Goal: Information Seeking & Learning: Check status

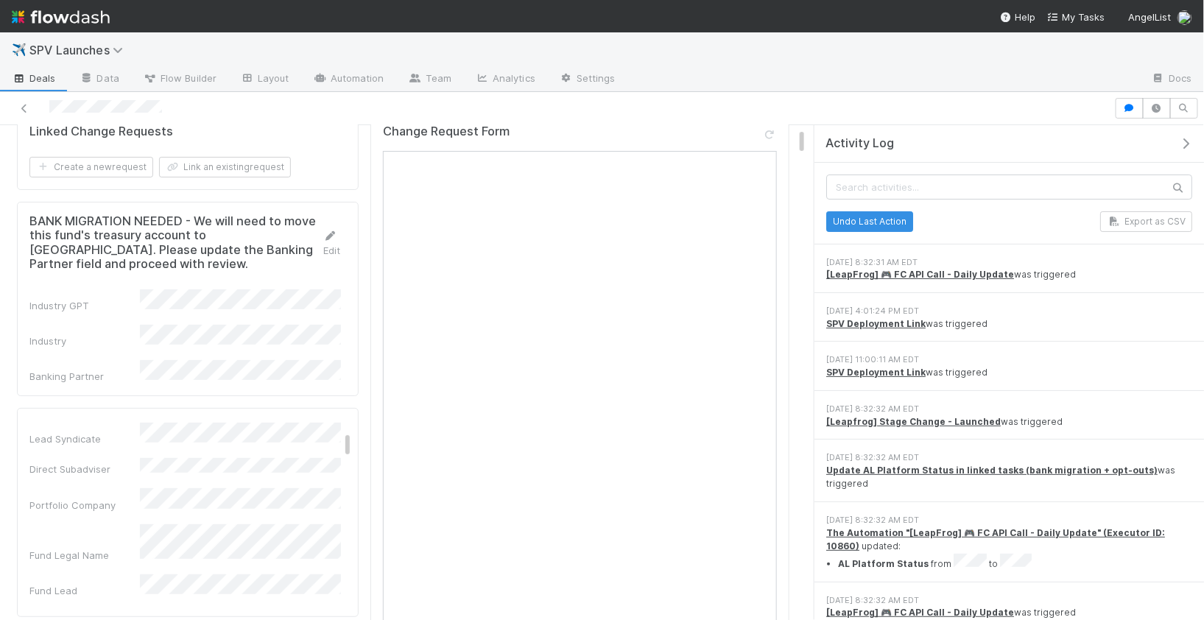
scroll to position [247, 0]
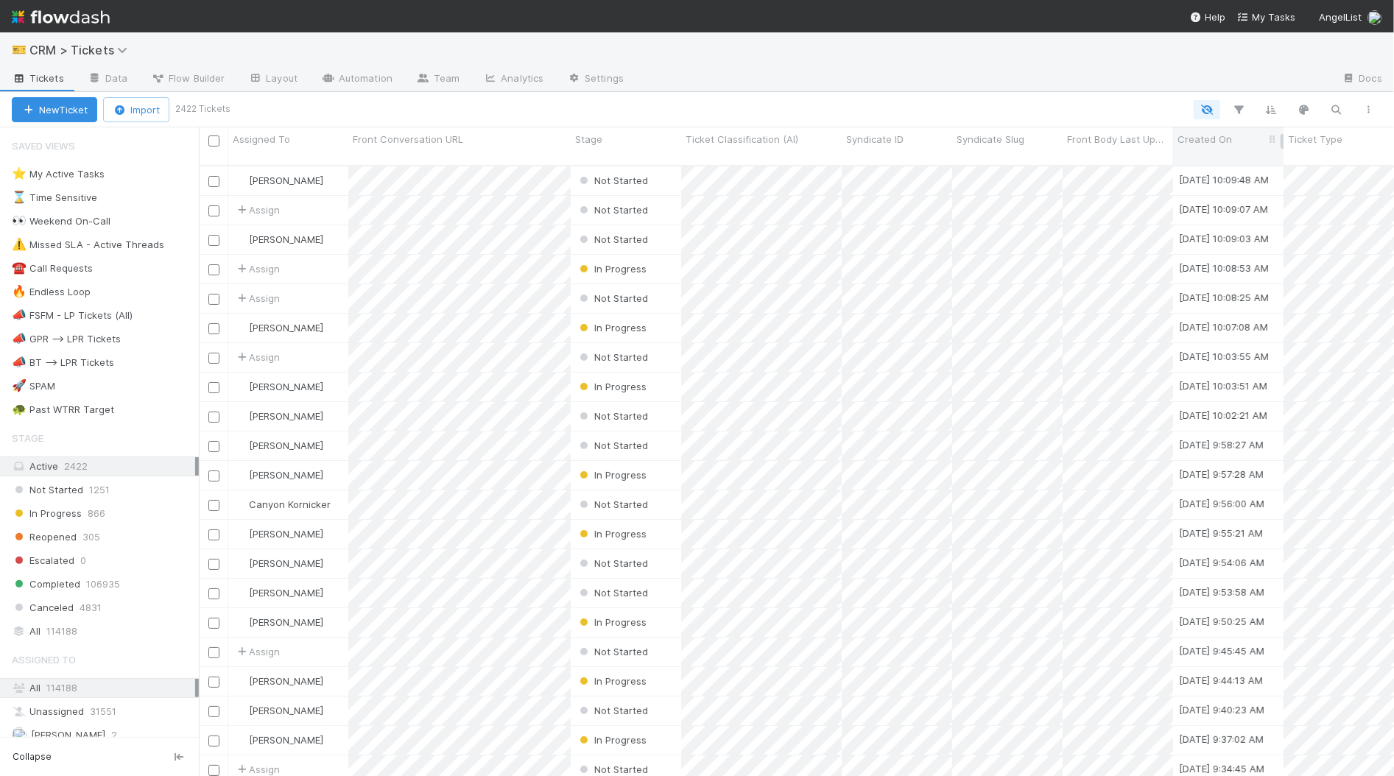
scroll to position [624, 1195]
click at [1244, 109] on icon "button" at bounding box center [1239, 109] width 15 height 13
click at [1104, 144] on button "Add Filter" at bounding box center [1014, 154] width 442 height 21
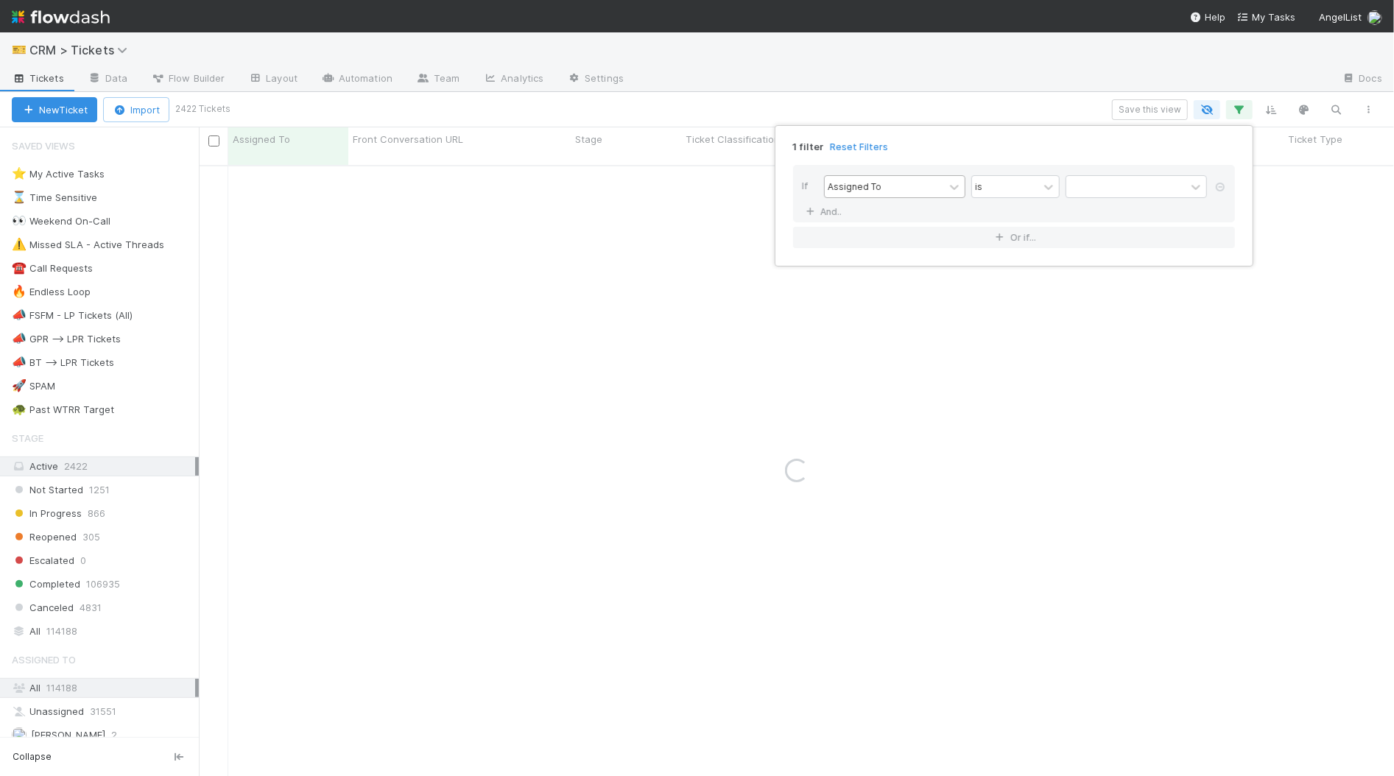
click at [928, 188] on div "Assigned To" at bounding box center [884, 186] width 119 height 21
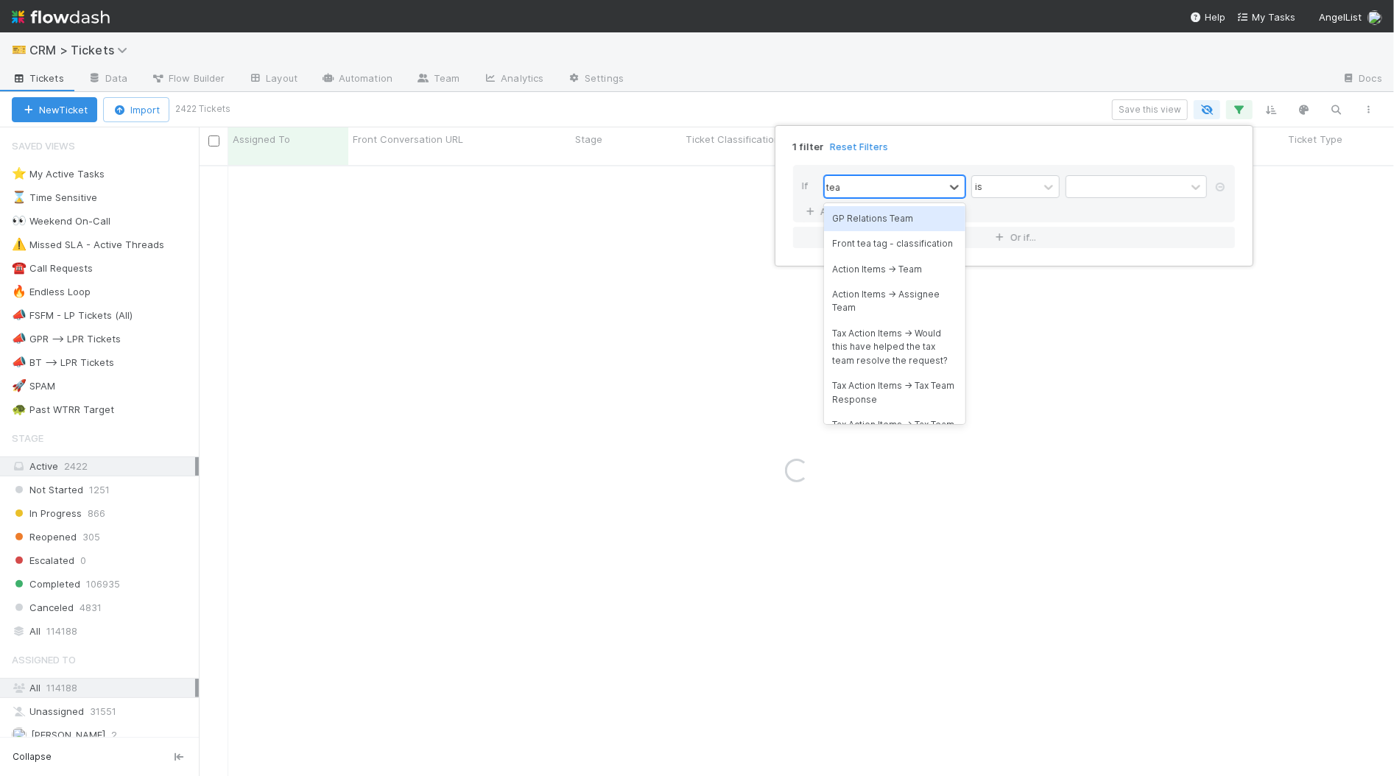
type input "team"
click at [932, 222] on div "GP Relations Team" at bounding box center [894, 218] width 141 height 25
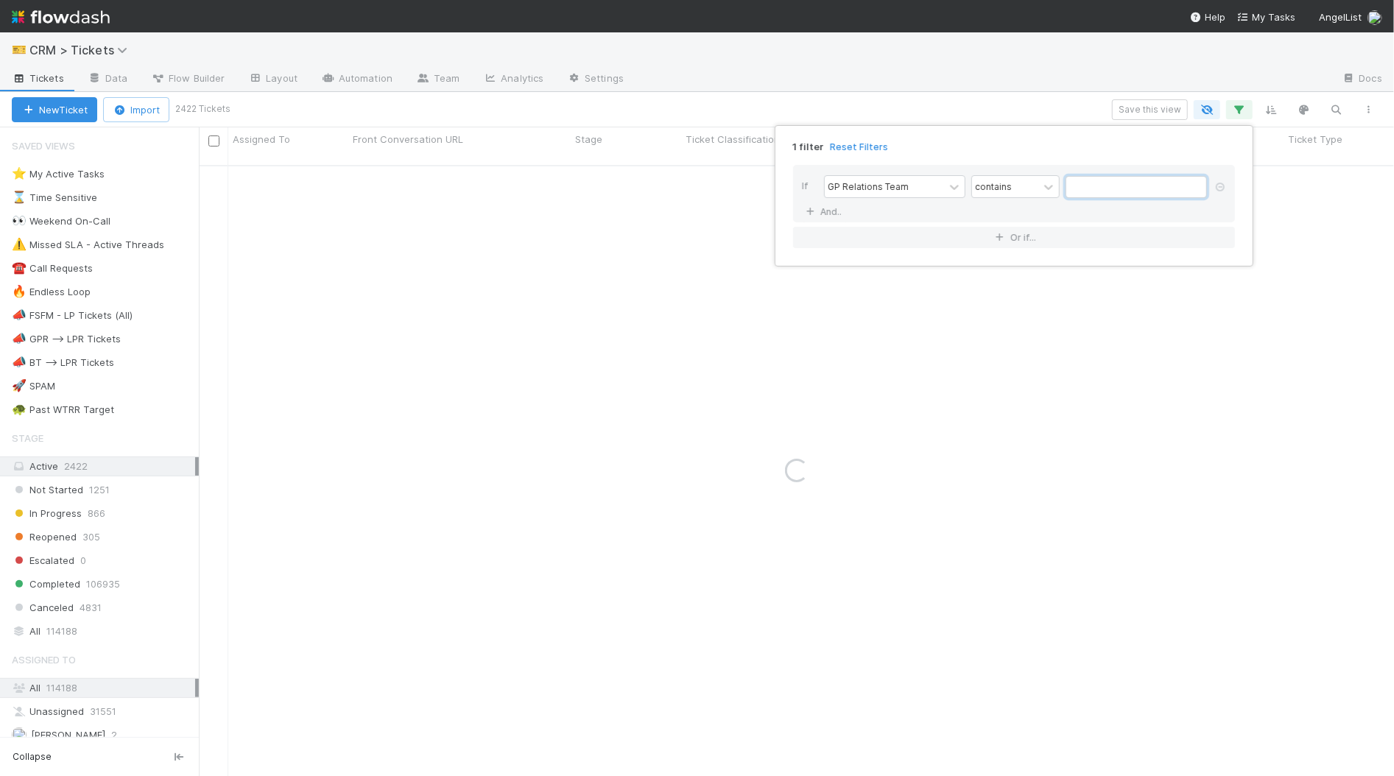
click at [1082, 181] on input "text" at bounding box center [1136, 187] width 141 height 22
click at [1075, 188] on input "s-echo" at bounding box center [1136, 187] width 141 height 22
drag, startPoint x: 1073, startPoint y: 190, endPoint x: 1091, endPoint y: 196, distance: 18.6
click at [1073, 190] on input "s-echo" at bounding box center [1136, 187] width 141 height 22
drag, startPoint x: 1120, startPoint y: 189, endPoint x: 1183, endPoint y: 210, distance: 66.2
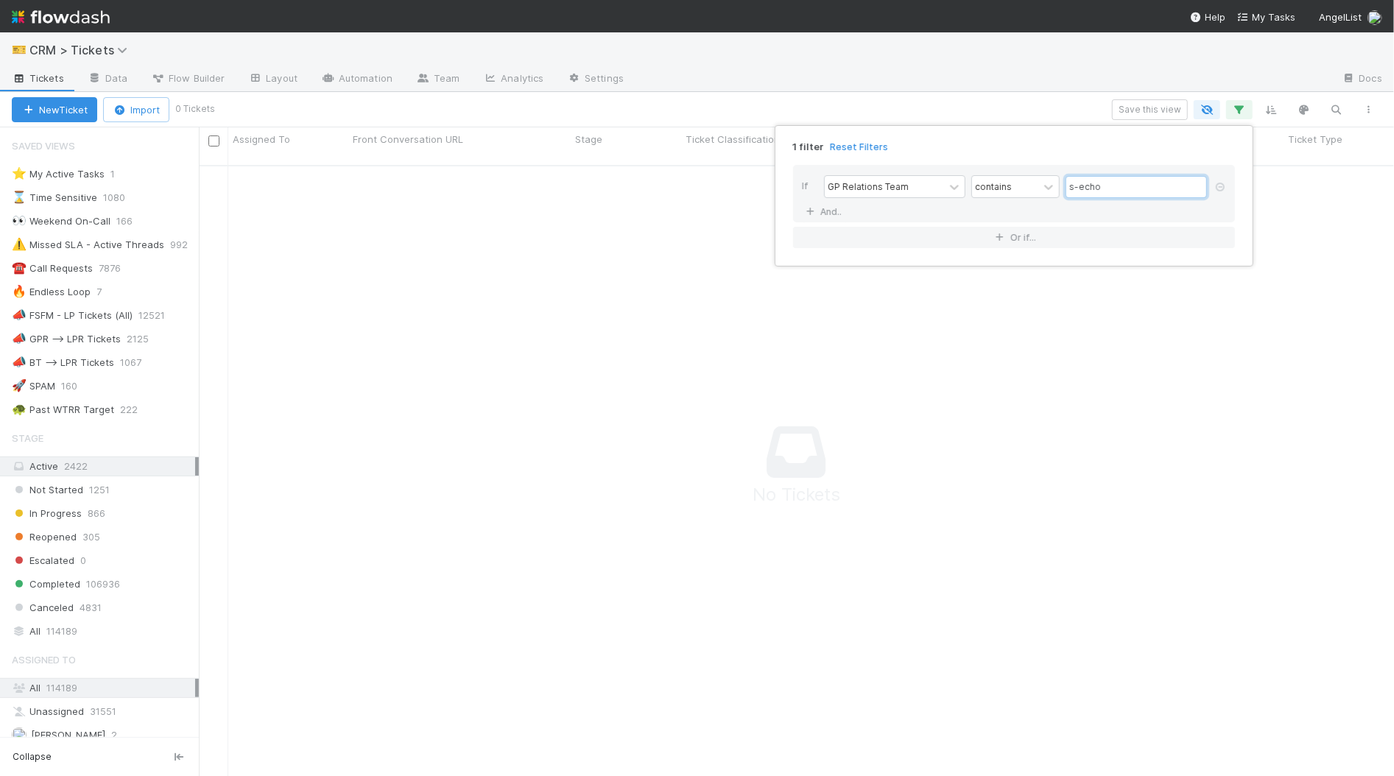
click at [1069, 184] on input "s-echo" at bounding box center [1136, 187] width 141 height 22
type input "gp relations-echo"
drag, startPoint x: 83, startPoint y: 617, endPoint x: 71, endPoint y: 619, distance: 12.7
click at [82, 617] on div "1 filter Reset Filters If GP Relations Team contains gp relations-echo And.. Or…" at bounding box center [697, 388] width 1394 height 776
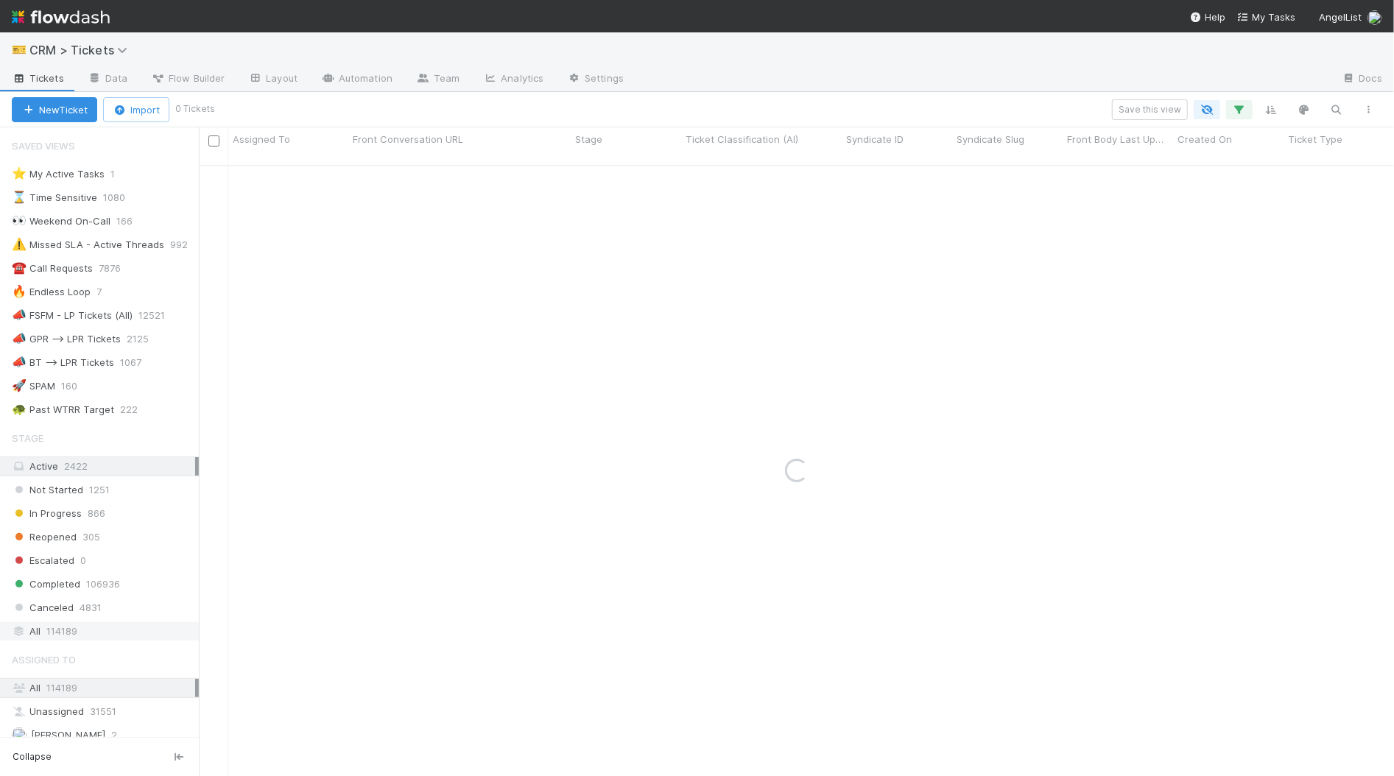
click at [70, 622] on span "114189" at bounding box center [61, 631] width 31 height 18
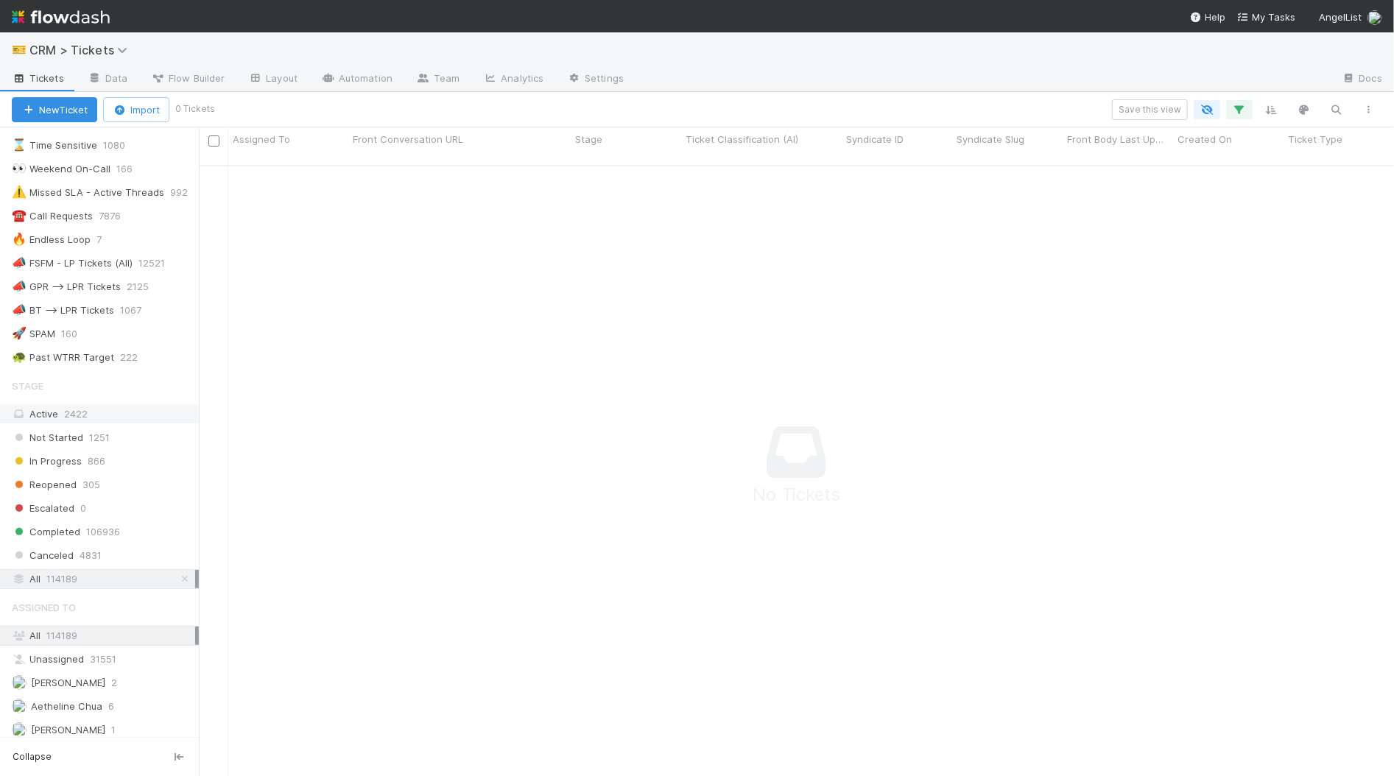
scroll to position [82, 0]
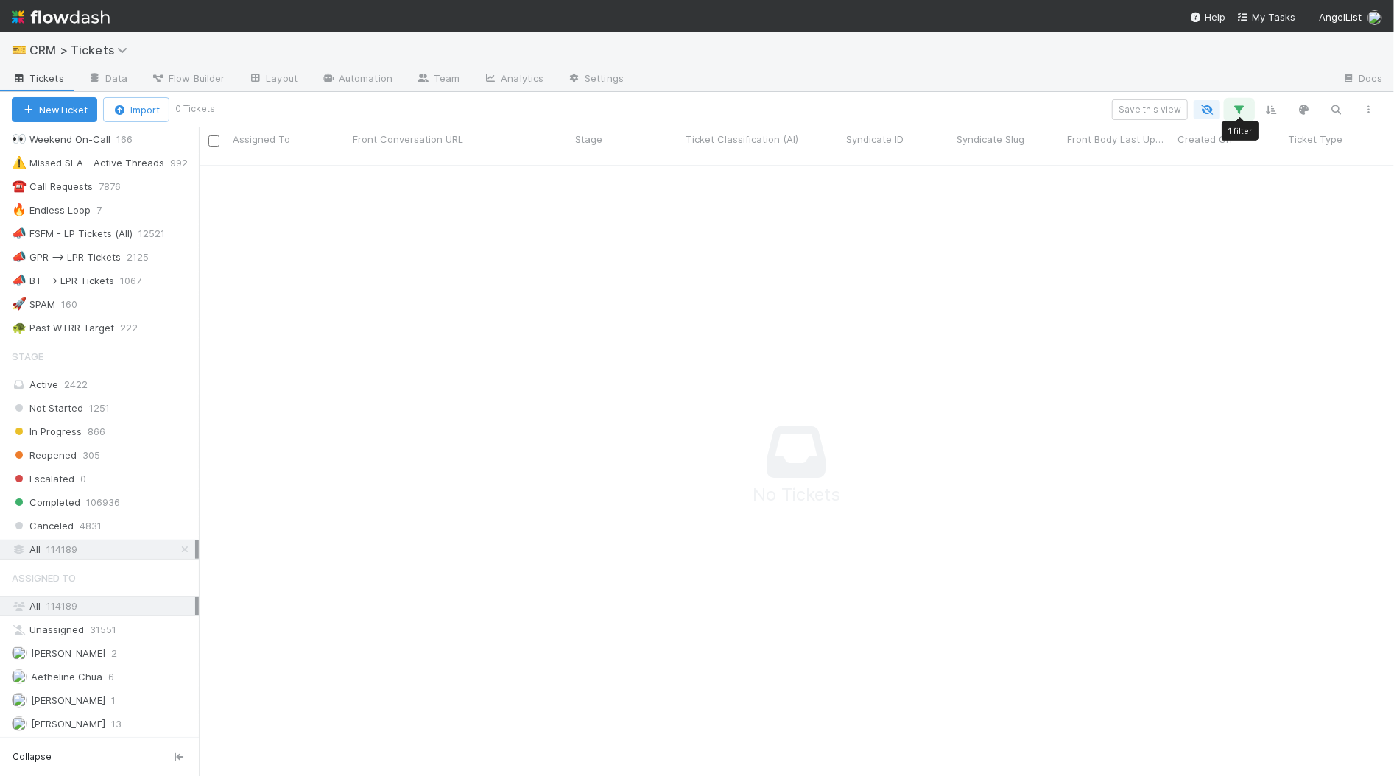
click at [1239, 110] on icon "button" at bounding box center [1239, 109] width 15 height 13
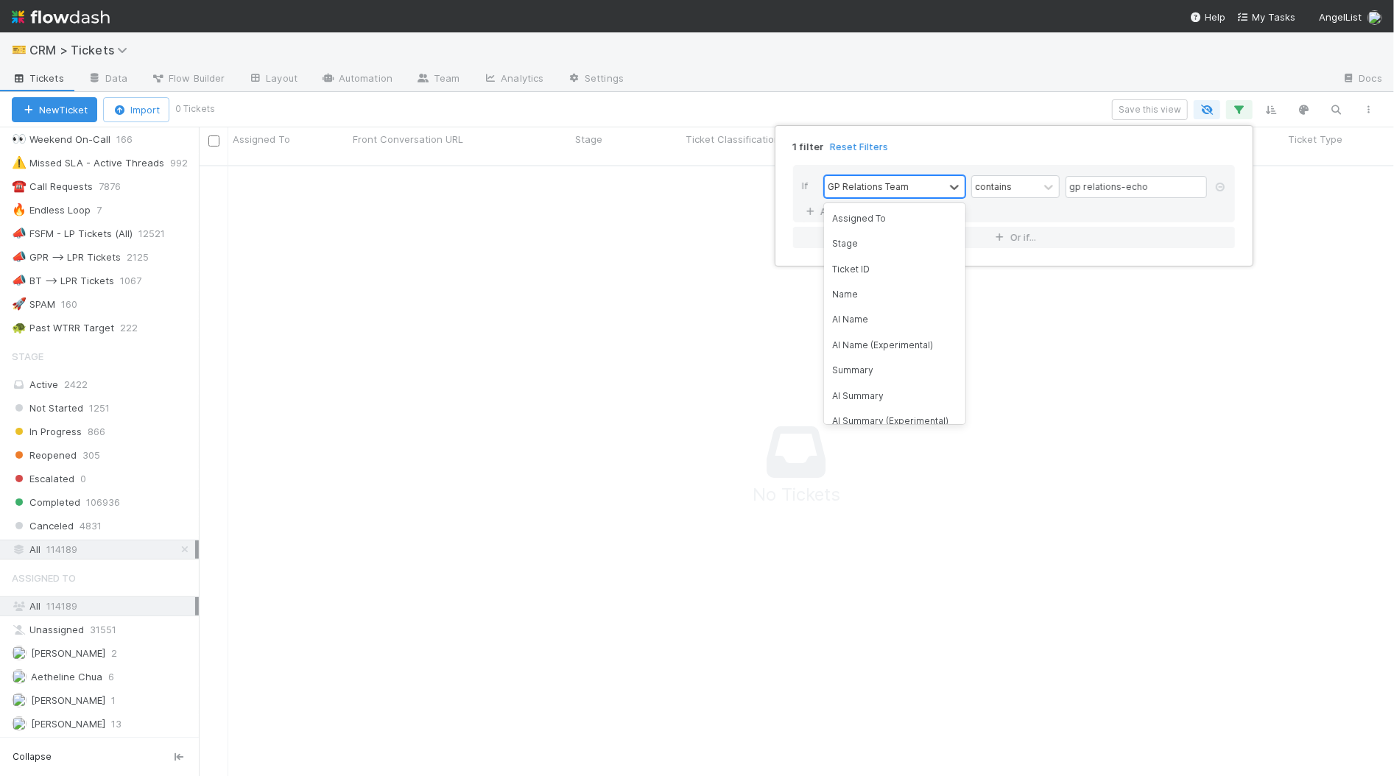
click at [875, 188] on div "GP Relations Team" at bounding box center [868, 186] width 81 height 13
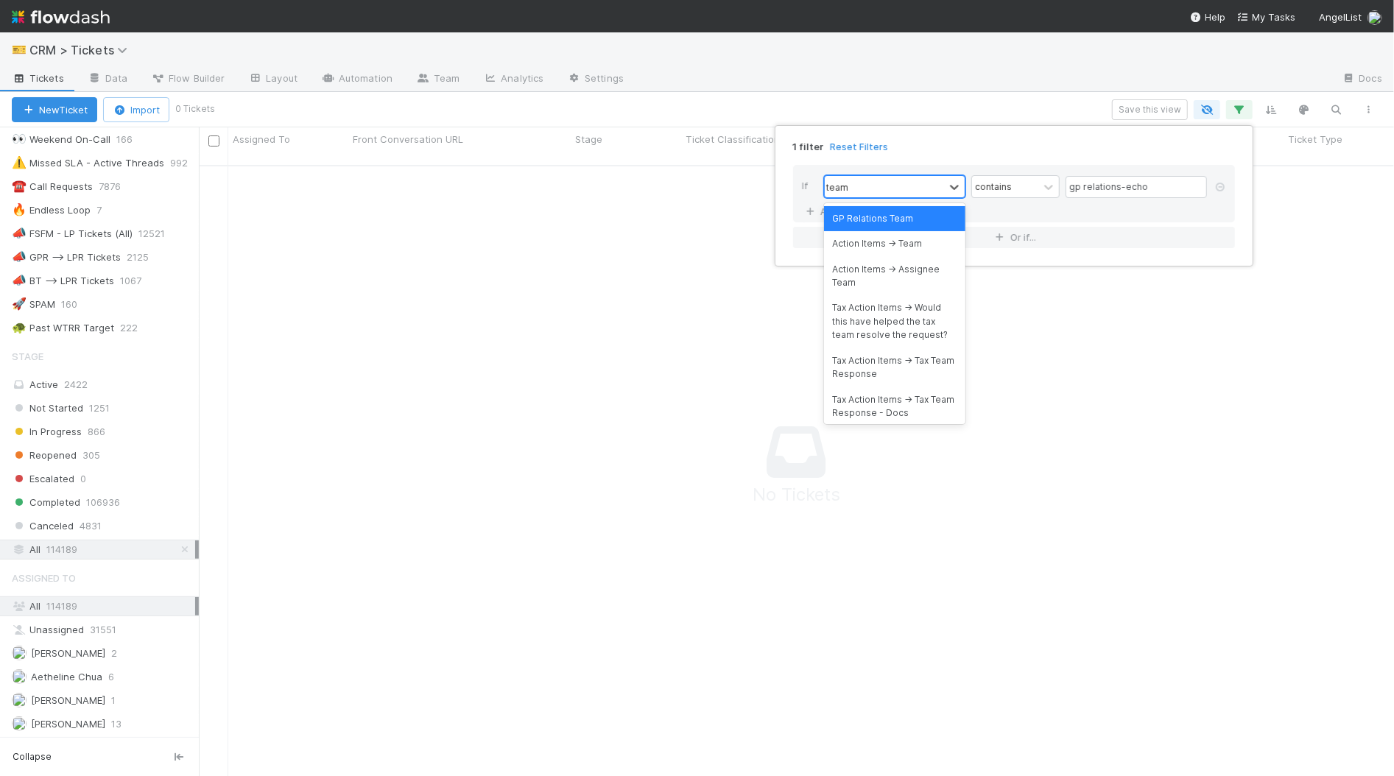
type input "team"
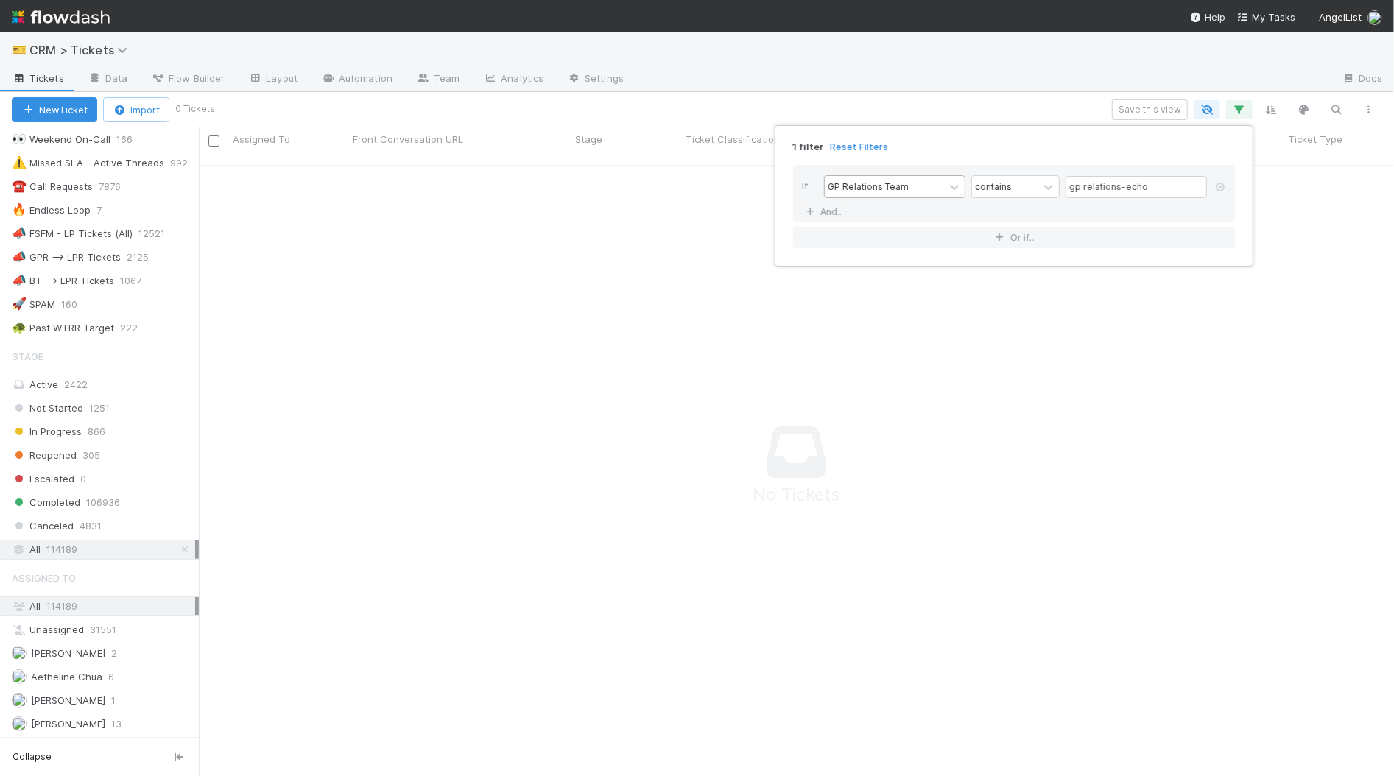
click at [958, 148] on div "1 filter Reset Filters" at bounding box center [1014, 142] width 466 height 21
click at [1113, 190] on input "gp relations-echo" at bounding box center [1136, 187] width 141 height 22
drag, startPoint x: 1113, startPoint y: 190, endPoint x: 1066, endPoint y: 190, distance: 47.1
click at [1113, 190] on input "gp relations-echo" at bounding box center [1136, 187] width 141 height 22
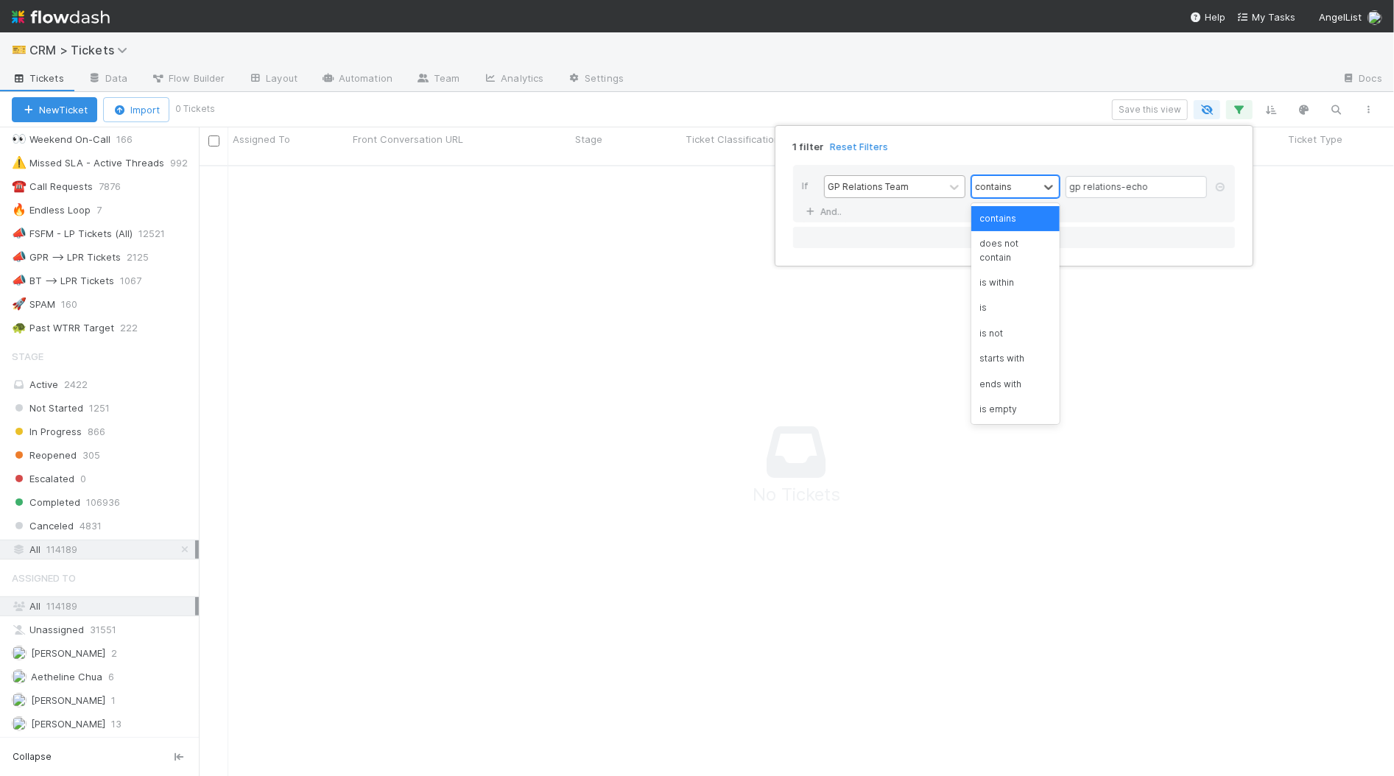
click at [979, 183] on div "contains" at bounding box center [993, 186] width 37 height 13
click at [991, 295] on div "is" at bounding box center [1016, 307] width 88 height 25
click at [1114, 191] on input "gp relations-echo" at bounding box center [1136, 187] width 141 height 22
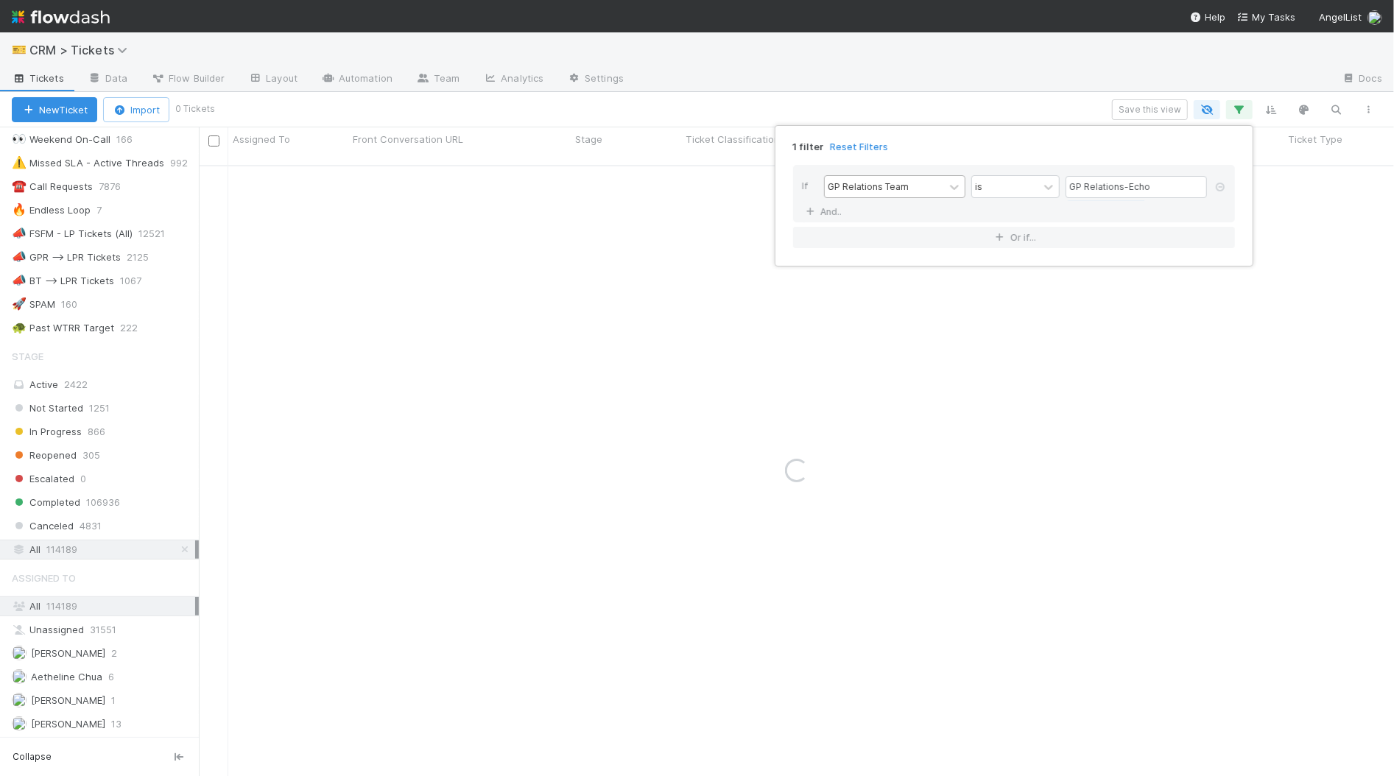
click at [1041, 149] on div "1 filter Reset Filters" at bounding box center [1014, 142] width 466 height 21
drag, startPoint x: 1123, startPoint y: 183, endPoint x: 1069, endPoint y: 178, distance: 54.0
click at [1069, 179] on input "GP Relations-Echo" at bounding box center [1136, 187] width 141 height 22
type input "Echo"
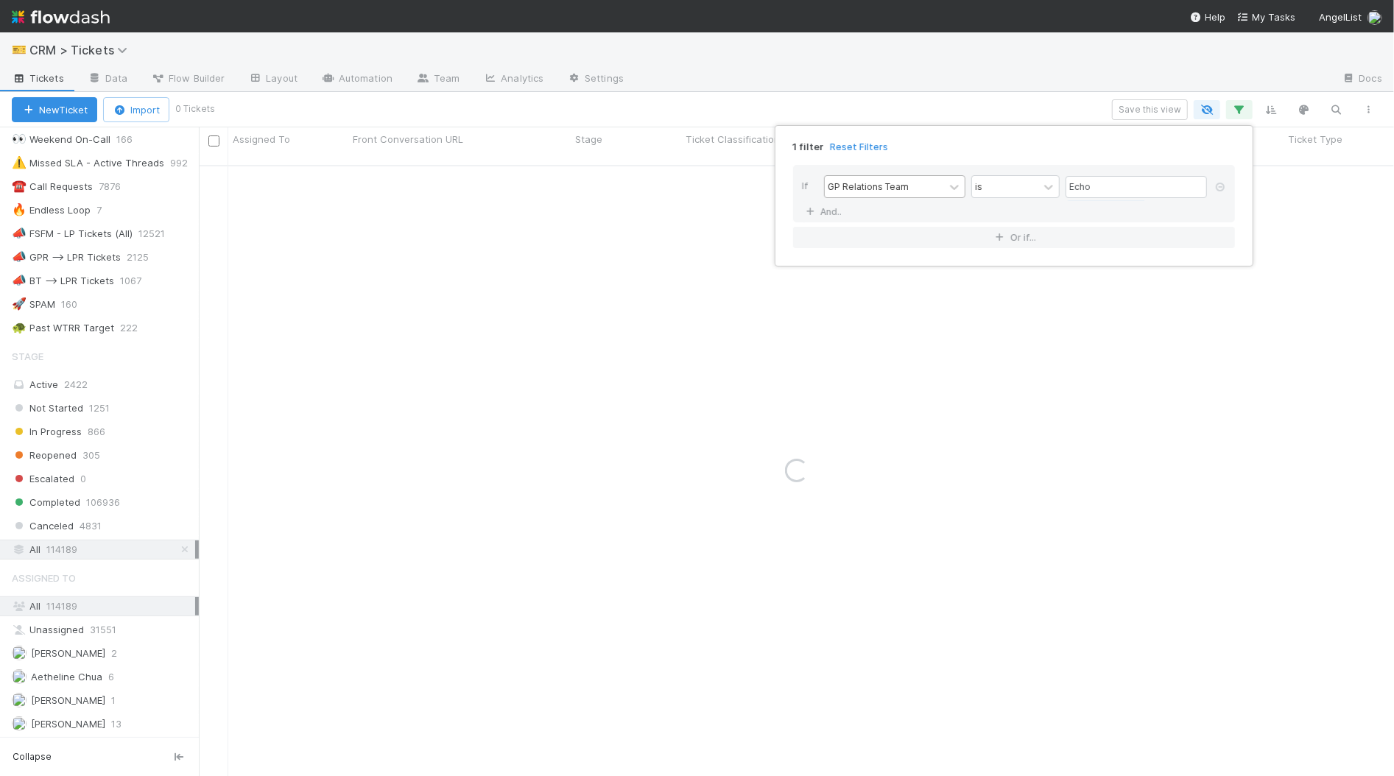
click at [1059, 61] on div "1 filter Reset Filters If GP Relations Team is Echo And.. Or if..." at bounding box center [697, 388] width 1394 height 776
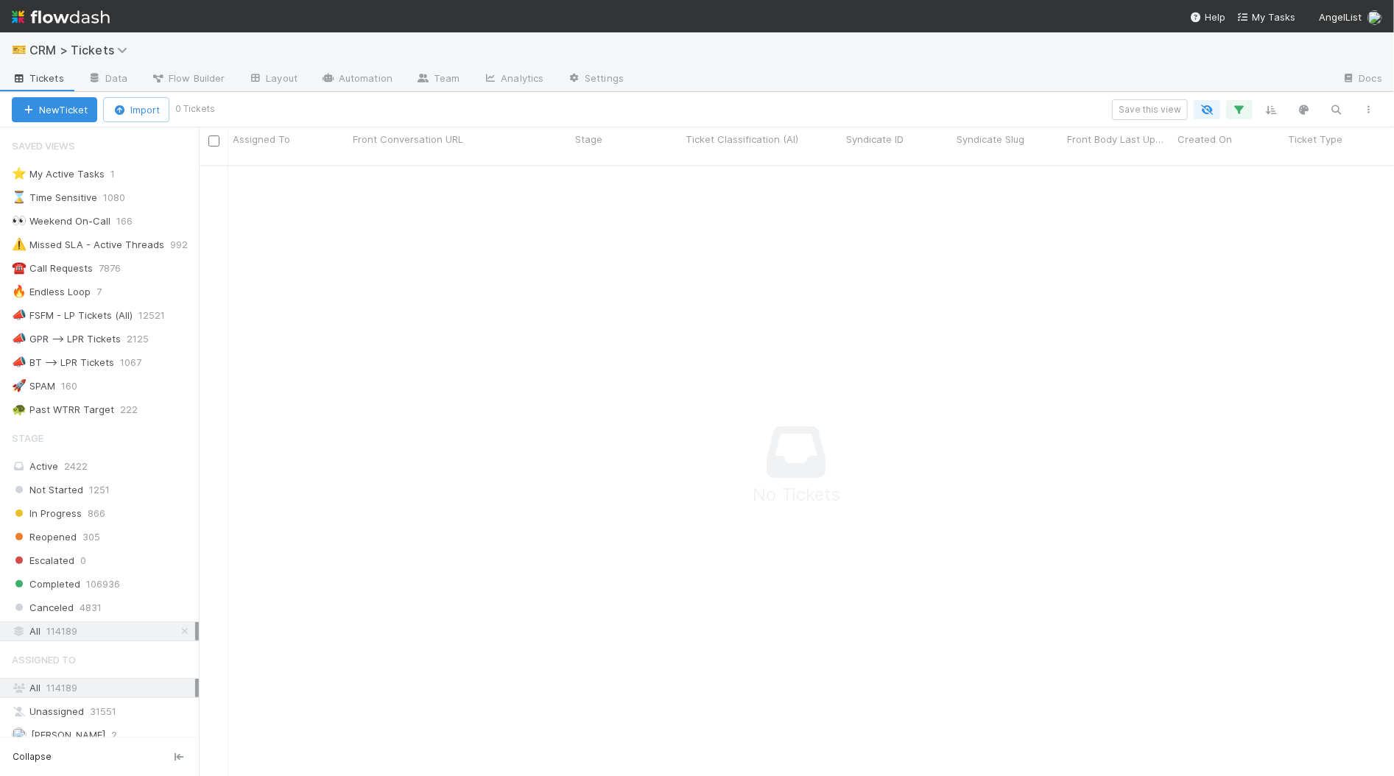
click at [968, 95] on div "New Ticket Import 0 Tickets Save this view" at bounding box center [697, 109] width 1394 height 35
click at [1240, 113] on icon "button" at bounding box center [1239, 109] width 15 height 13
click at [1240, 113] on div "Loading..." at bounding box center [697, 388] width 1394 height 776
click at [1240, 113] on icon "button" at bounding box center [1239, 109] width 15 height 13
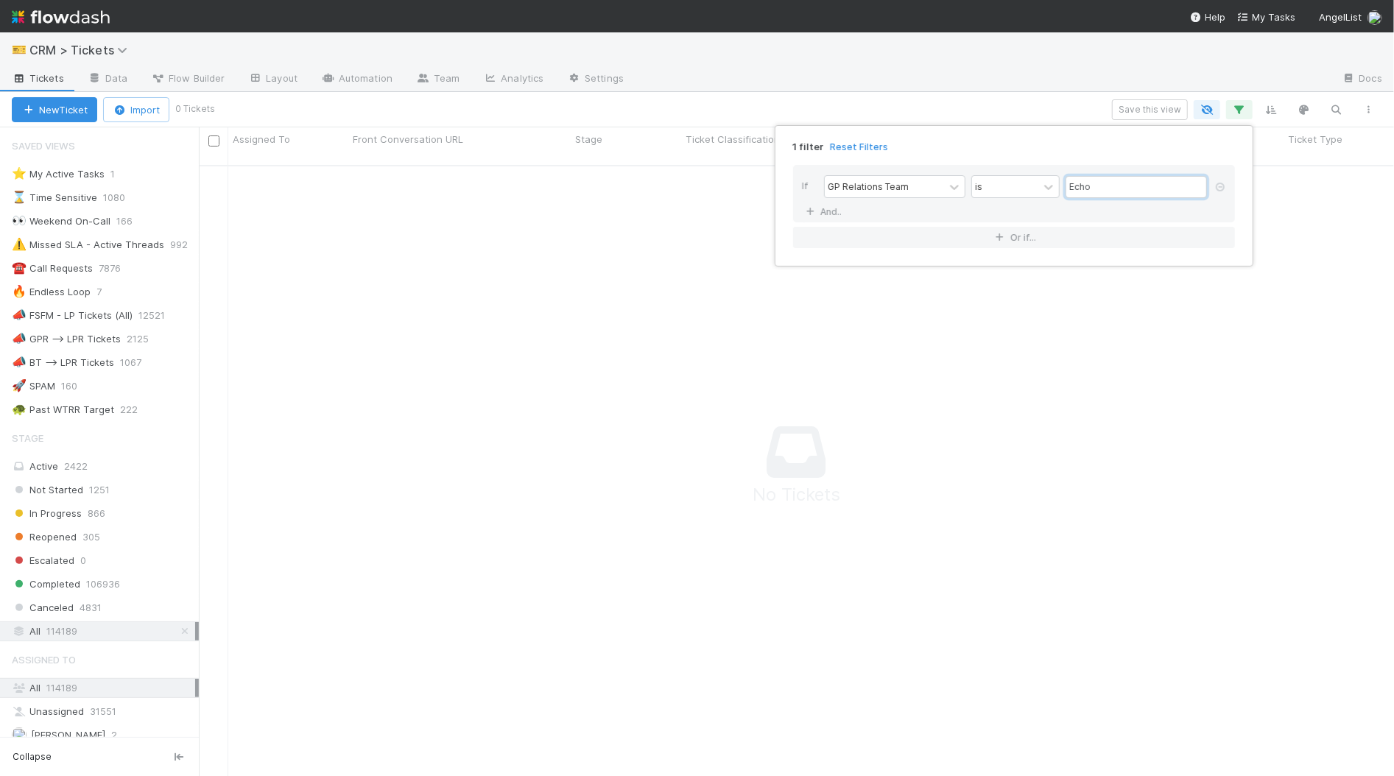
click at [1133, 179] on input "Echo" at bounding box center [1136, 187] width 141 height 22
click at [1049, 189] on icon at bounding box center [1048, 187] width 15 height 15
drag, startPoint x: 1050, startPoint y: 141, endPoint x: 1130, endPoint y: 192, distance: 95.0
click at [1052, 142] on div "1 filter Reset Filters" at bounding box center [1014, 142] width 466 height 21
click at [1218, 187] on icon at bounding box center [1220, 187] width 15 height 9
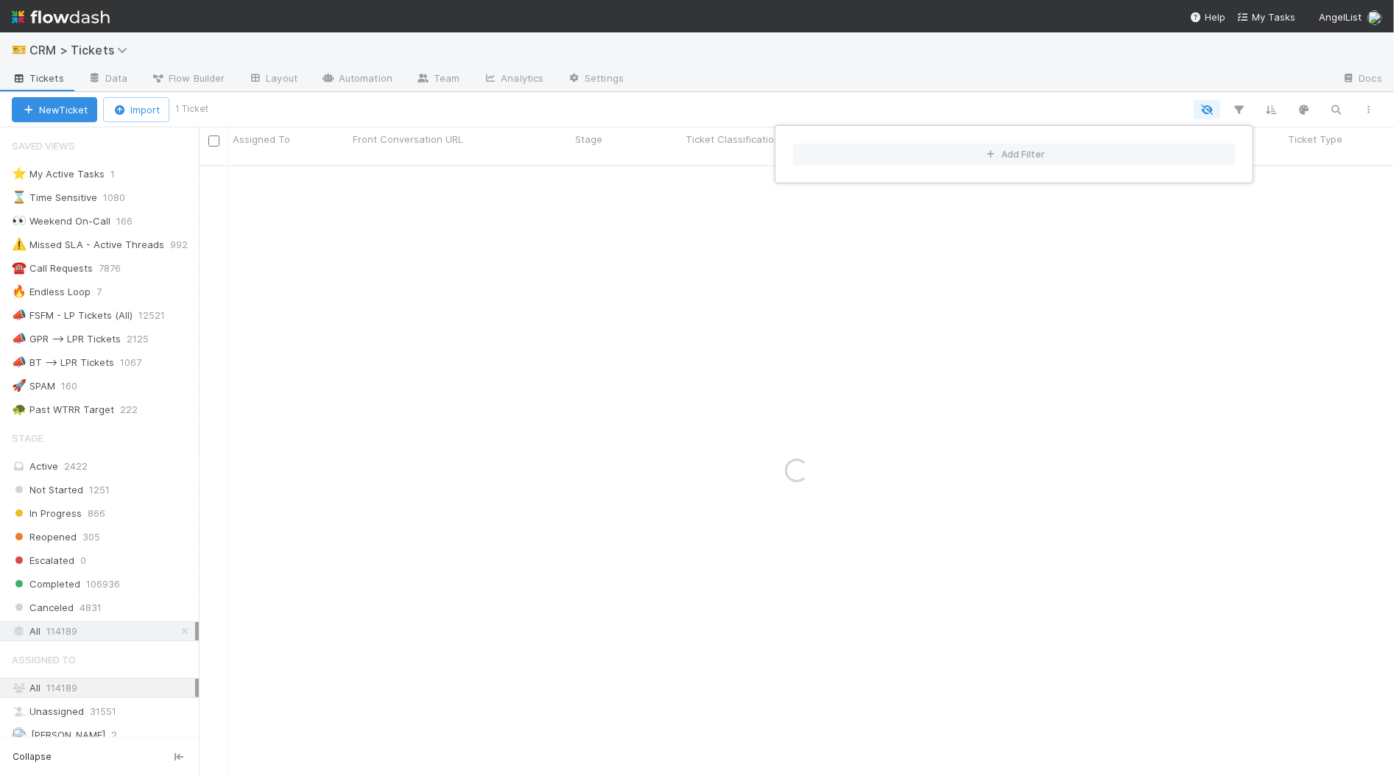
click at [990, 94] on div "Add Filter" at bounding box center [697, 388] width 1394 height 776
click at [1182, 78] on div "Add Filter" at bounding box center [697, 388] width 1394 height 776
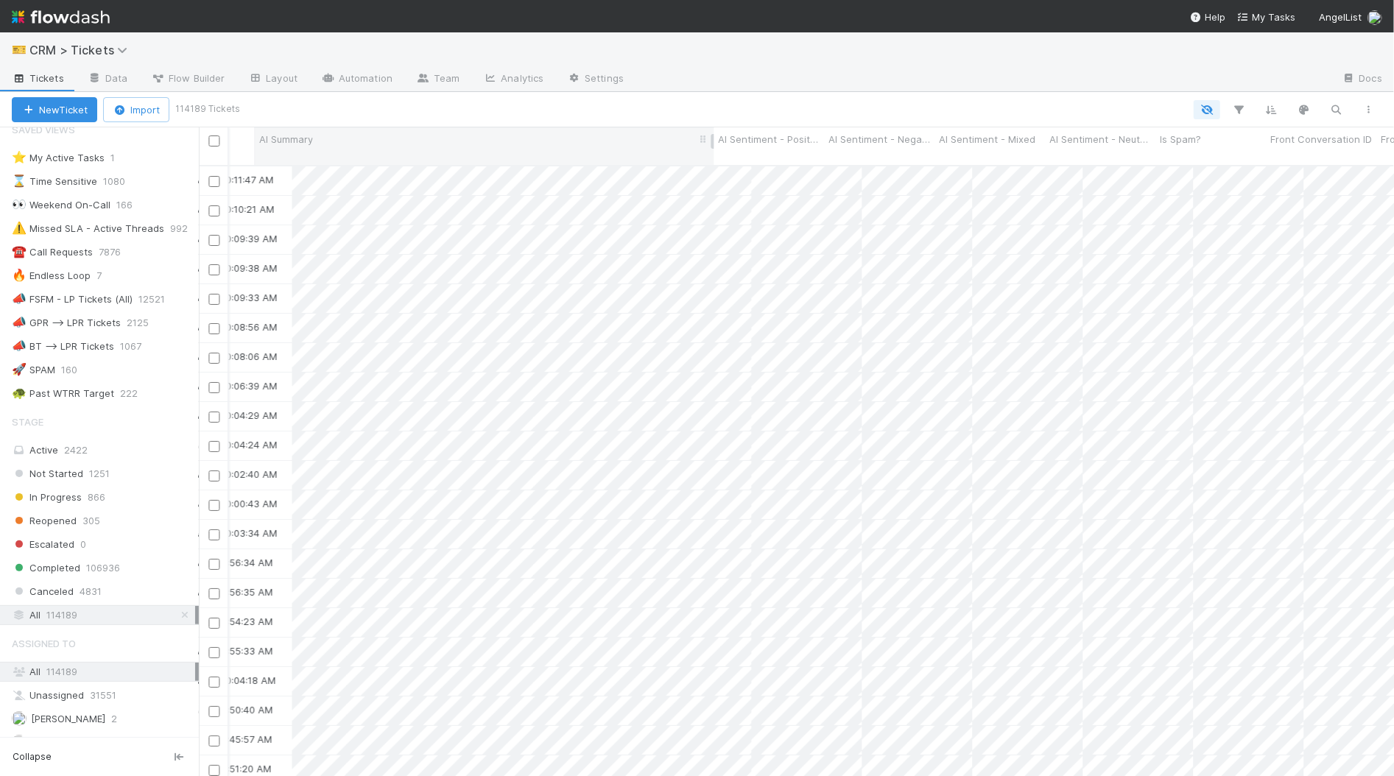
scroll to position [0, 2544]
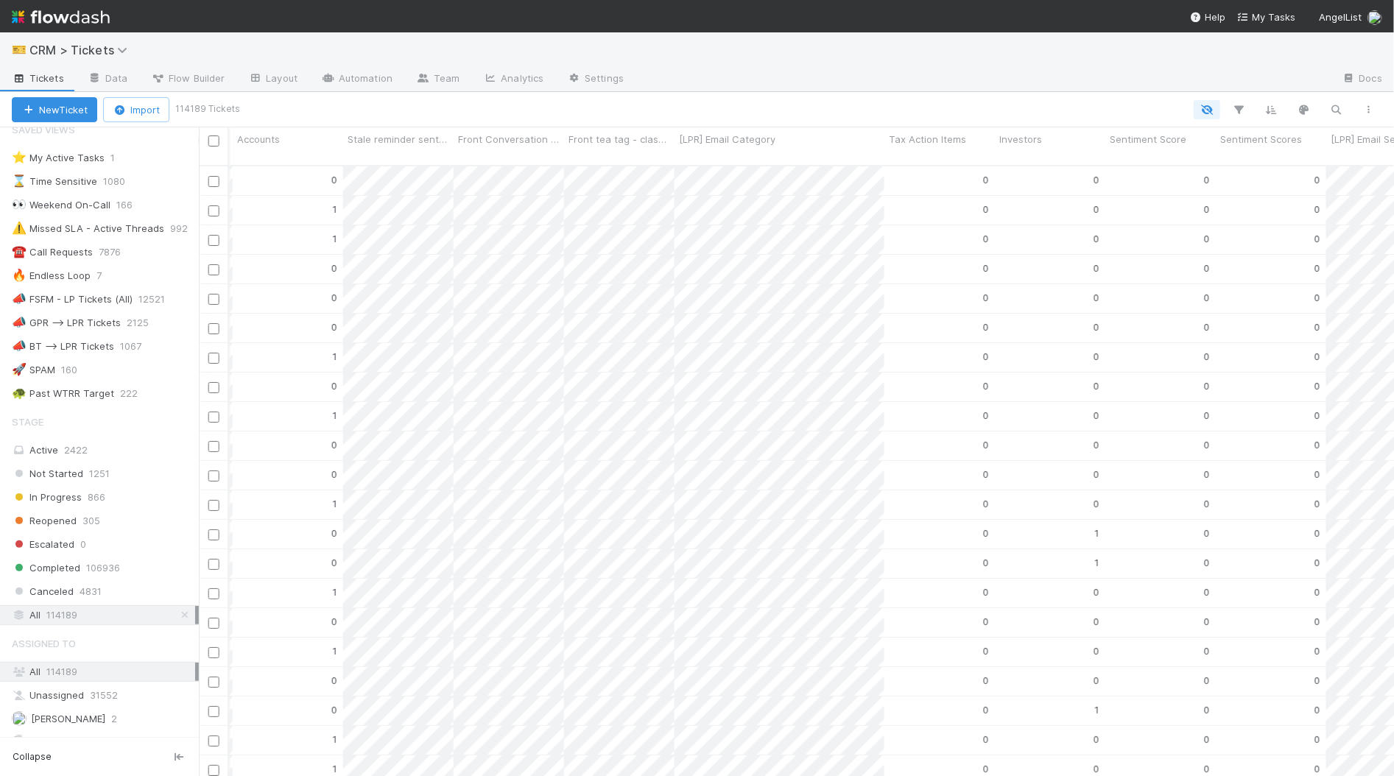
click at [1078, 85] on div at bounding box center [983, 80] width 695 height 24
click at [1341, 108] on icon "button" at bounding box center [1336, 109] width 15 height 13
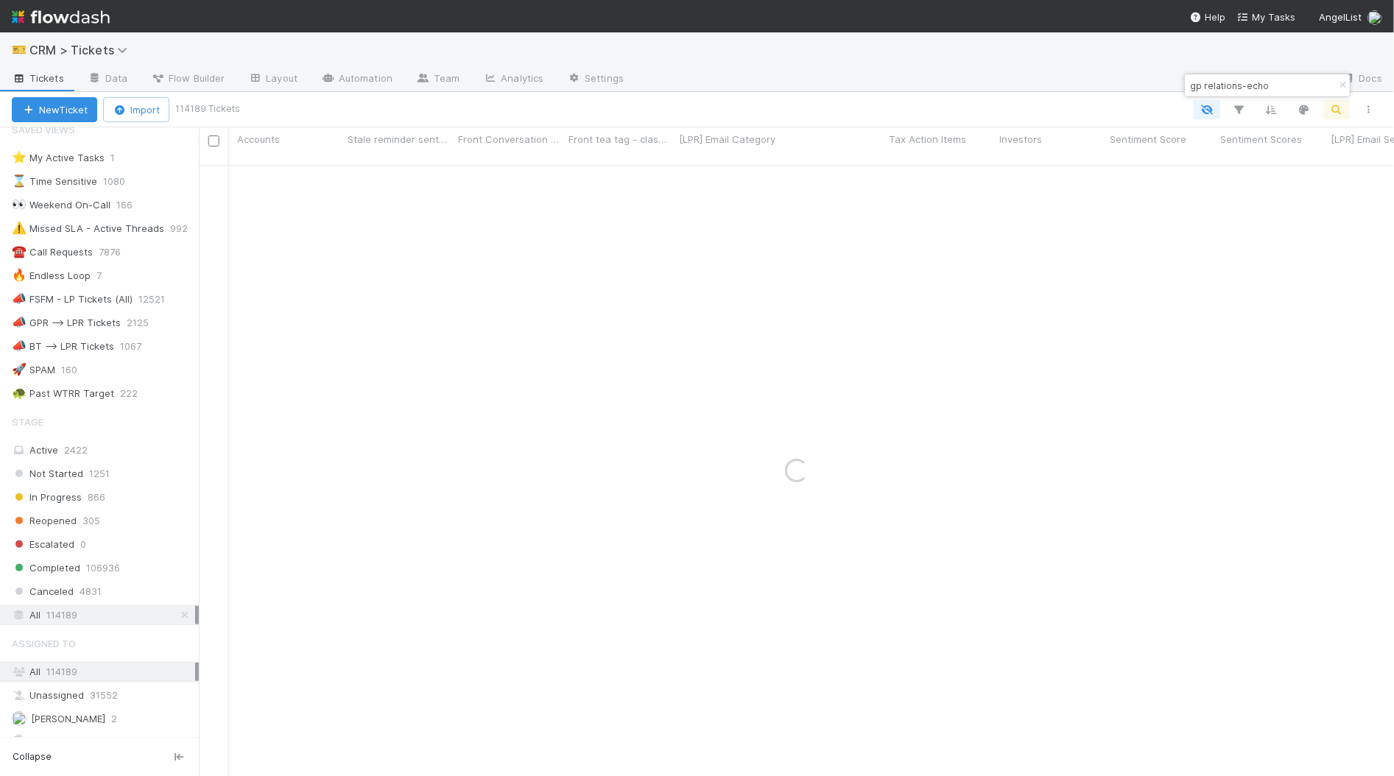
type input "gp relations-echo"
drag, startPoint x: 1028, startPoint y: 83, endPoint x: 1016, endPoint y: 88, distance: 12.2
click at [1028, 83] on div at bounding box center [983, 80] width 695 height 24
click at [1335, 85] on icon "button" at bounding box center [1342, 85] width 15 height 9
drag, startPoint x: 1111, startPoint y: 61, endPoint x: 1102, endPoint y: 69, distance: 11.5
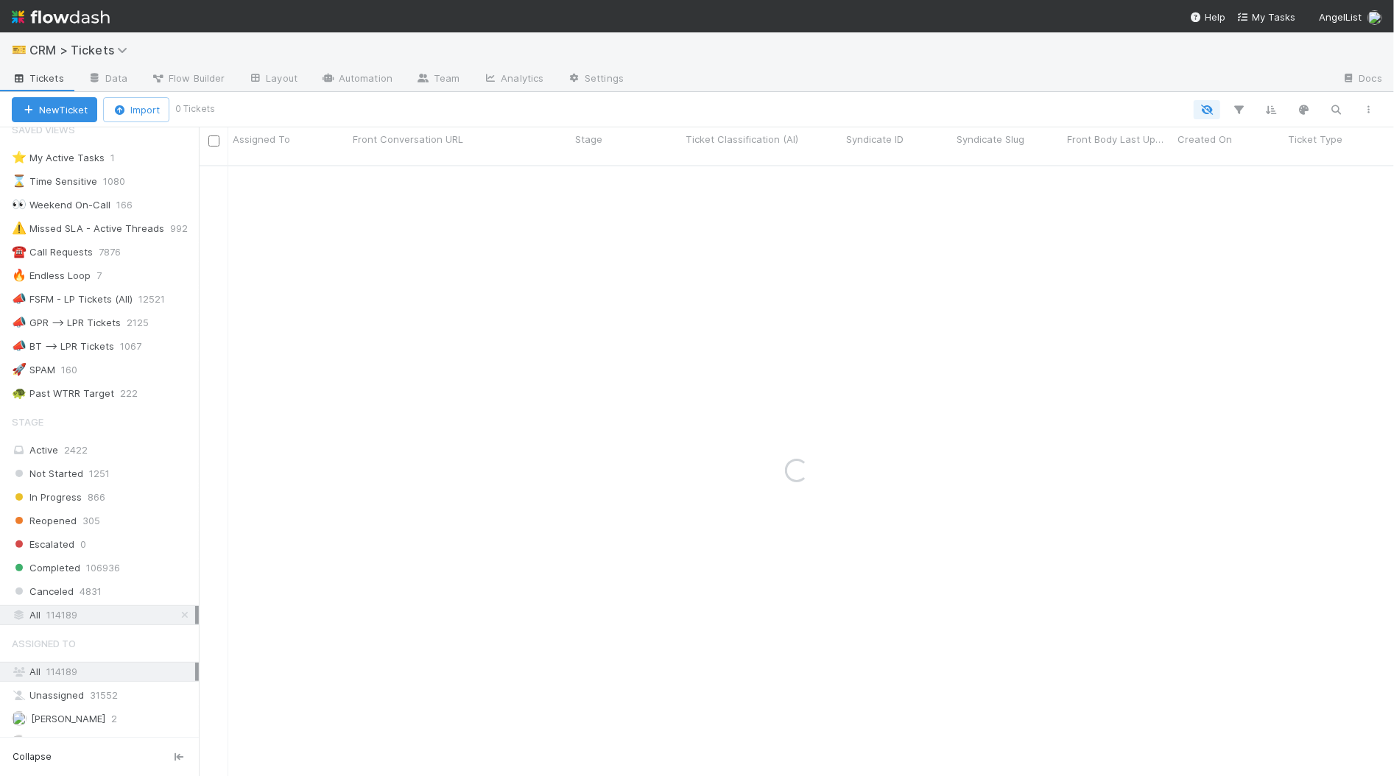
click at [1110, 61] on div "🎫 CRM > Tickets" at bounding box center [697, 49] width 1394 height 35
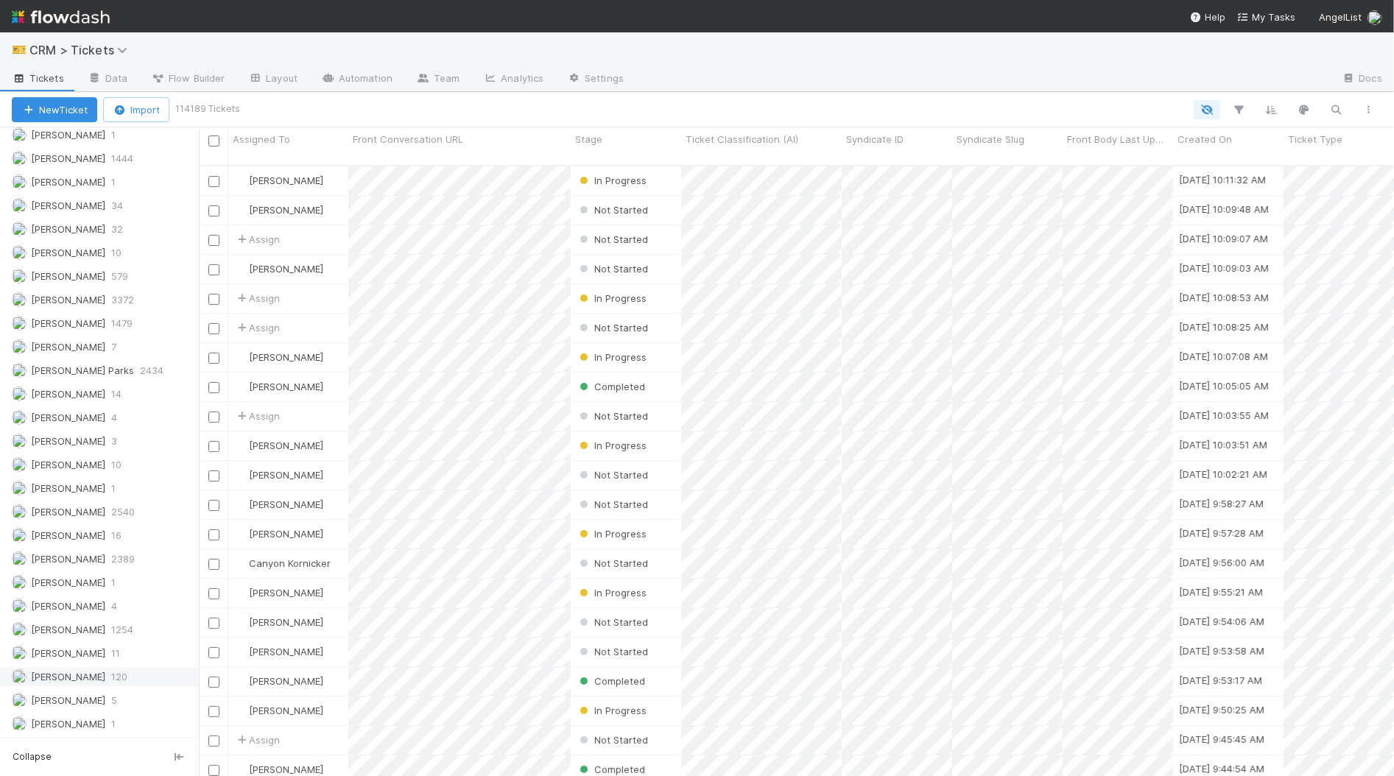
click at [79, 671] on span "[PERSON_NAME]" at bounding box center [68, 677] width 74 height 12
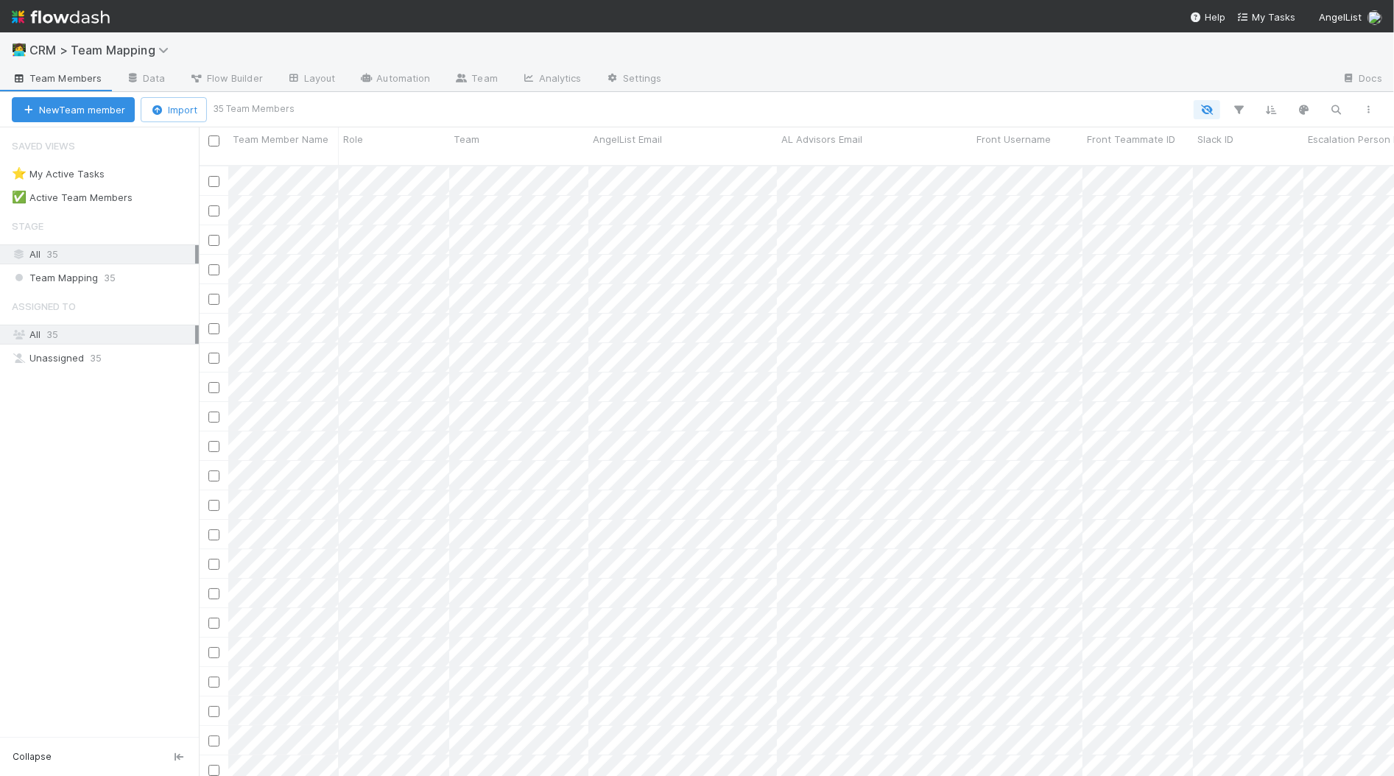
scroll to position [624, 1195]
click at [549, 115] on div at bounding box center [697, 388] width 1394 height 776
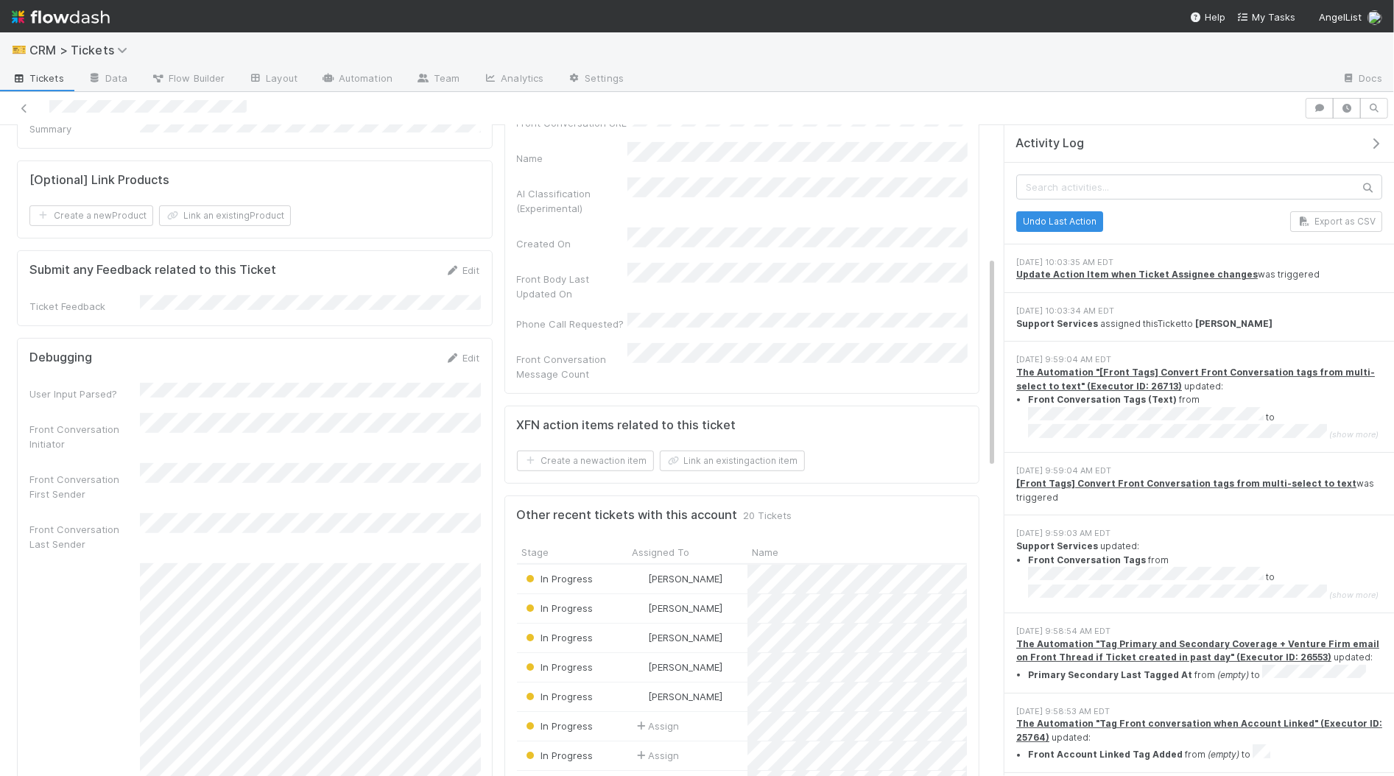
scroll to position [300, 451]
click at [1213, 305] on div "8/14/25, 10:03:34 AM EDT" at bounding box center [1199, 311] width 366 height 13
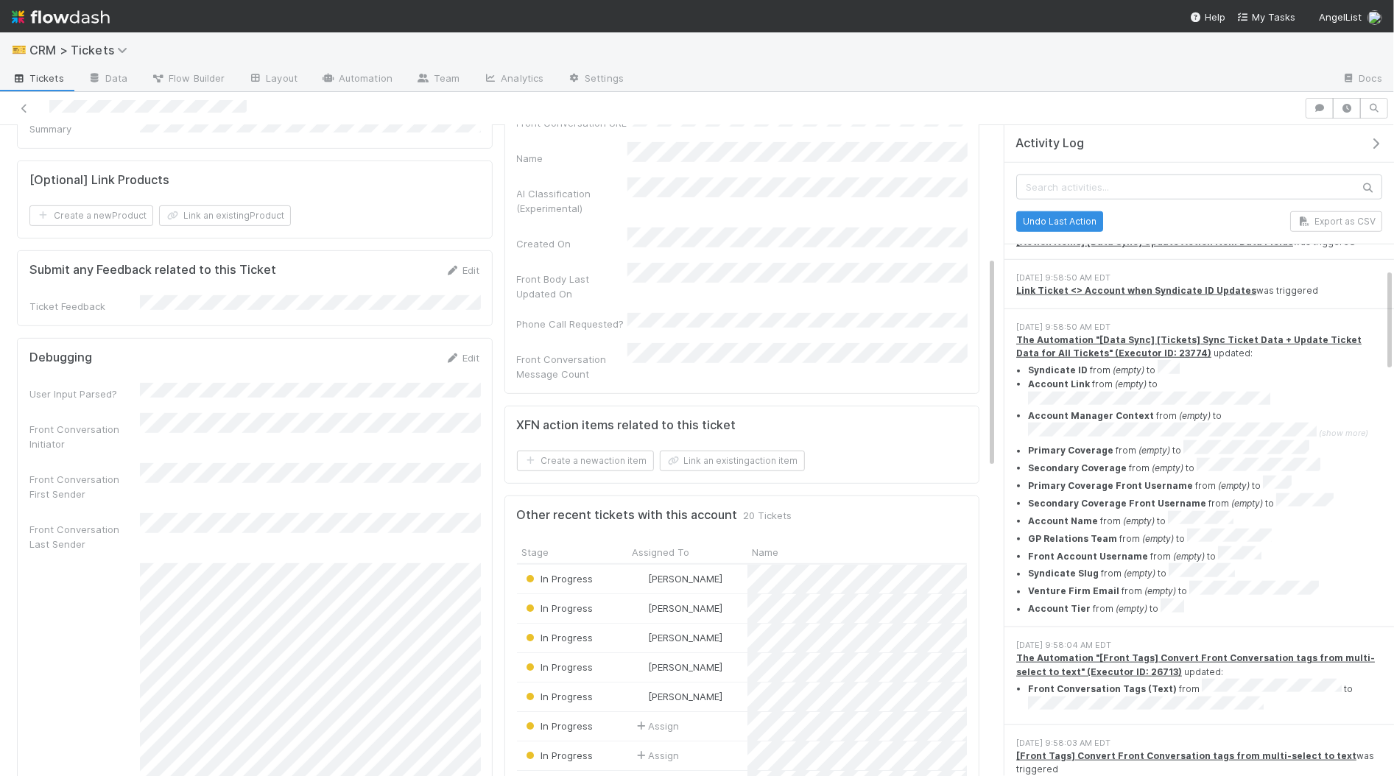
scroll to position [893, 0]
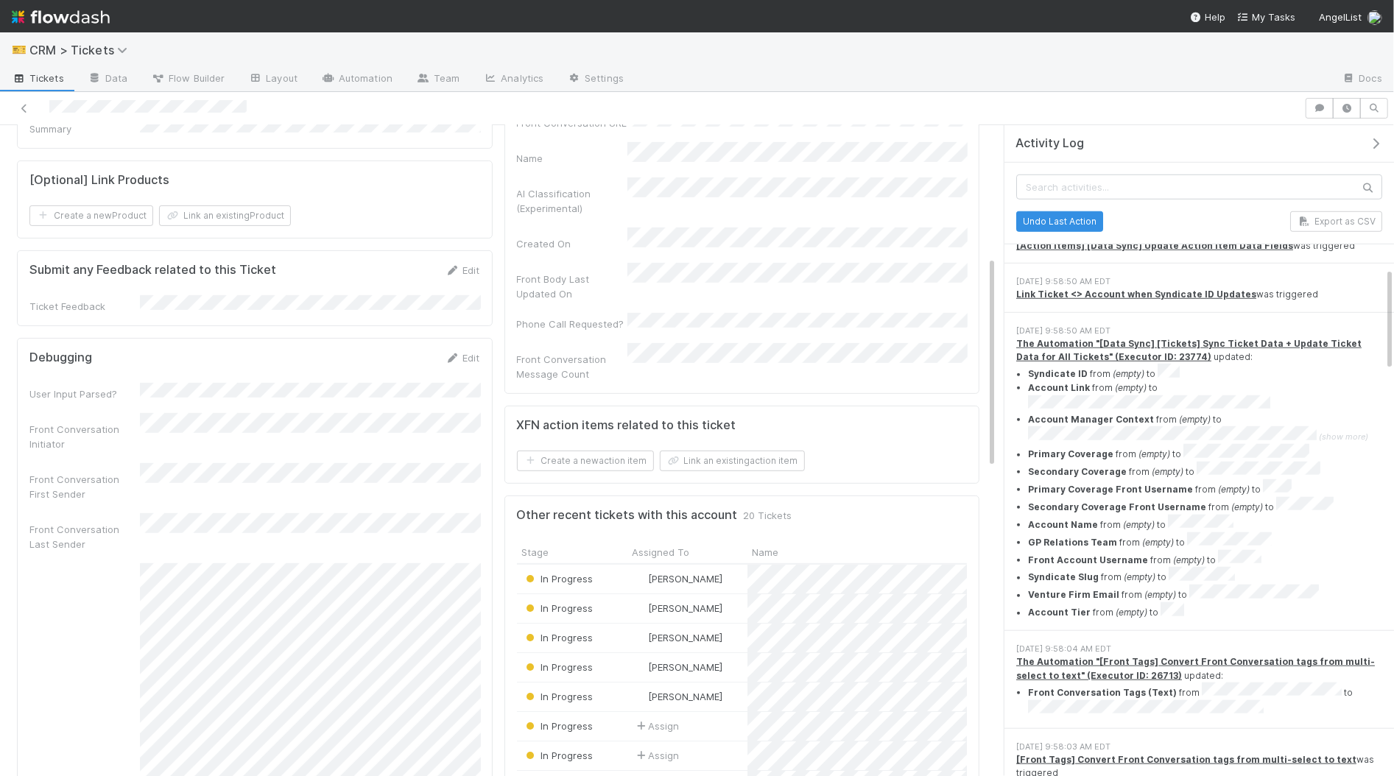
click at [889, 64] on div "🎫 CRM > Tickets" at bounding box center [697, 49] width 1394 height 35
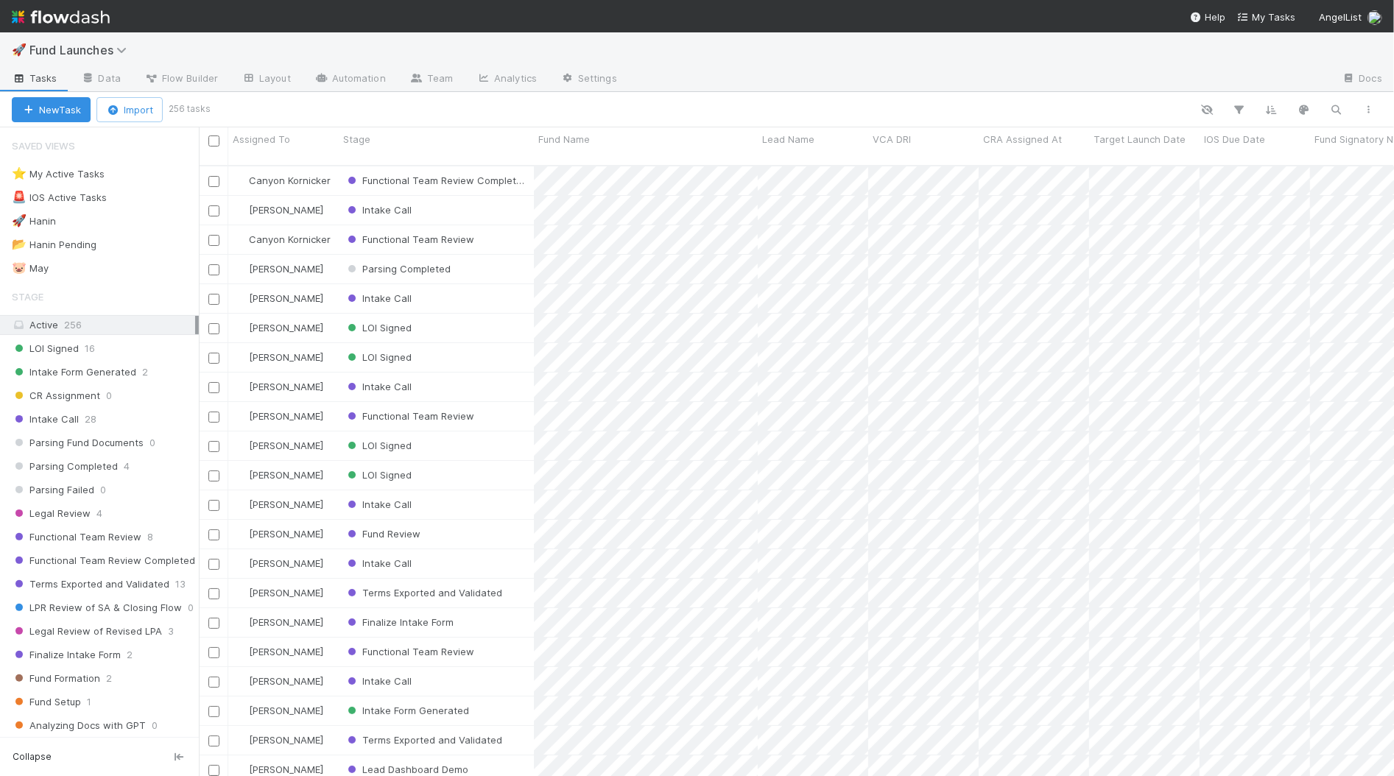
scroll to position [1, 0]
click at [1364, 108] on icon "button" at bounding box center [1369, 109] width 15 height 9
drag, startPoint x: 1117, startPoint y: 63, endPoint x: 1168, endPoint y: 85, distance: 55.7
click at [1117, 63] on div "View as list Comments Export view to CSV" at bounding box center [697, 388] width 1394 height 776
click at [1243, 110] on icon "button" at bounding box center [1239, 109] width 15 height 13
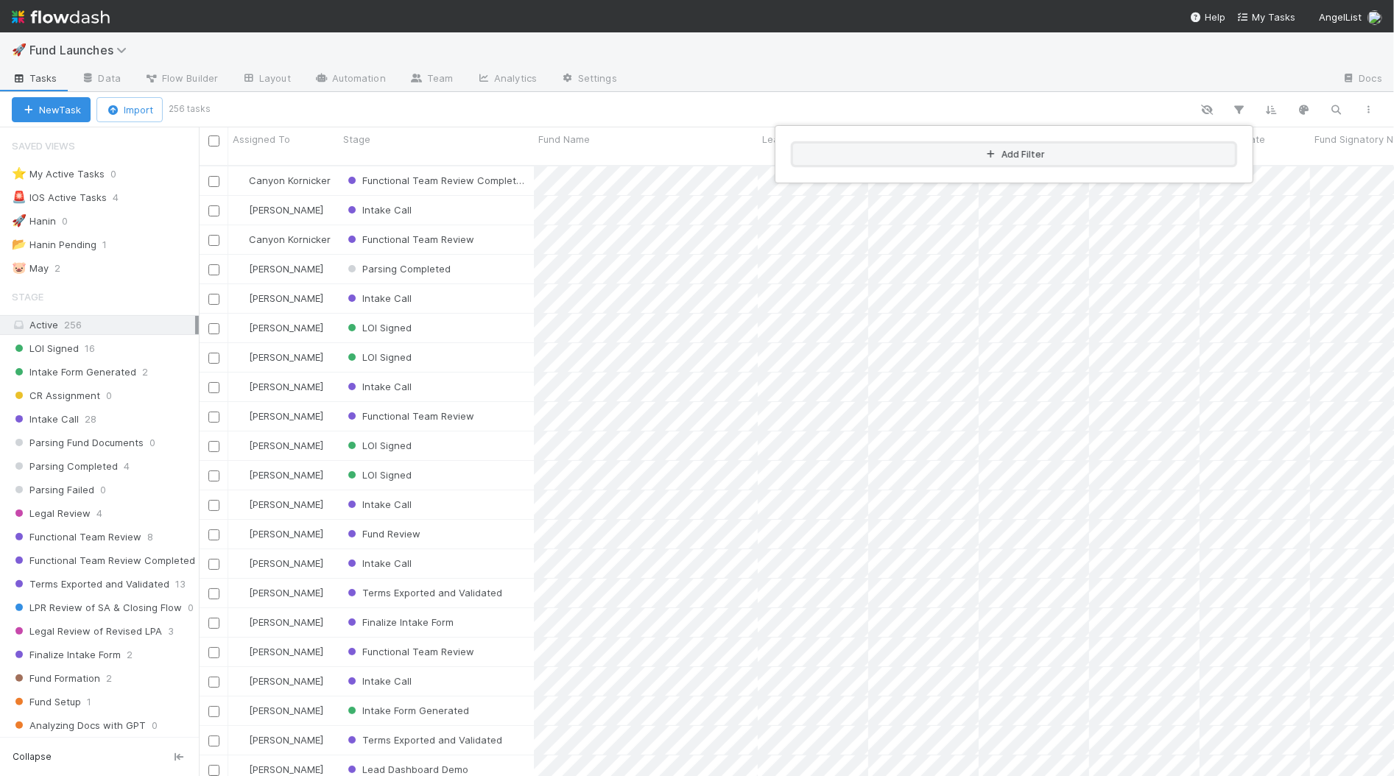
drag, startPoint x: 1088, startPoint y: 155, endPoint x: 1061, endPoint y: 159, distance: 26.8
click at [1088, 155] on button "Add Filter" at bounding box center [1014, 154] width 442 height 21
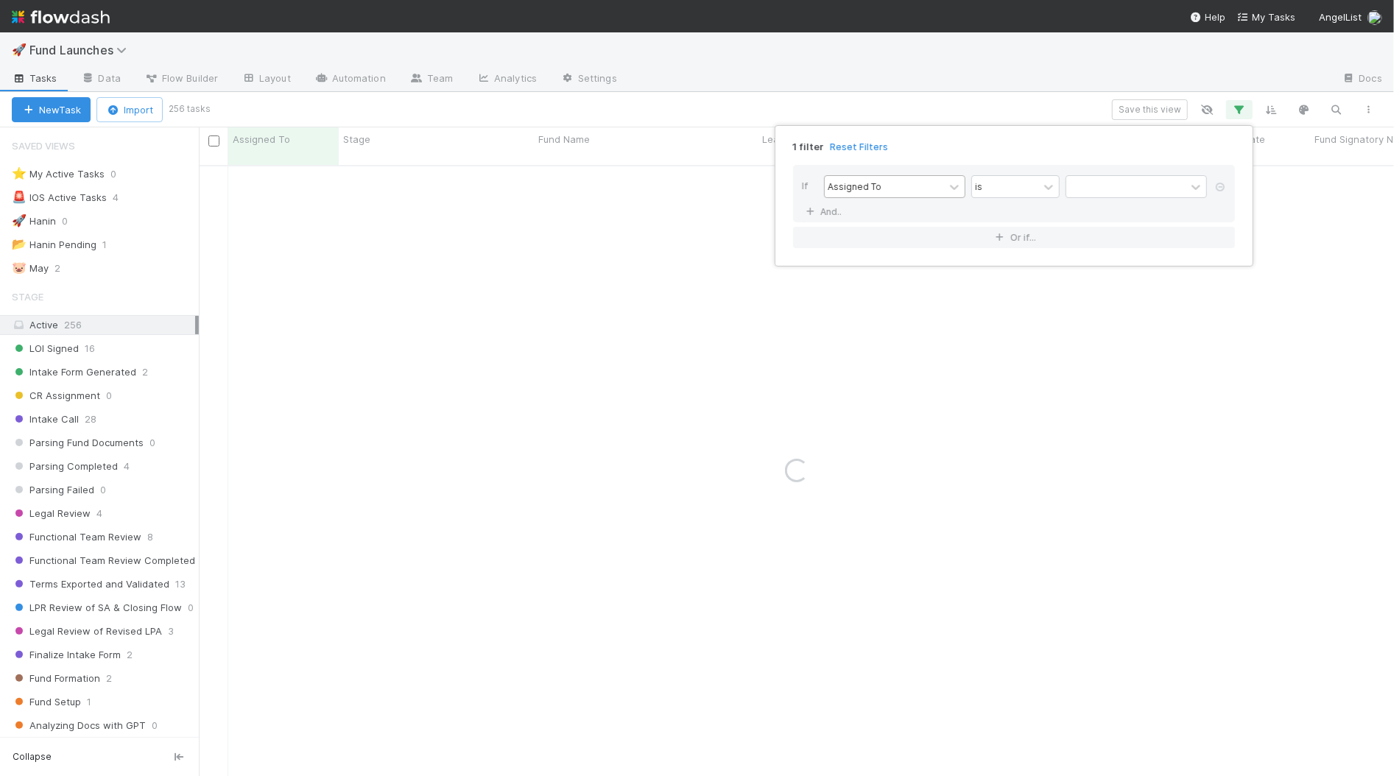
click at [924, 185] on div "Assigned To" at bounding box center [884, 186] width 119 height 21
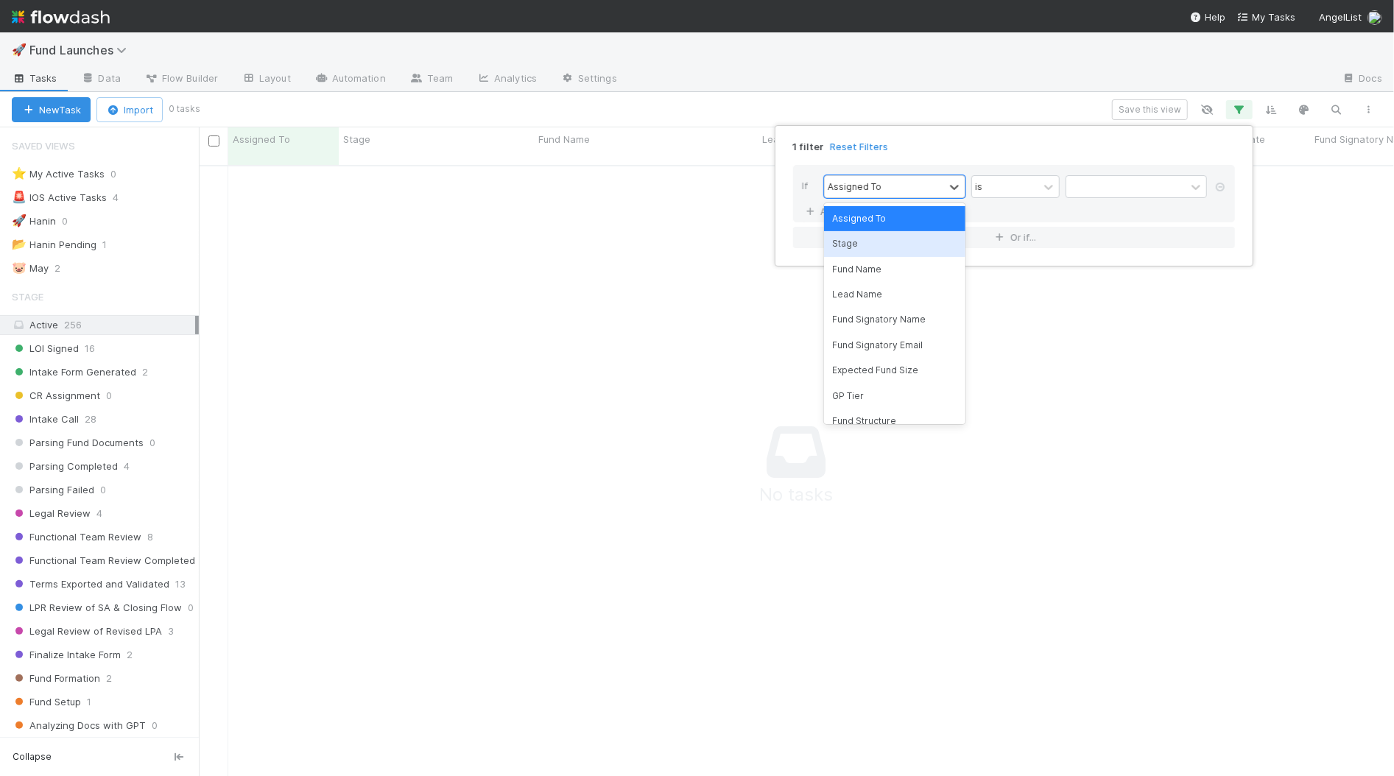
scroll to position [624, 1195]
drag, startPoint x: 927, startPoint y: 247, endPoint x: 936, endPoint y: 242, distance: 10.5
click at [927, 247] on div "Stage" at bounding box center [894, 243] width 141 height 25
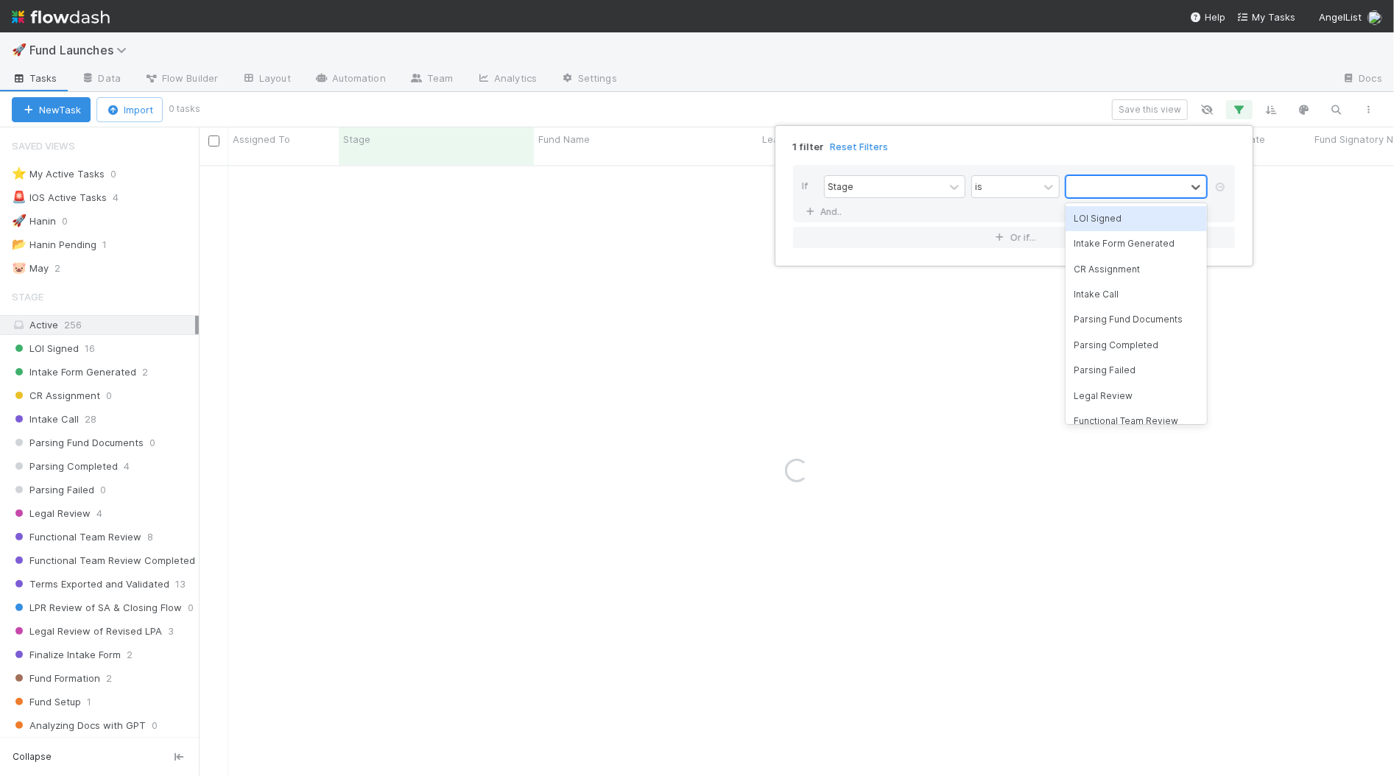
drag, startPoint x: 1091, startPoint y: 180, endPoint x: 1092, endPoint y: 187, distance: 7.4
click at [1091, 180] on div at bounding box center [1126, 186] width 119 height 21
click at [1097, 217] on div "LOI Signed" at bounding box center [1136, 218] width 141 height 25
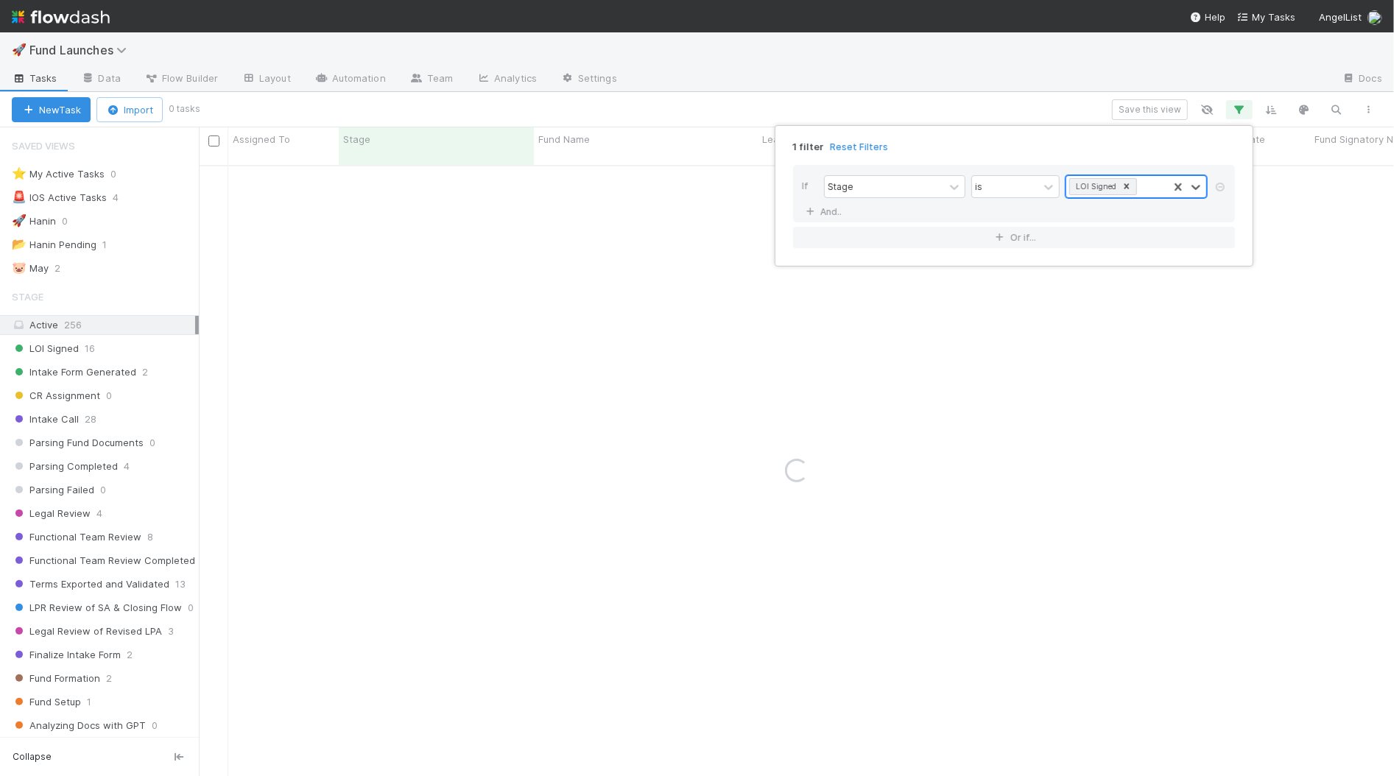
click at [1108, 182] on div "LOI Signed" at bounding box center [1095, 186] width 47 height 15
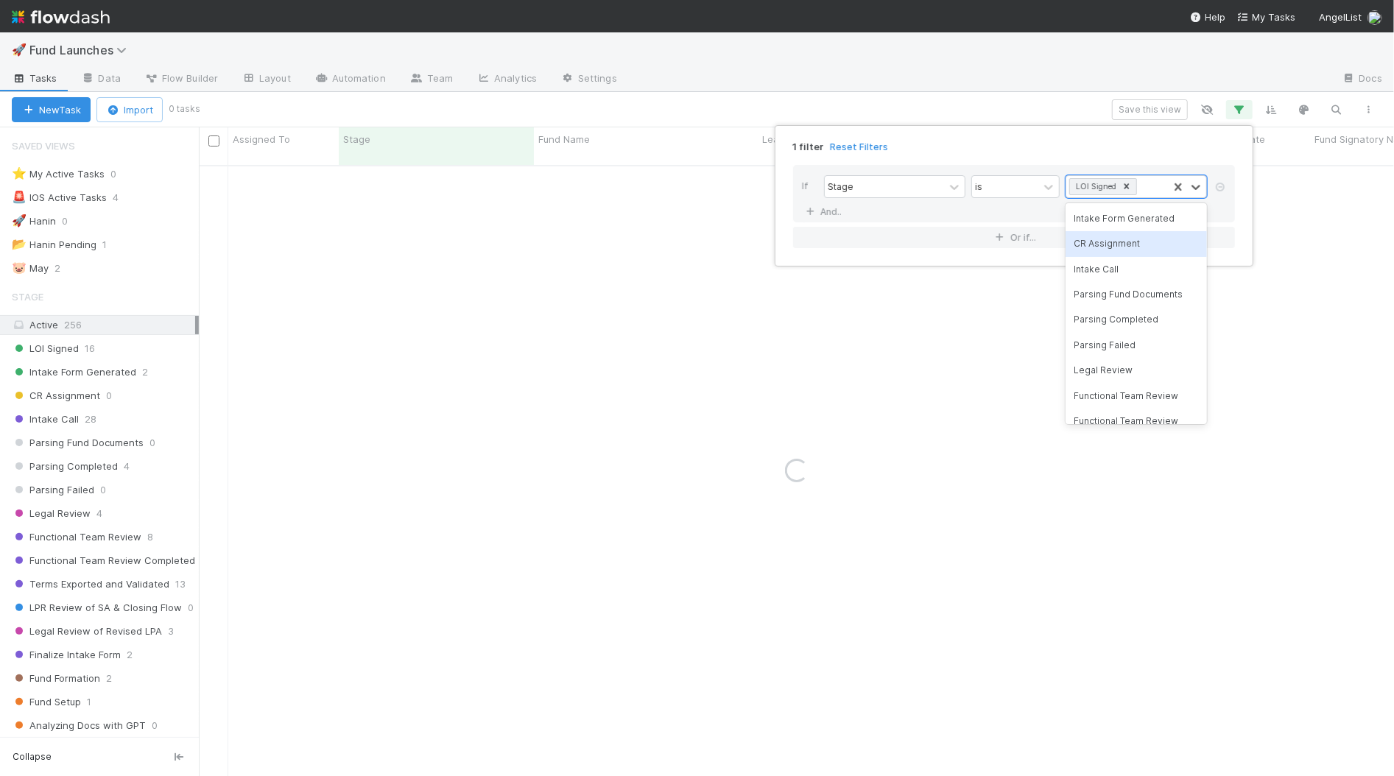
click at [1123, 231] on div "Intake Form Generated CR Assignment Intake Call Parsing Fund Documents Parsing …" at bounding box center [1136, 313] width 141 height 221
click at [1129, 219] on div "Intake Form Generated" at bounding box center [1136, 218] width 141 height 25
click at [1151, 197] on div "LOI Signed" at bounding box center [1118, 186] width 102 height 21
click at [1122, 243] on div "CR Assignment" at bounding box center [1136, 254] width 141 height 25
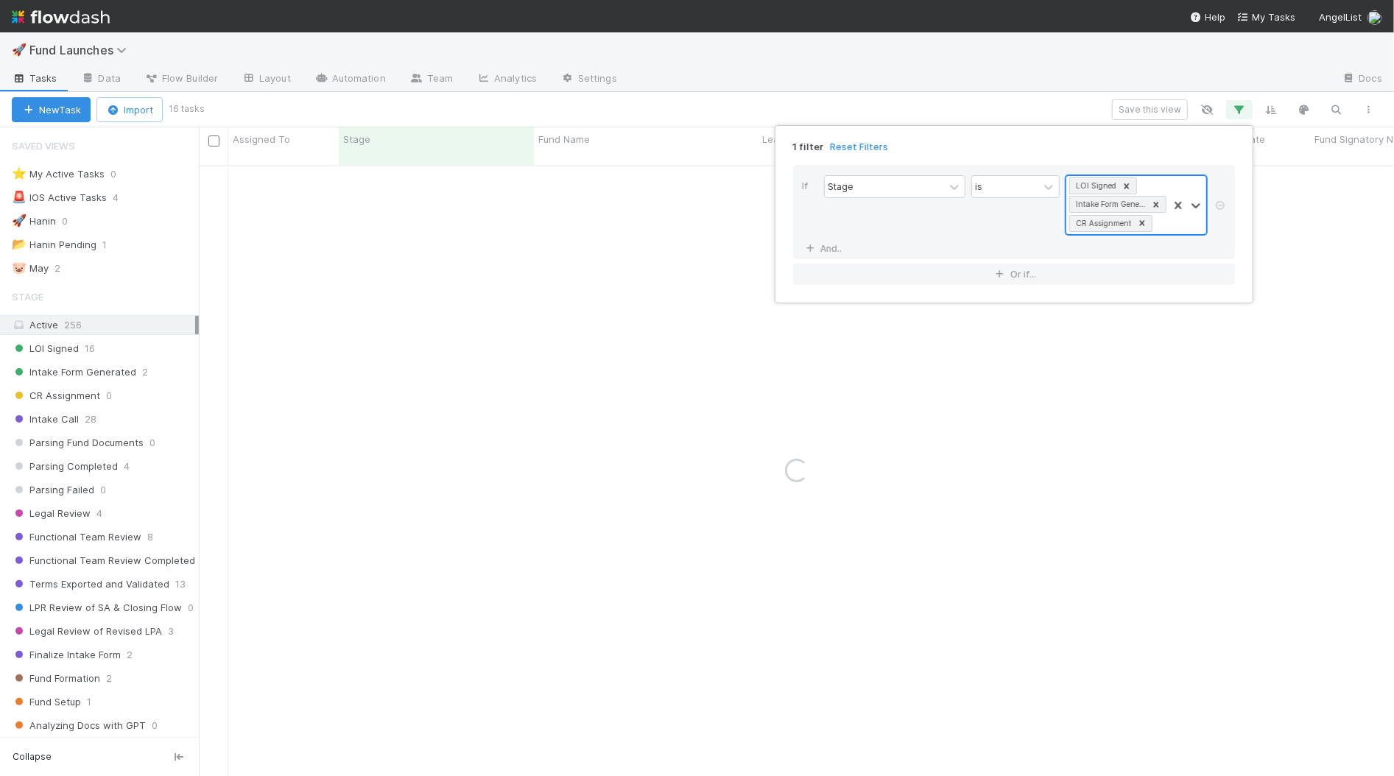
click at [1153, 228] on div "LOI Signed Intake Form Generated CR Assignment" at bounding box center [1118, 205] width 102 height 58
click at [1153, 264] on div "Intake Call" at bounding box center [1136, 254] width 141 height 25
click at [1166, 238] on div "LOI Signed Intake Form Generated CR Assignment Intake Call" at bounding box center [1118, 214] width 102 height 77
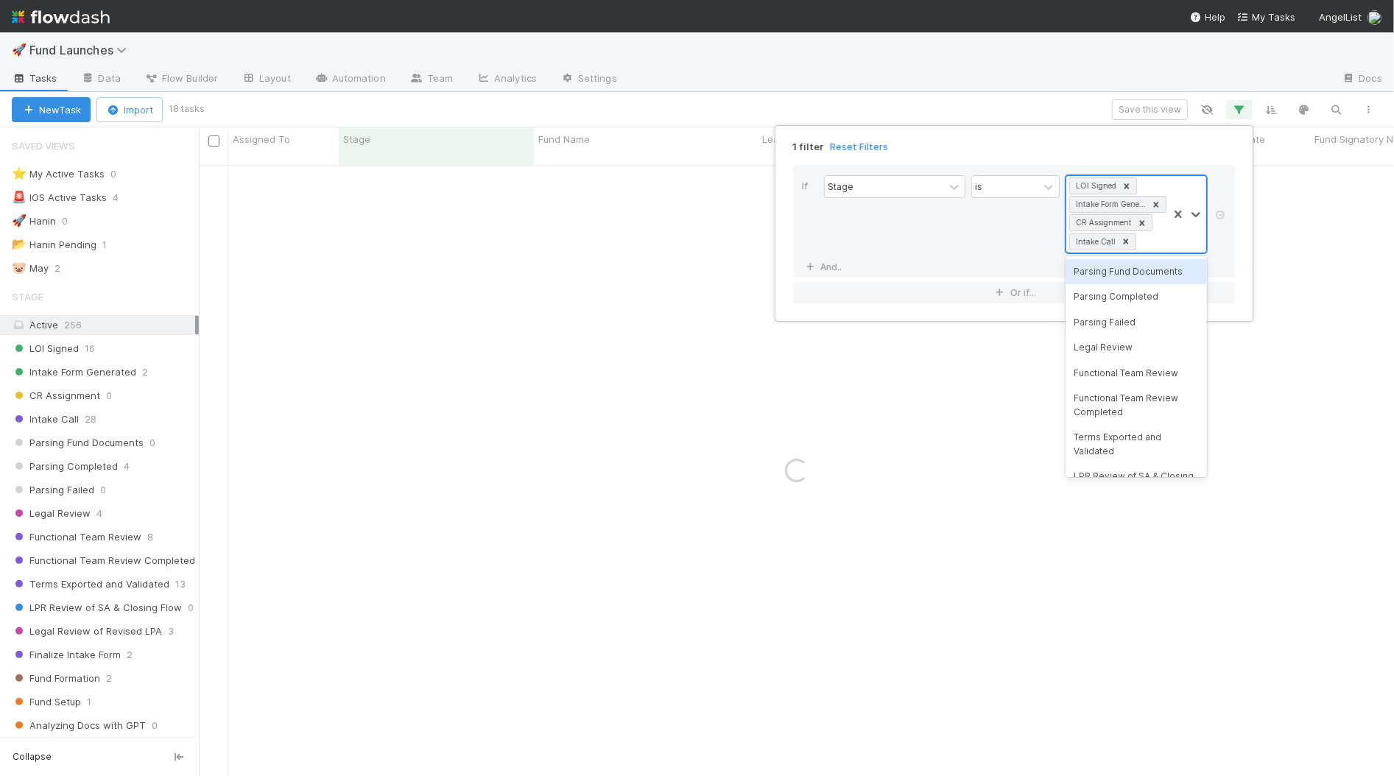
click at [1167, 281] on div "Parsing Fund Documents" at bounding box center [1136, 271] width 141 height 25
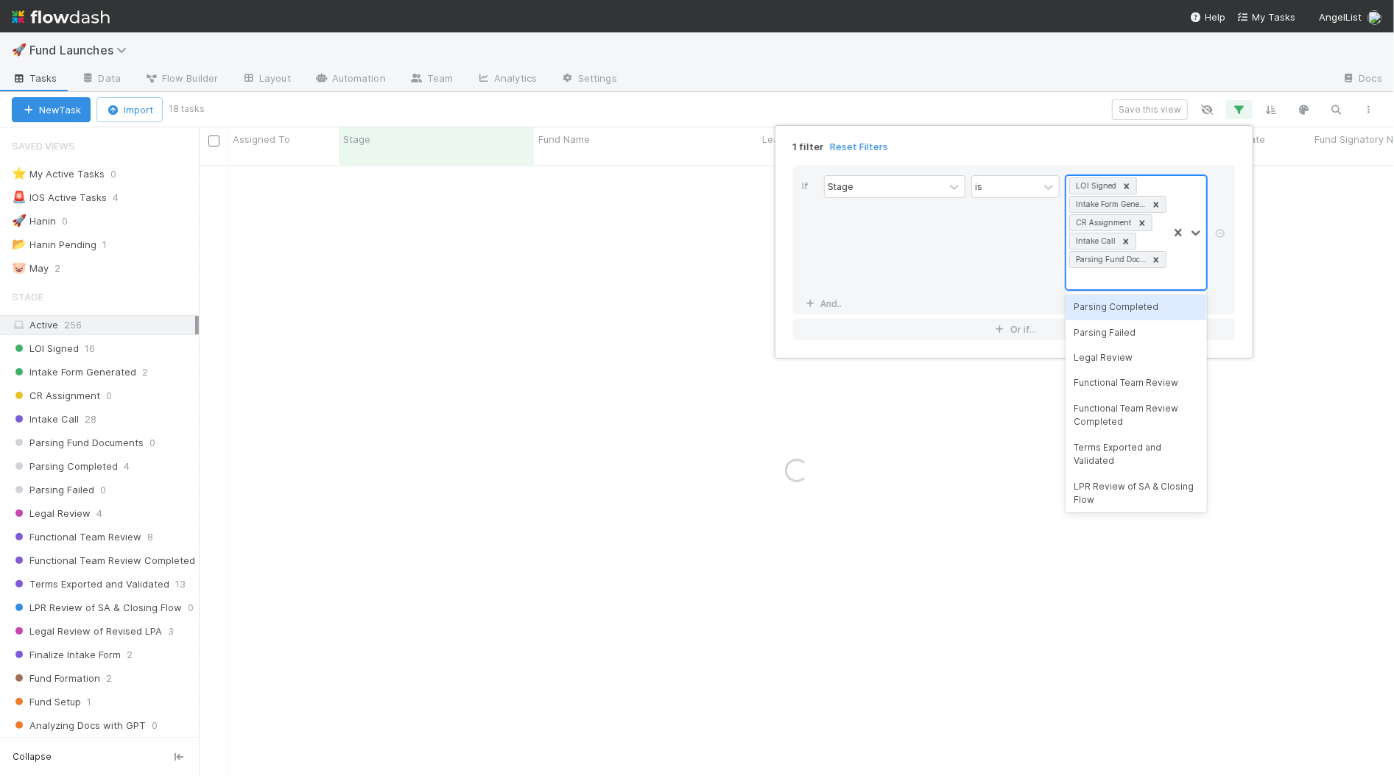
drag, startPoint x: 1173, startPoint y: 250, endPoint x: 1174, endPoint y: 261, distance: 10.4
click at [1173, 250] on div at bounding box center [1187, 232] width 38 height 113
drag, startPoint x: 1170, startPoint y: 313, endPoint x: 1171, endPoint y: 304, distance: 9.0
click at [1169, 313] on div "Parsing Completed" at bounding box center [1136, 307] width 141 height 25
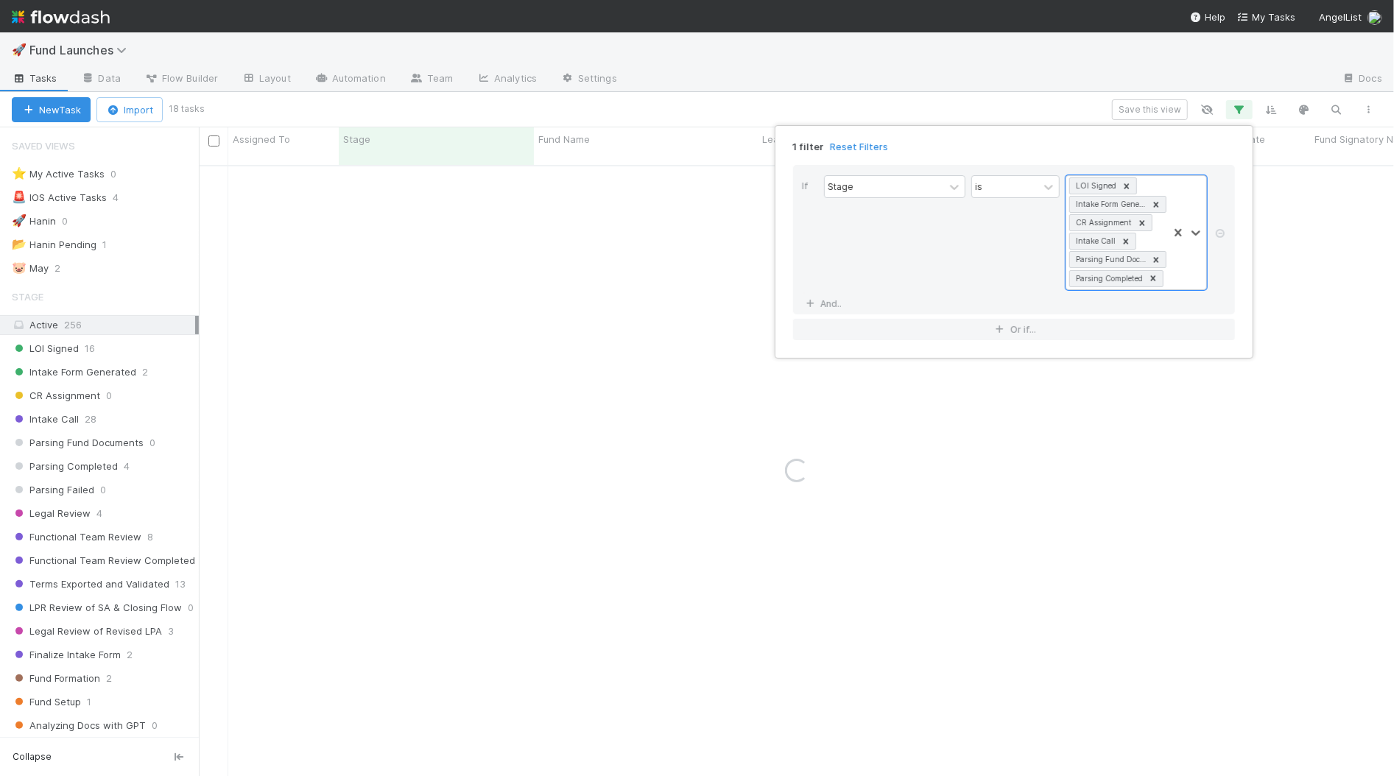
click at [1176, 286] on div "Stage is option Parsing Completed, selected. 0 results available. Select is foc…" at bounding box center [1018, 234] width 389 height 118
click at [1178, 273] on div at bounding box center [1187, 232] width 38 height 113
click at [1170, 311] on div "Parsing Failed" at bounding box center [1136, 307] width 141 height 25
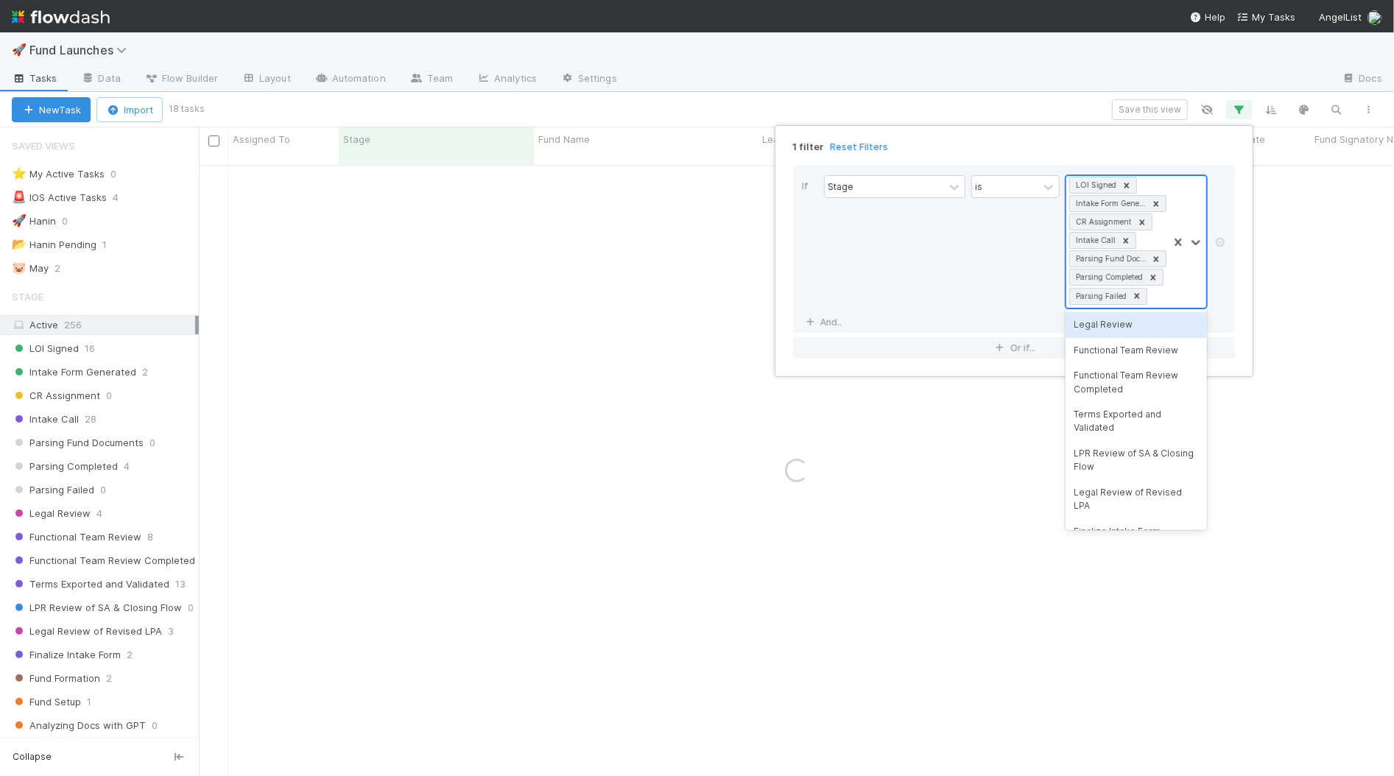
click at [1181, 280] on div at bounding box center [1187, 242] width 38 height 132
drag, startPoint x: 1173, startPoint y: 328, endPoint x: 1180, endPoint y: 303, distance: 25.4
click at [1172, 328] on div "Legal Review" at bounding box center [1136, 324] width 141 height 25
drag, startPoint x: 1184, startPoint y: 293, endPoint x: 1180, endPoint y: 302, distance: 9.6
click at [1183, 293] on div at bounding box center [1187, 251] width 38 height 150
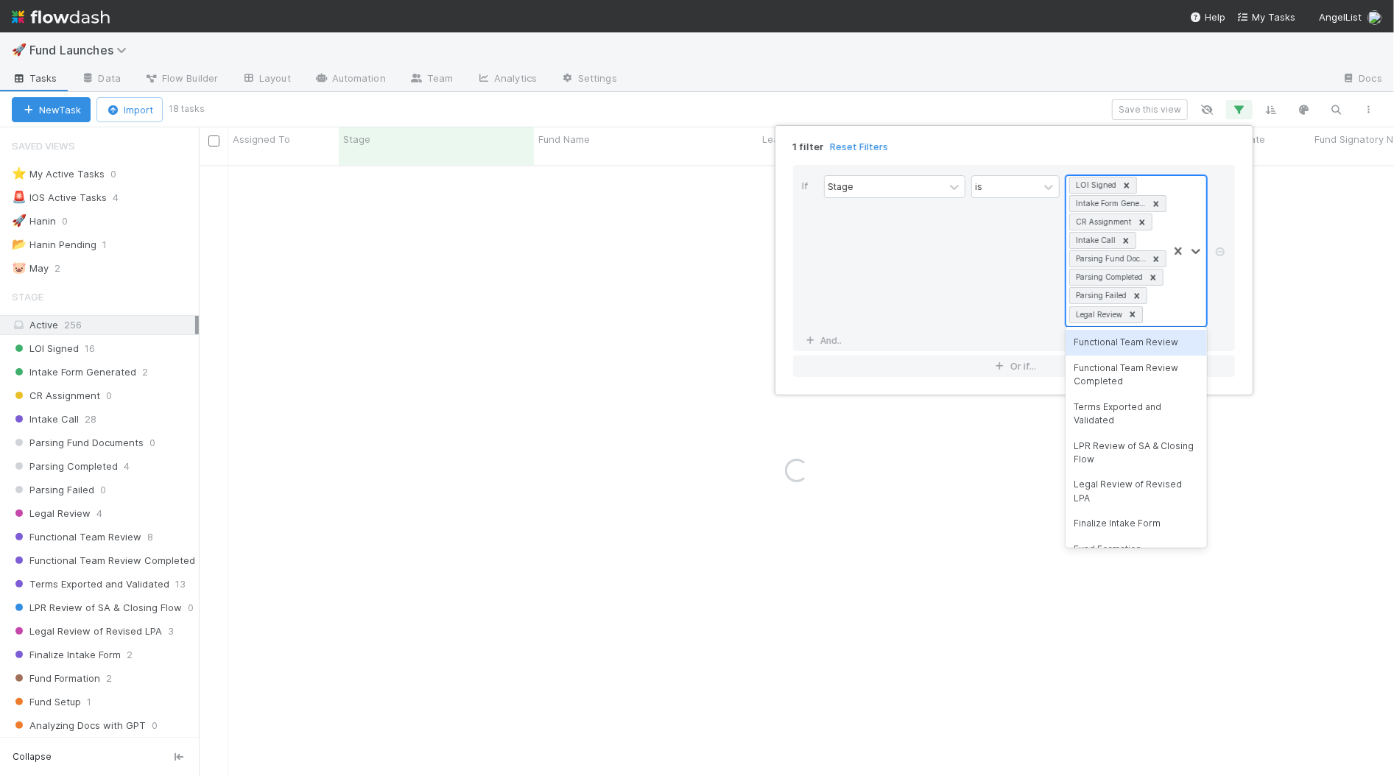
click at [1175, 336] on div "Functional Team Review" at bounding box center [1136, 342] width 141 height 25
click at [1178, 317] on div at bounding box center [1187, 269] width 38 height 187
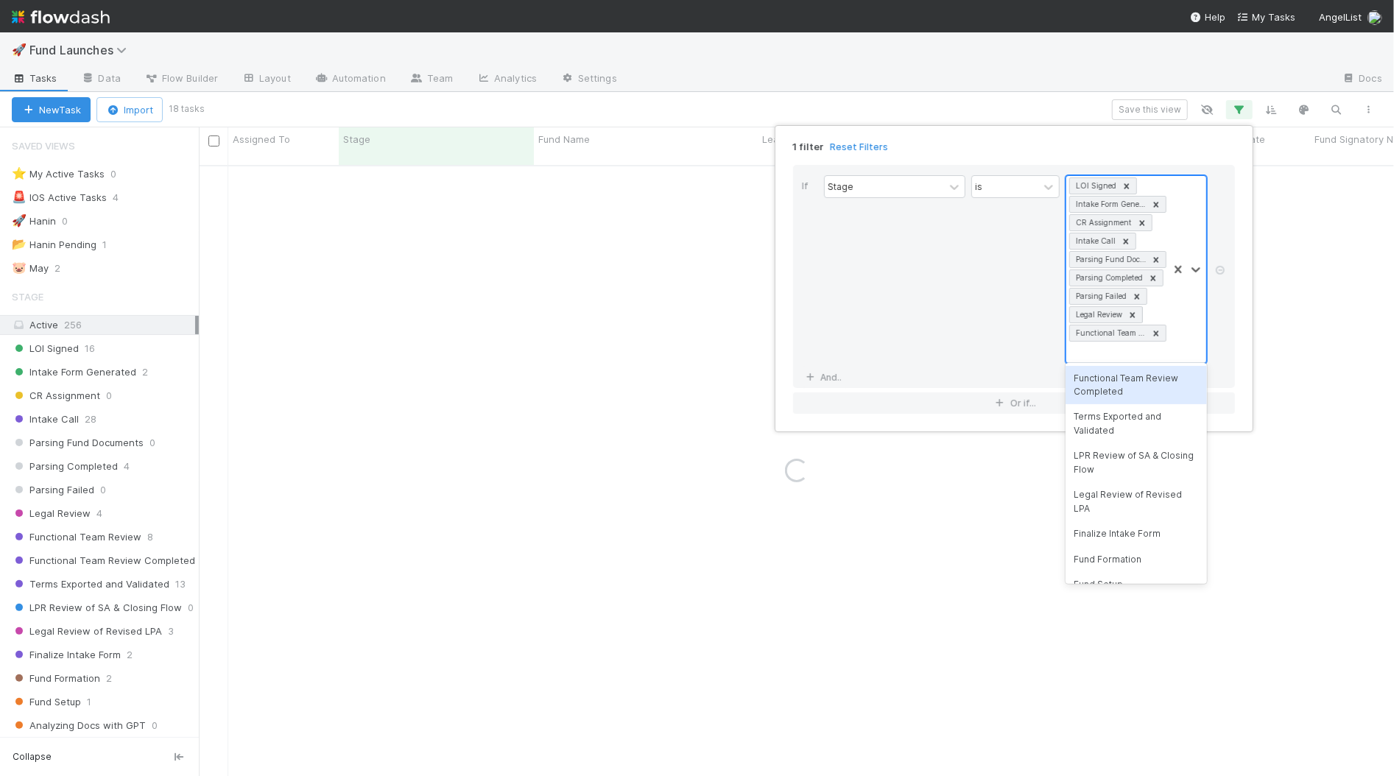
click at [1177, 373] on div "Functional Team Review Completed" at bounding box center [1136, 385] width 141 height 39
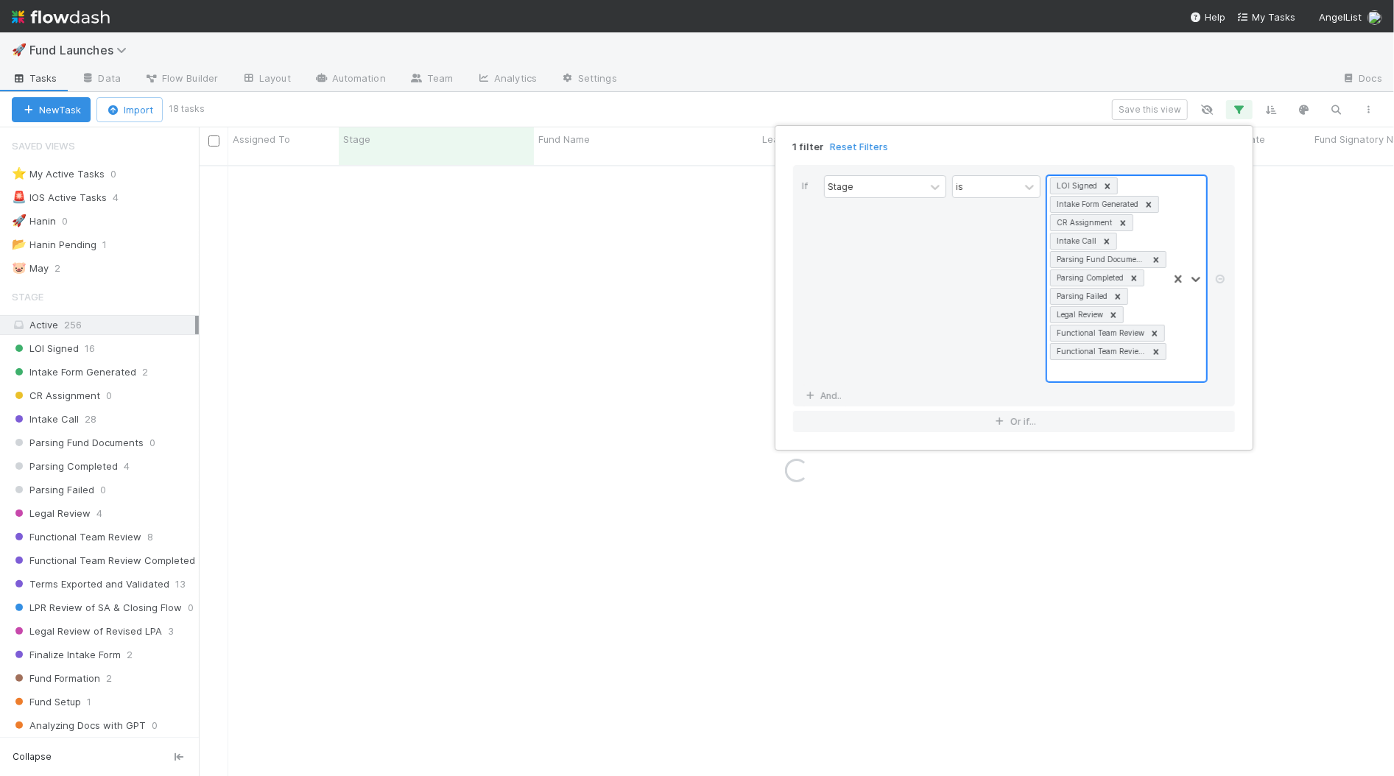
scroll to position [1, 0]
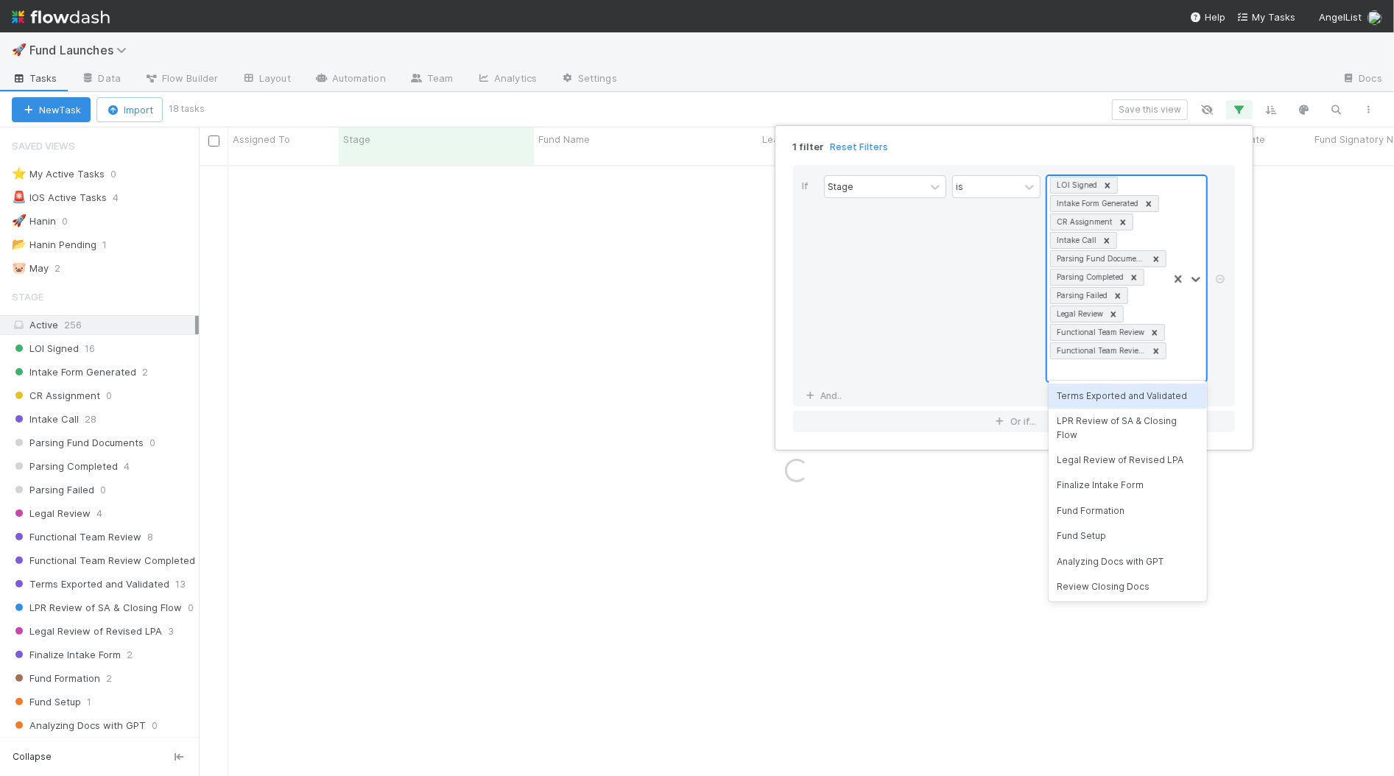
drag, startPoint x: 1184, startPoint y: 354, endPoint x: 1184, endPoint y: 364, distance: 9.6
click at [1184, 354] on div at bounding box center [1187, 279] width 38 height 206
click at [1176, 393] on div "Terms Exported and Validated" at bounding box center [1128, 396] width 158 height 25
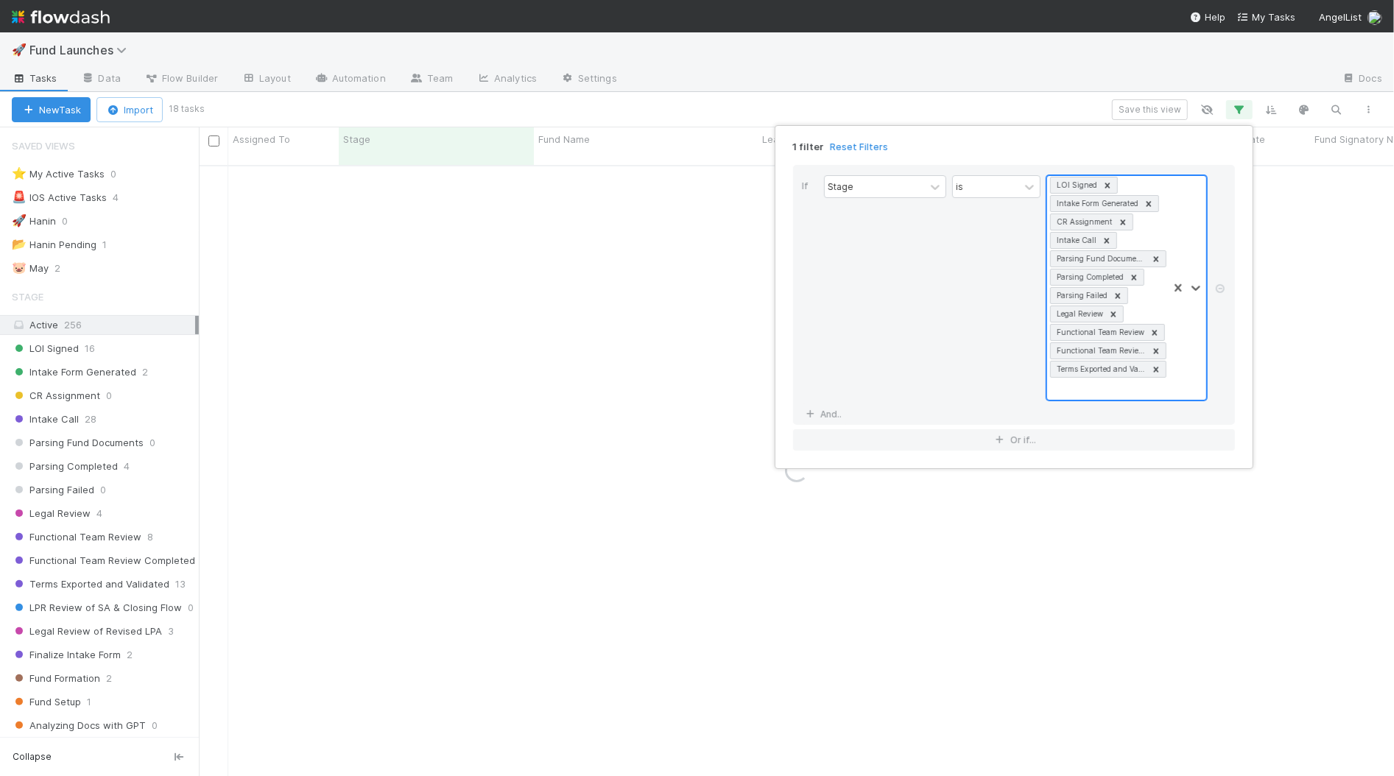
drag, startPoint x: 1181, startPoint y: 373, endPoint x: 1178, endPoint y: 385, distance: 12.9
click at [1181, 373] on div at bounding box center [1187, 288] width 38 height 224
click at [1171, 416] on div "LPR Review of SA & Closing Flow" at bounding box center [1128, 420] width 158 height 39
click at [1184, 390] on div at bounding box center [1187, 297] width 38 height 242
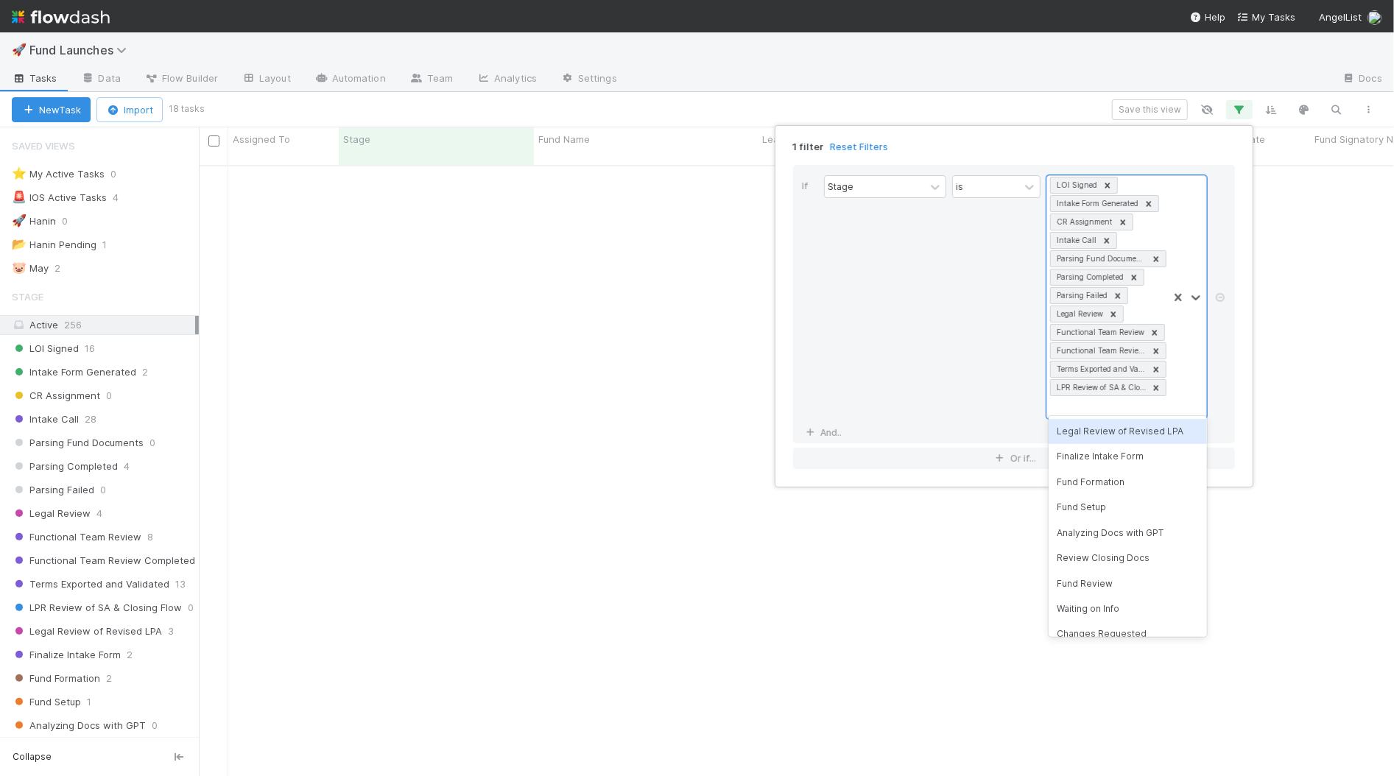
click at [1172, 428] on div "Legal Review of Revised LPA" at bounding box center [1128, 431] width 158 height 25
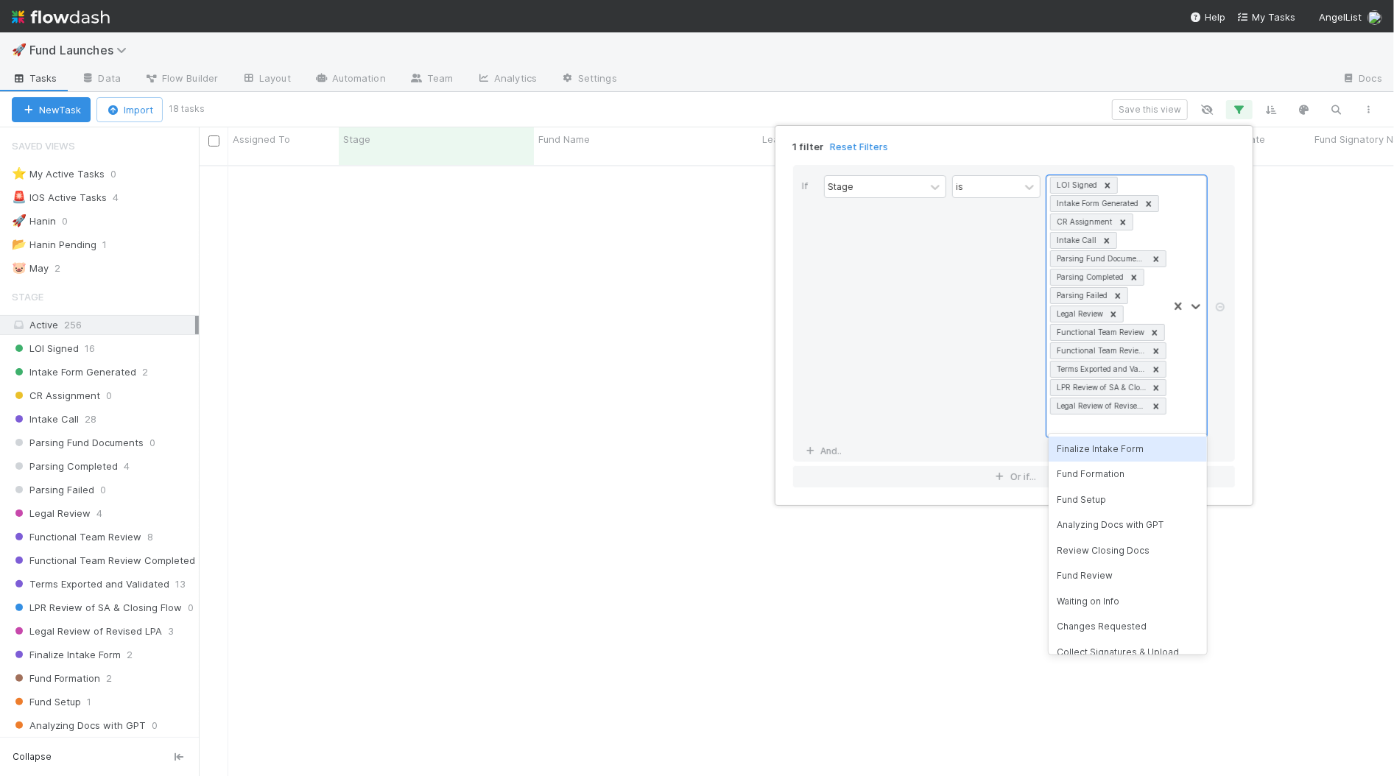
drag, startPoint x: 1181, startPoint y: 408, endPoint x: 1175, endPoint y: 436, distance: 28.8
click at [1181, 408] on div at bounding box center [1187, 306] width 38 height 261
click at [1169, 451] on div "Finalize Intake Form" at bounding box center [1128, 449] width 158 height 25
click at [1186, 417] on div at bounding box center [1187, 306] width 38 height 261
click at [1175, 438] on div "Fund Formation" at bounding box center [1128, 449] width 158 height 25
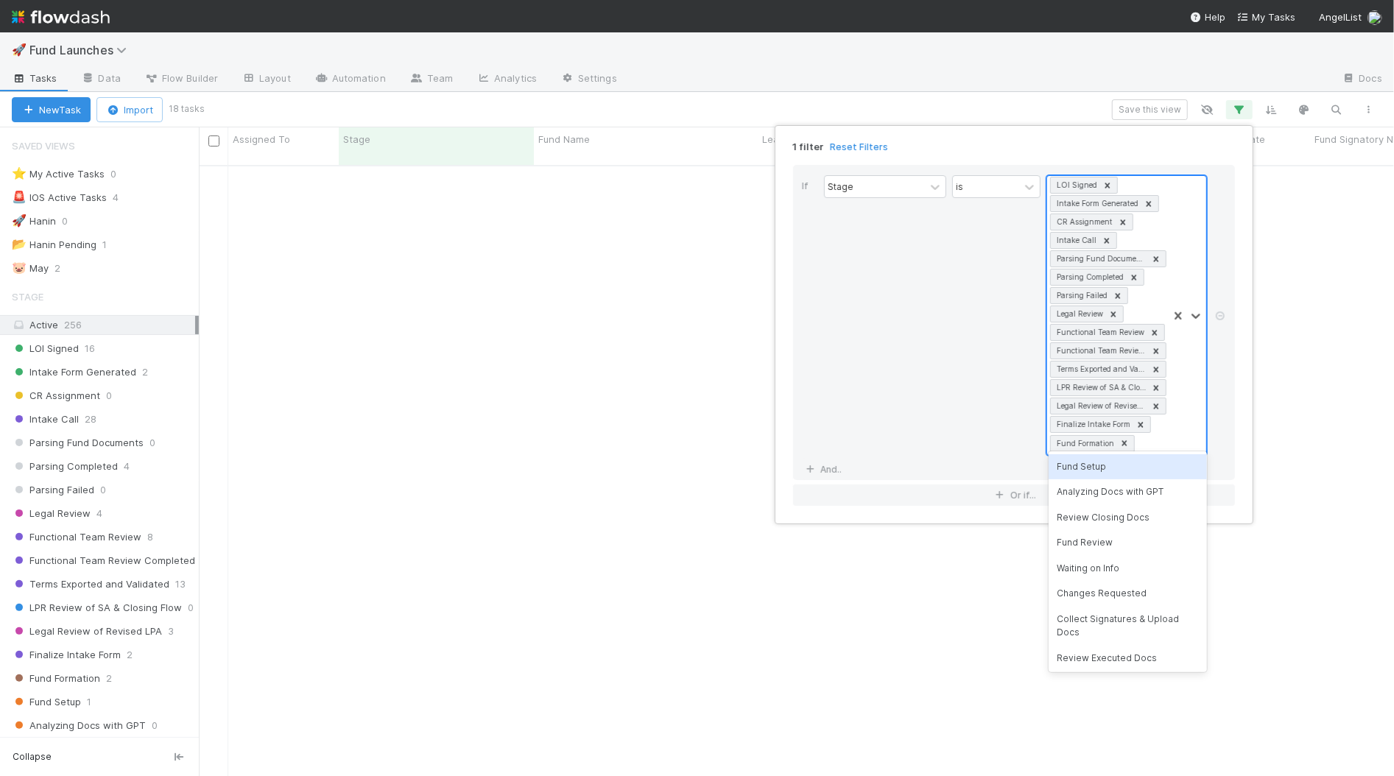
drag, startPoint x: 1183, startPoint y: 423, endPoint x: 1181, endPoint y: 438, distance: 14.8
click at [1183, 423] on div at bounding box center [1187, 315] width 38 height 279
click at [1178, 466] on div "Fund Setup" at bounding box center [1128, 466] width 158 height 25
click at [1184, 442] on div at bounding box center [1187, 325] width 38 height 298
click at [1177, 483] on div "Analyzing Docs with GPT" at bounding box center [1128, 484] width 158 height 25
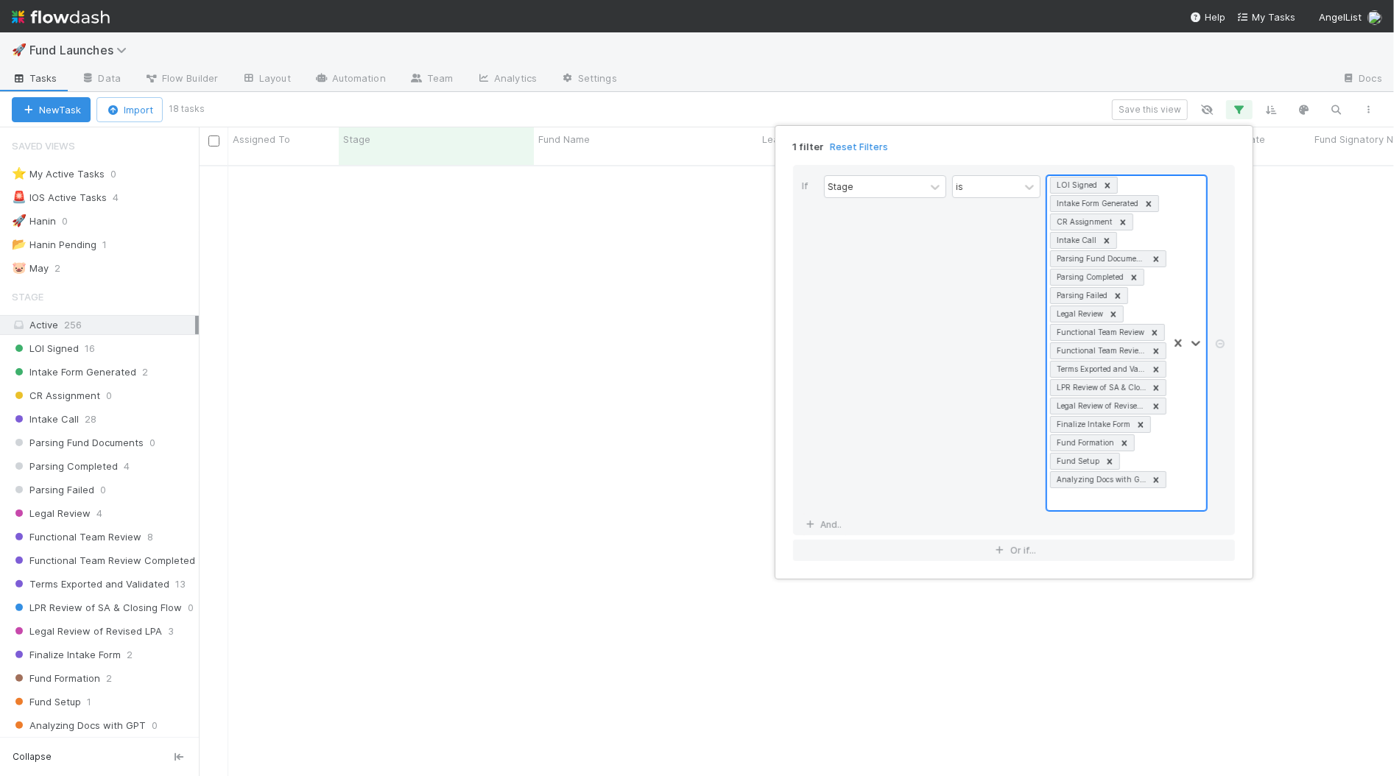
scroll to position [0, 0]
drag, startPoint x: 1180, startPoint y: 452, endPoint x: 1178, endPoint y: 472, distance: 20.7
click at [1180, 452] on div at bounding box center [1187, 343] width 38 height 334
click at [1175, 520] on div "Review Closing Docs" at bounding box center [1128, 519] width 158 height 25
click at [1174, 492] on div at bounding box center [1187, 343] width 38 height 334
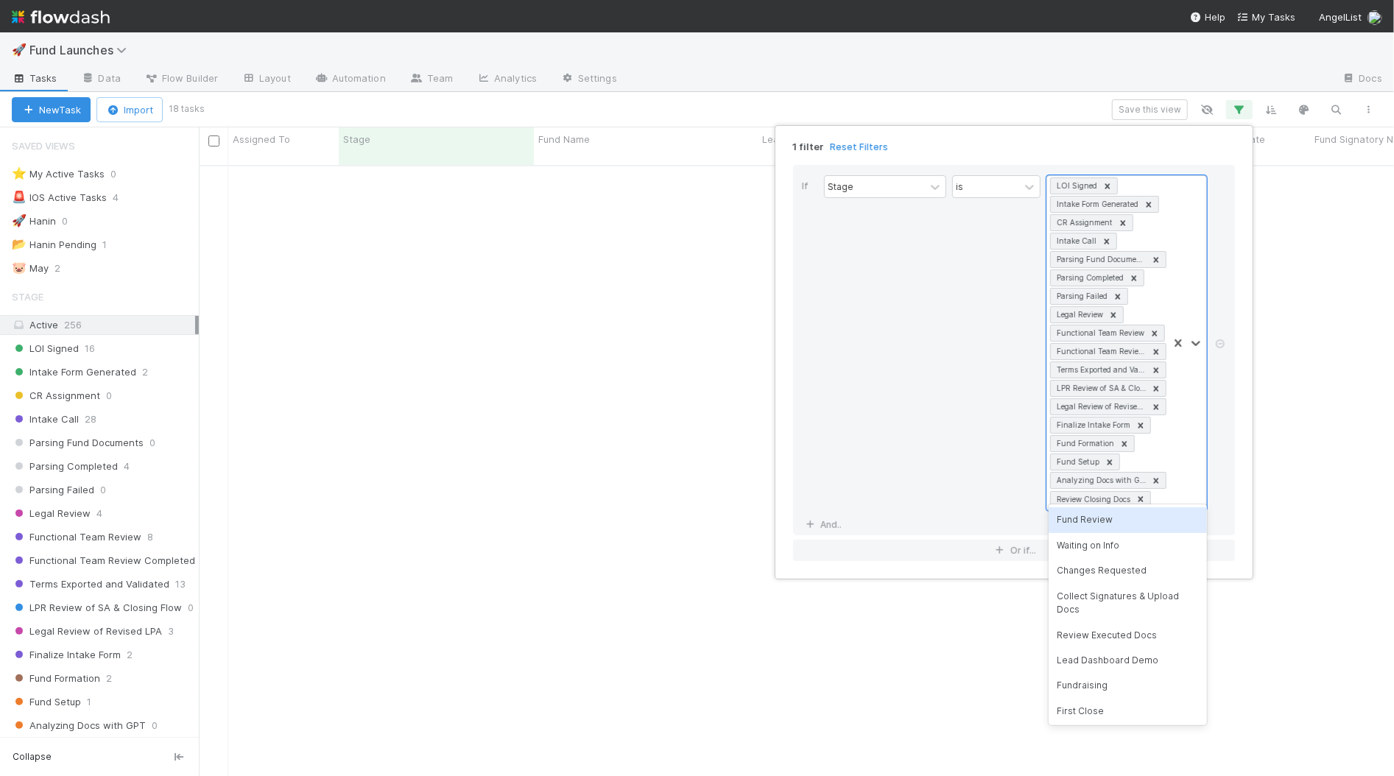
click at [1171, 524] on div "Fund Review" at bounding box center [1128, 519] width 158 height 25
click at [1176, 503] on div at bounding box center [1187, 352] width 38 height 353
click at [1167, 532] on div "Waiting on Info" at bounding box center [1128, 537] width 158 height 25
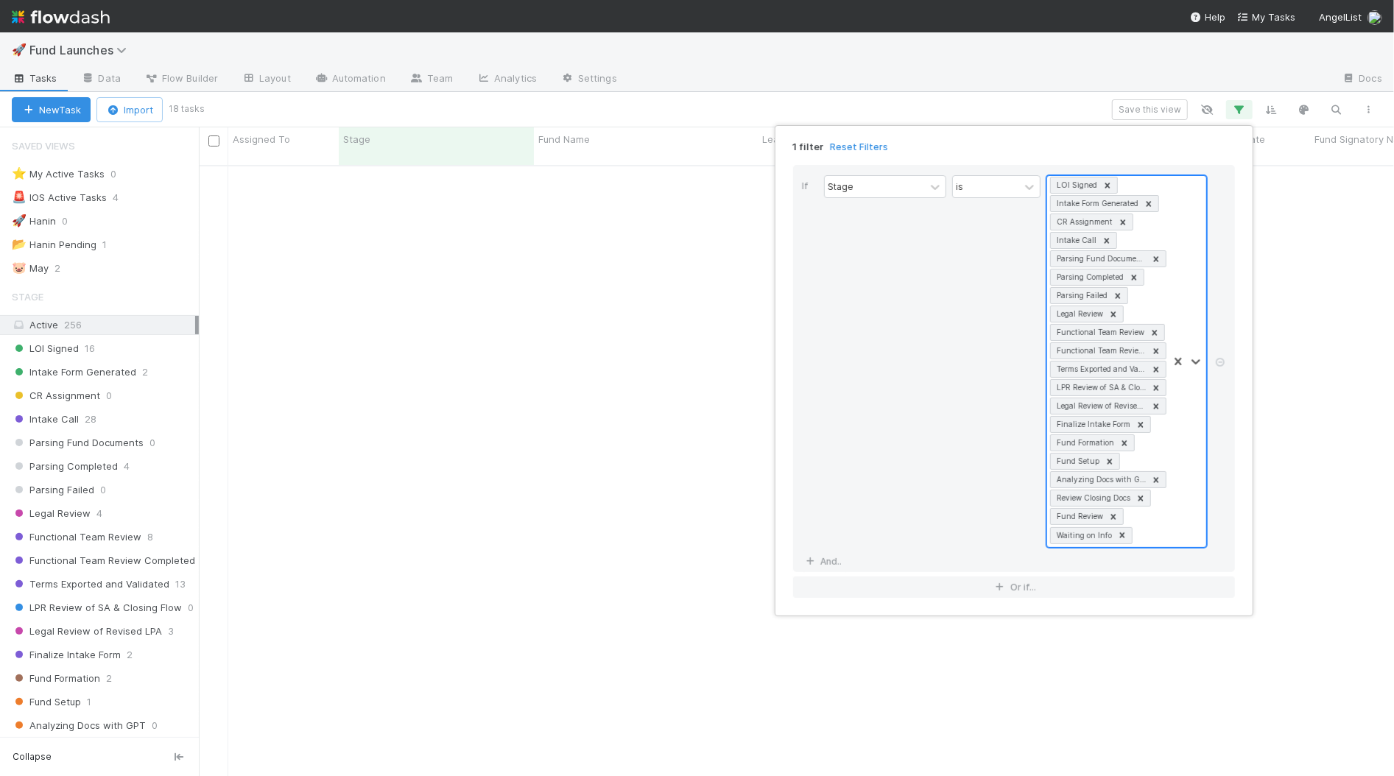
click at [1171, 521] on div at bounding box center [1187, 361] width 38 height 371
click at [1167, 548] on div "Changes Requested" at bounding box center [1128, 555] width 158 height 25
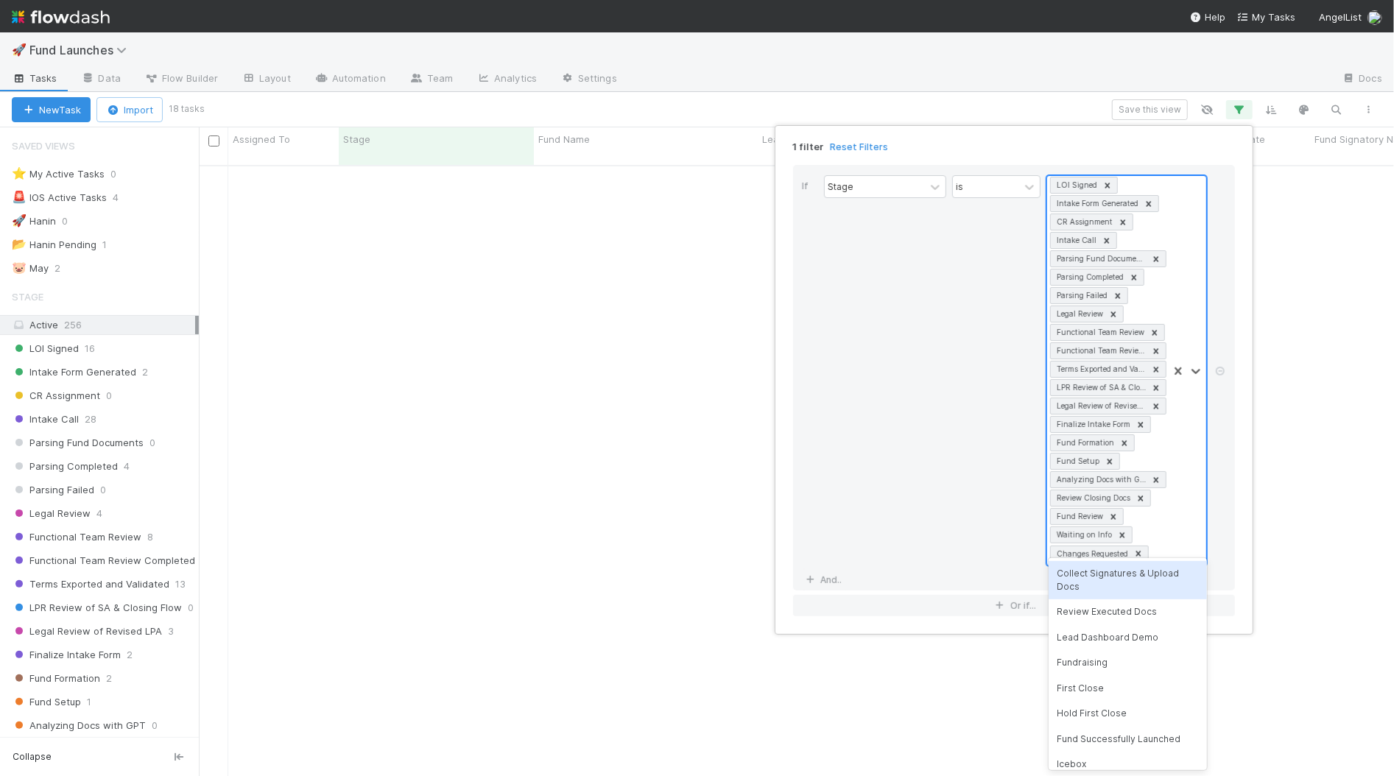
drag, startPoint x: 1171, startPoint y: 530, endPoint x: 1174, endPoint y: 549, distance: 18.6
click at [1171, 531] on div at bounding box center [1187, 371] width 38 height 390
click at [1176, 566] on div "Collect Signatures & Upload Docs" at bounding box center [1128, 580] width 158 height 39
click at [1178, 536] on div at bounding box center [1187, 389] width 38 height 426
click at [1150, 616] on div "Review Executed Docs" at bounding box center [1128, 609] width 158 height 25
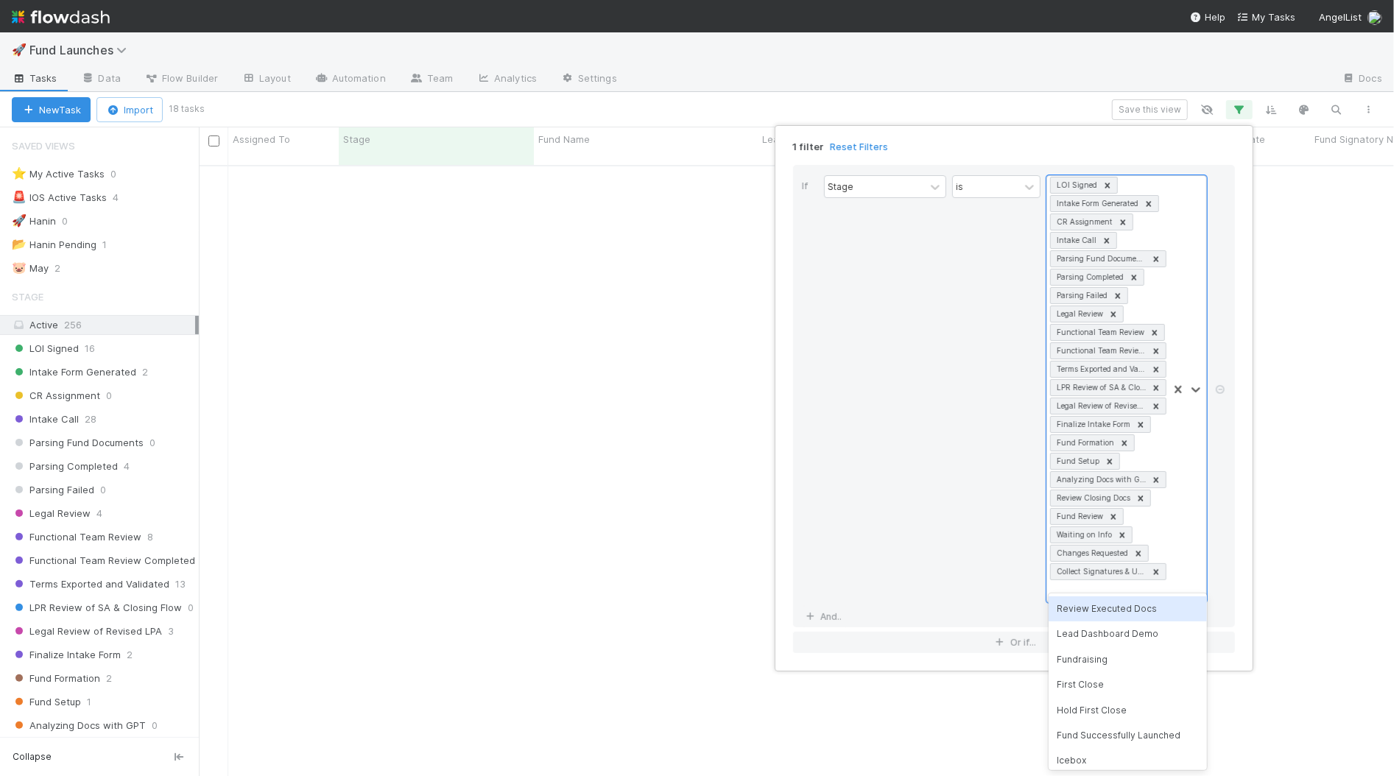
click at [1157, 601] on div "If Stage is option Collect Signatures & Upload Docs, selected. option Review Ex…" at bounding box center [1014, 396] width 442 height 463
drag, startPoint x: 1163, startPoint y: 583, endPoint x: 1156, endPoint y: 591, distance: 10.9
click at [1163, 583] on div "LOI Signed Intake Form Generated CR Assignment Intake Call Parsing Fund Documen…" at bounding box center [1107, 389] width 121 height 426
click at [1134, 625] on div "Fundraising" at bounding box center [1128, 634] width 158 height 25
click at [1167, 589] on div "LOI Signed Intake Form Generated CR Assignment Intake Call Parsing Fund Documen…" at bounding box center [1107, 398] width 121 height 445
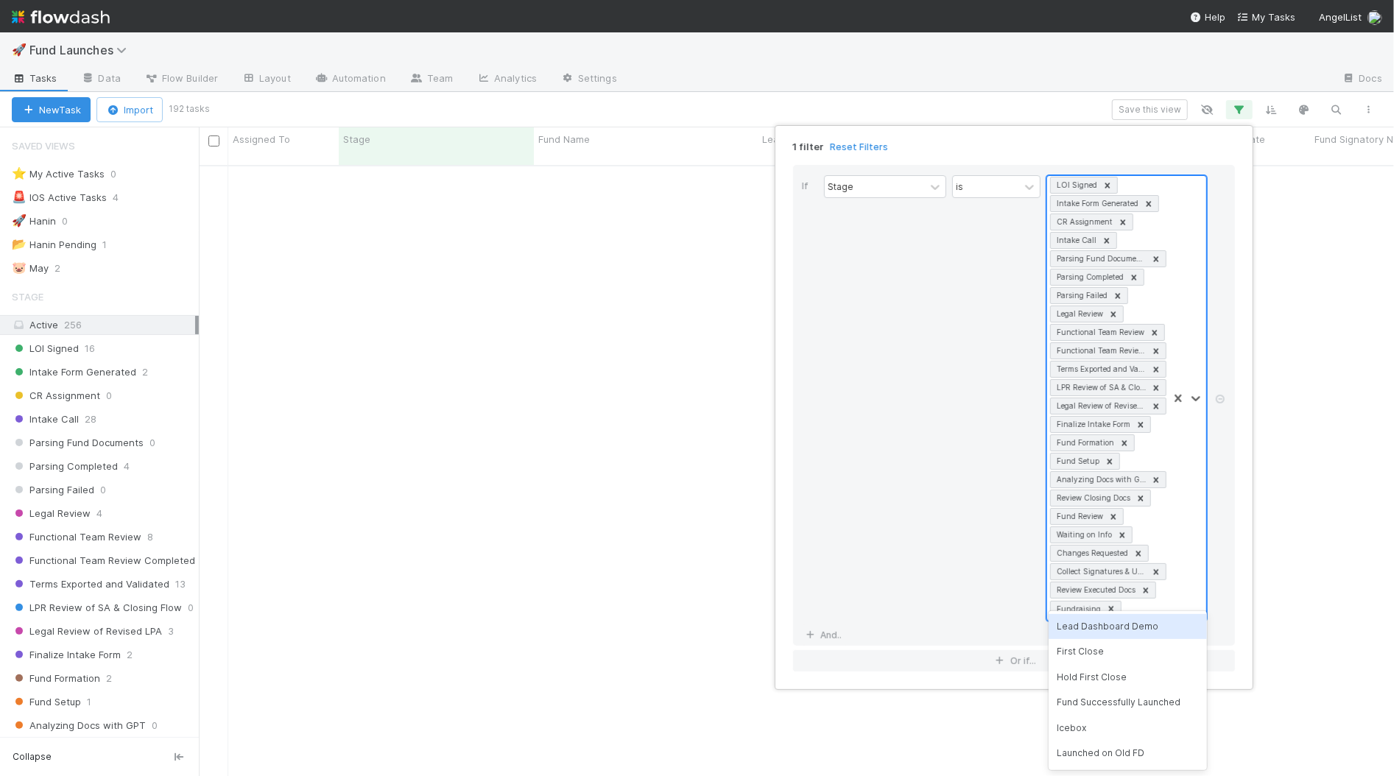
click at [1111, 604] on icon at bounding box center [1111, 609] width 10 height 10
click at [1176, 574] on div at bounding box center [1187, 389] width 38 height 426
drag, startPoint x: 1167, startPoint y: 580, endPoint x: 1159, endPoint y: 594, distance: 16.2
click at [1167, 580] on div "LOI Signed Intake Form Generated CR Assignment Intake Call Parsing Fund Documen…" at bounding box center [1107, 389] width 121 height 426
drag, startPoint x: 1147, startPoint y: 611, endPoint x: 991, endPoint y: 559, distance: 164.7
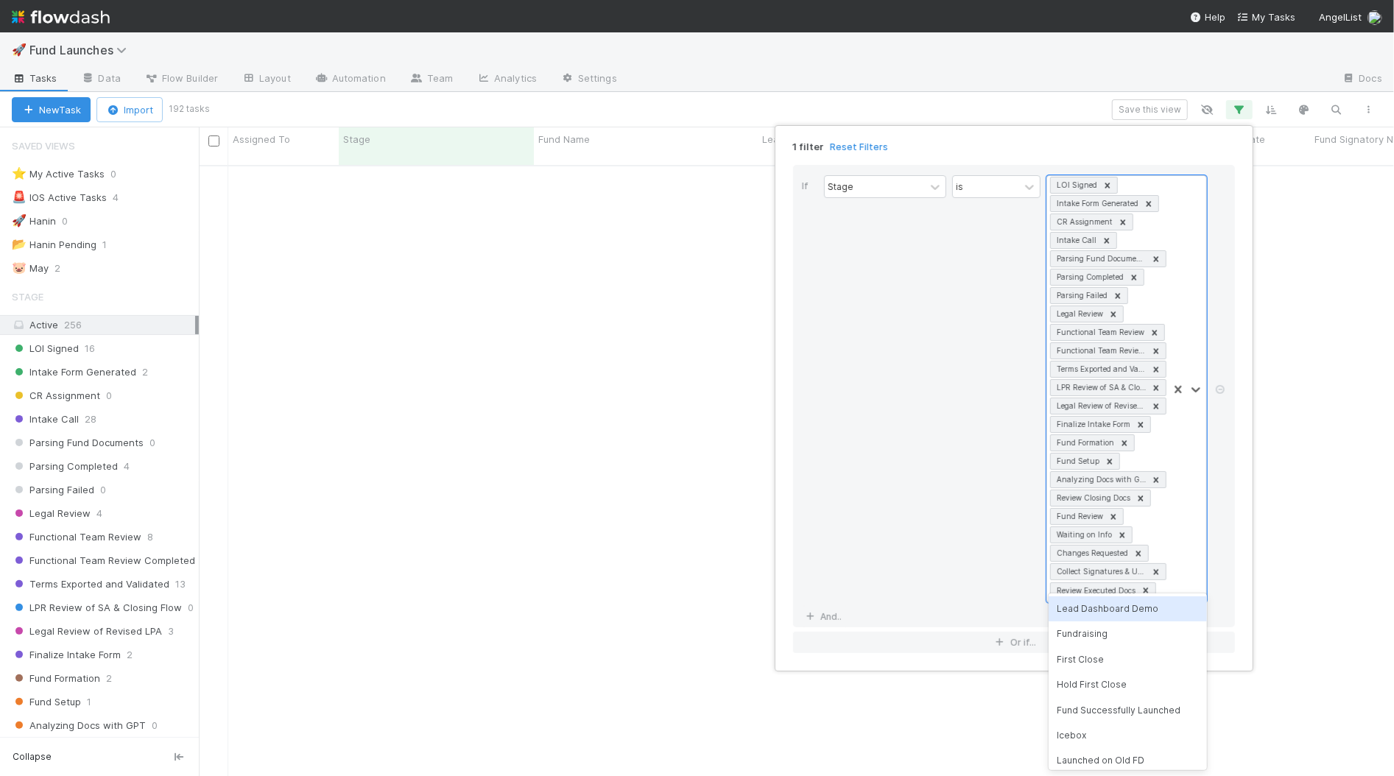
click at [1147, 611] on div "Lead Dashboard Demo" at bounding box center [1128, 609] width 158 height 25
click at [991, 559] on div "is" at bounding box center [996, 398] width 88 height 446
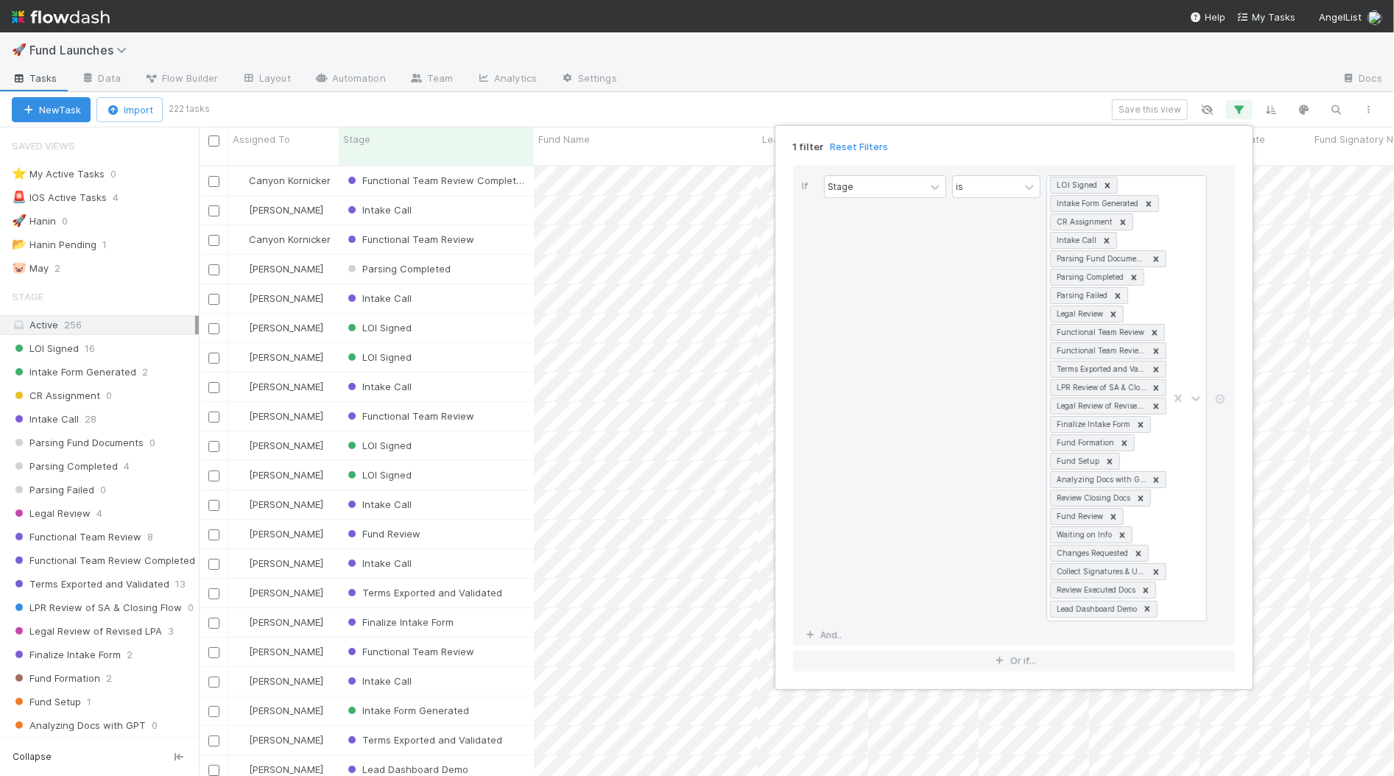
scroll to position [624, 1195]
click at [1147, 604] on icon at bounding box center [1147, 609] width 10 height 10
click at [1151, 586] on icon at bounding box center [1146, 591] width 10 height 10
click at [530, 111] on div "1 filter Reset Filters If Stage is option Review Executed Docs, deselected. opt…" at bounding box center [697, 388] width 1394 height 776
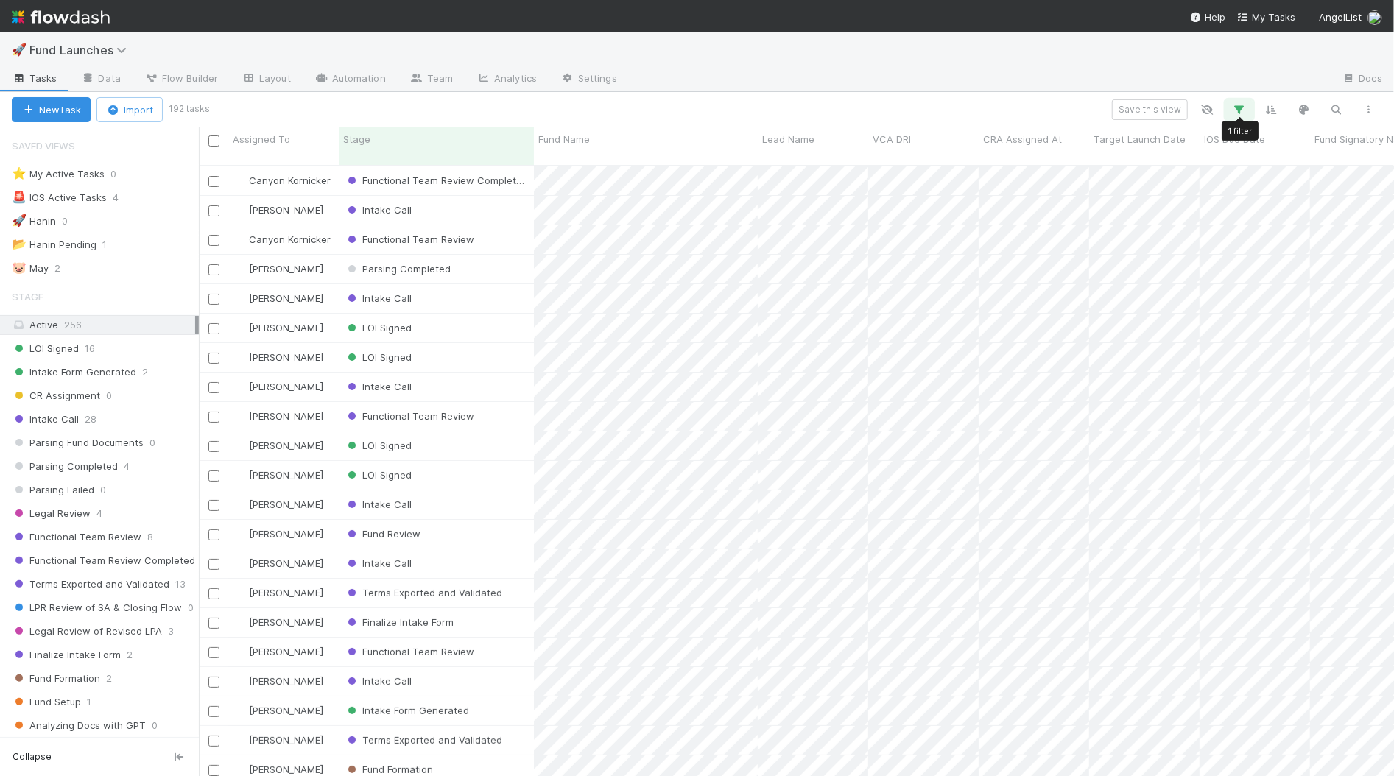
click at [1244, 111] on icon "button" at bounding box center [1239, 109] width 15 height 13
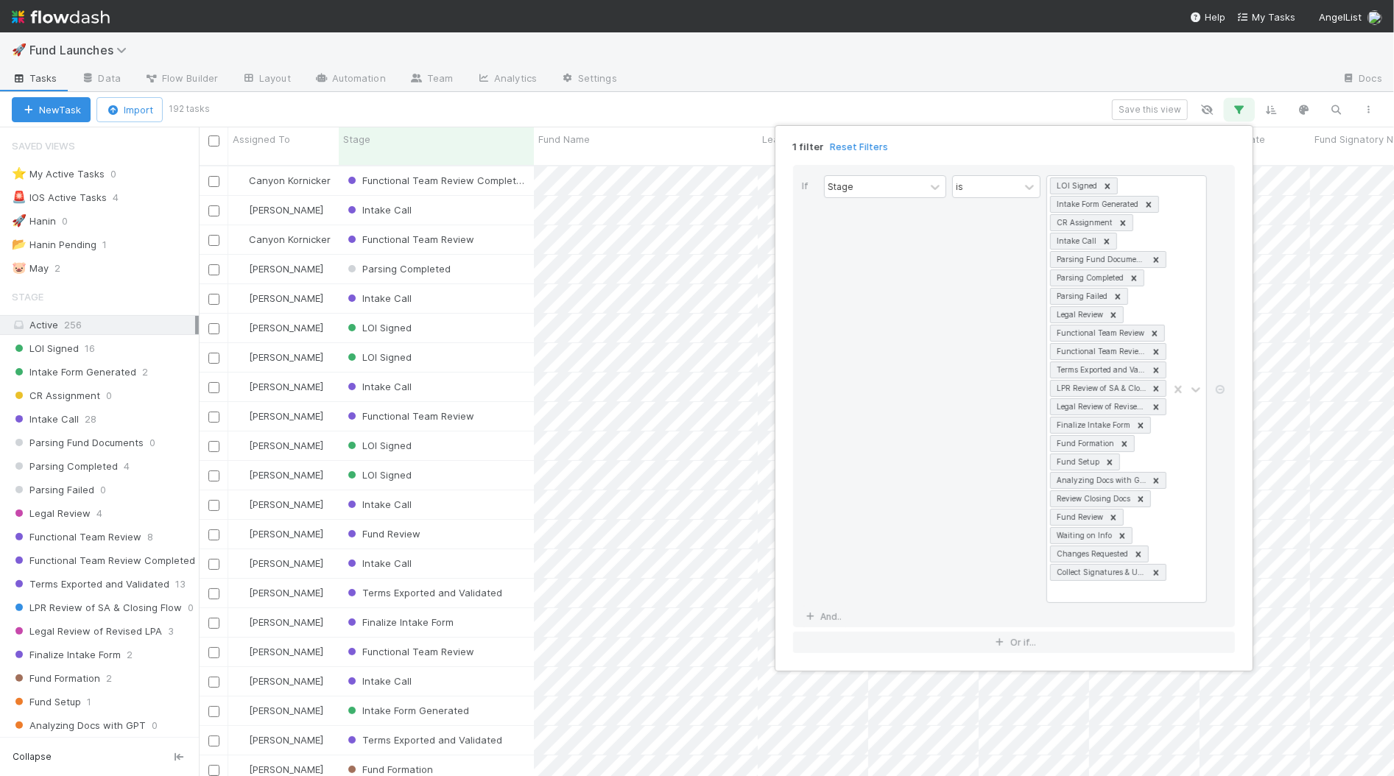
click at [1157, 570] on icon at bounding box center [1156, 572] width 5 height 5
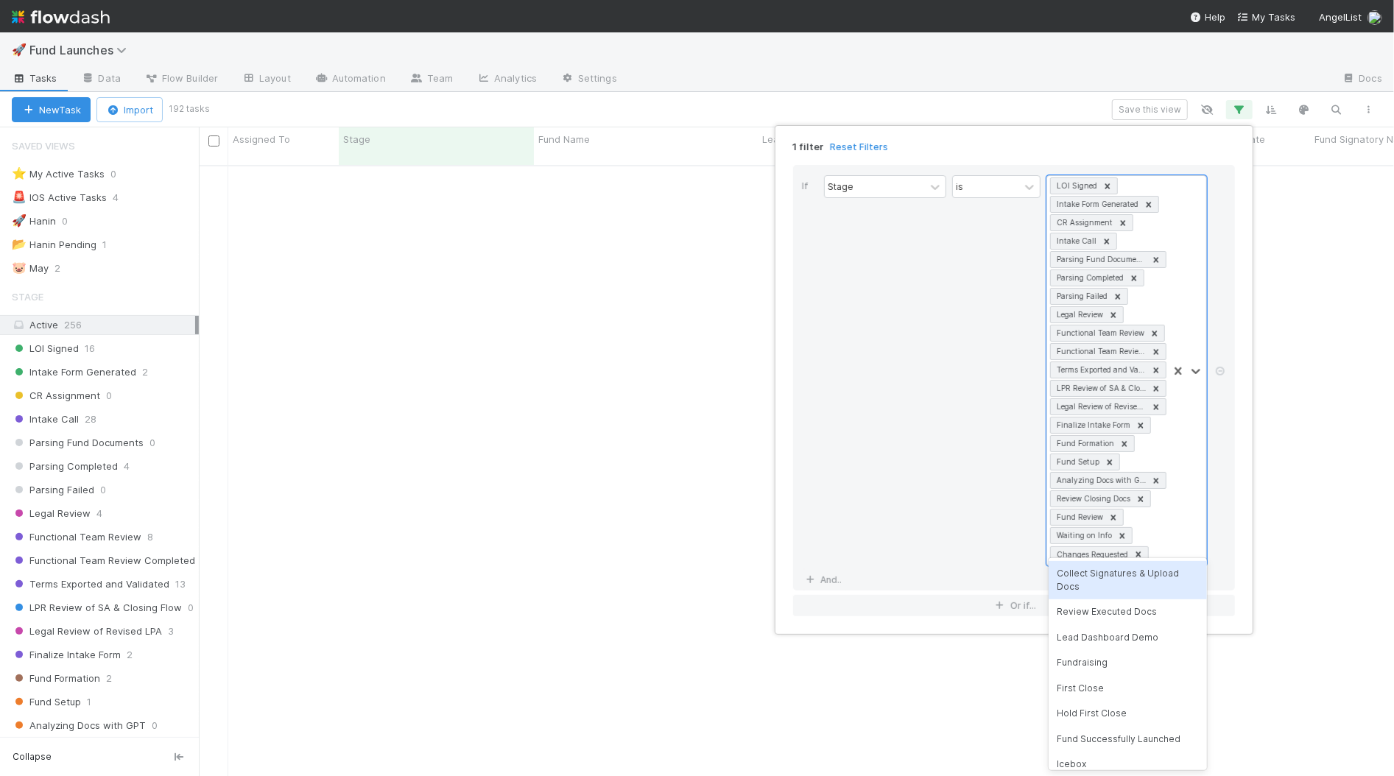
scroll to position [1, 0]
click at [1138, 551] on icon at bounding box center [1139, 553] width 5 height 5
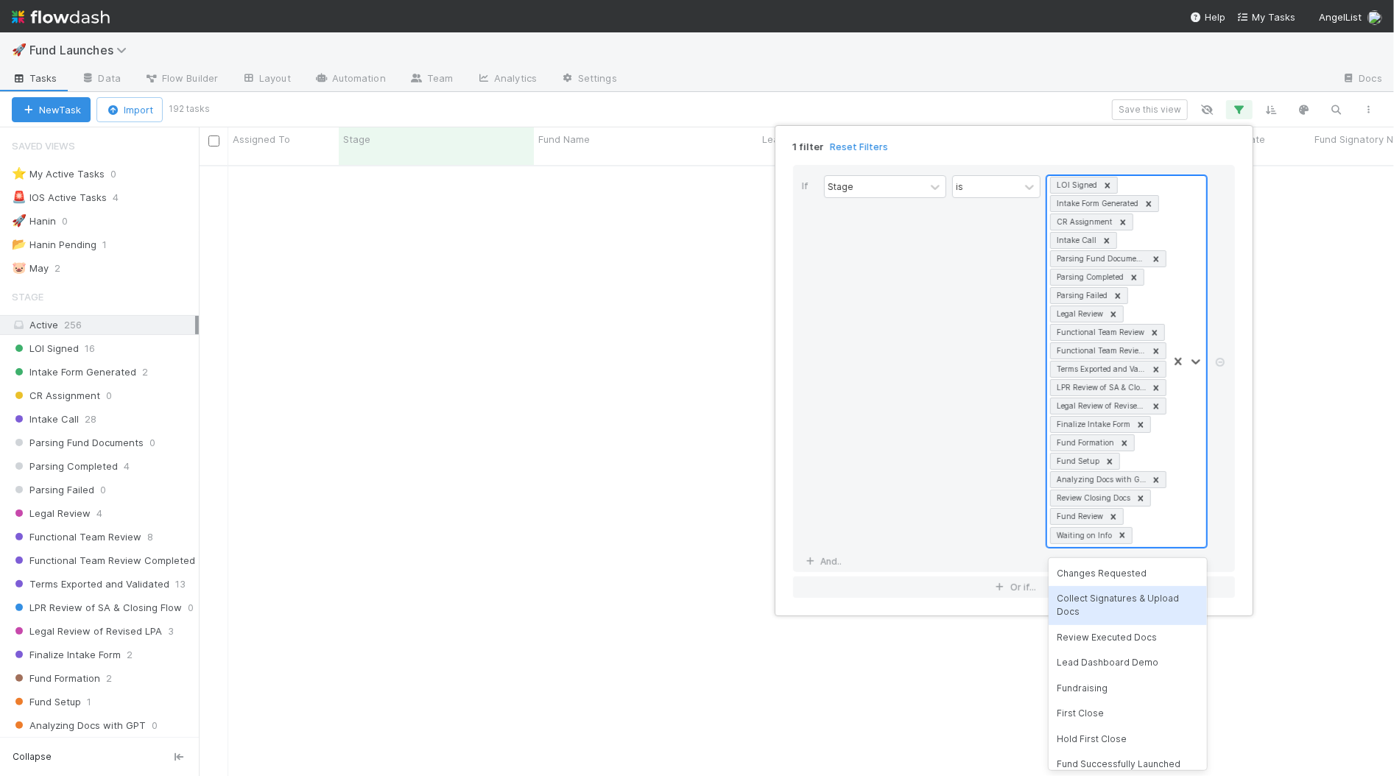
click at [1123, 530] on icon at bounding box center [1122, 535] width 10 height 10
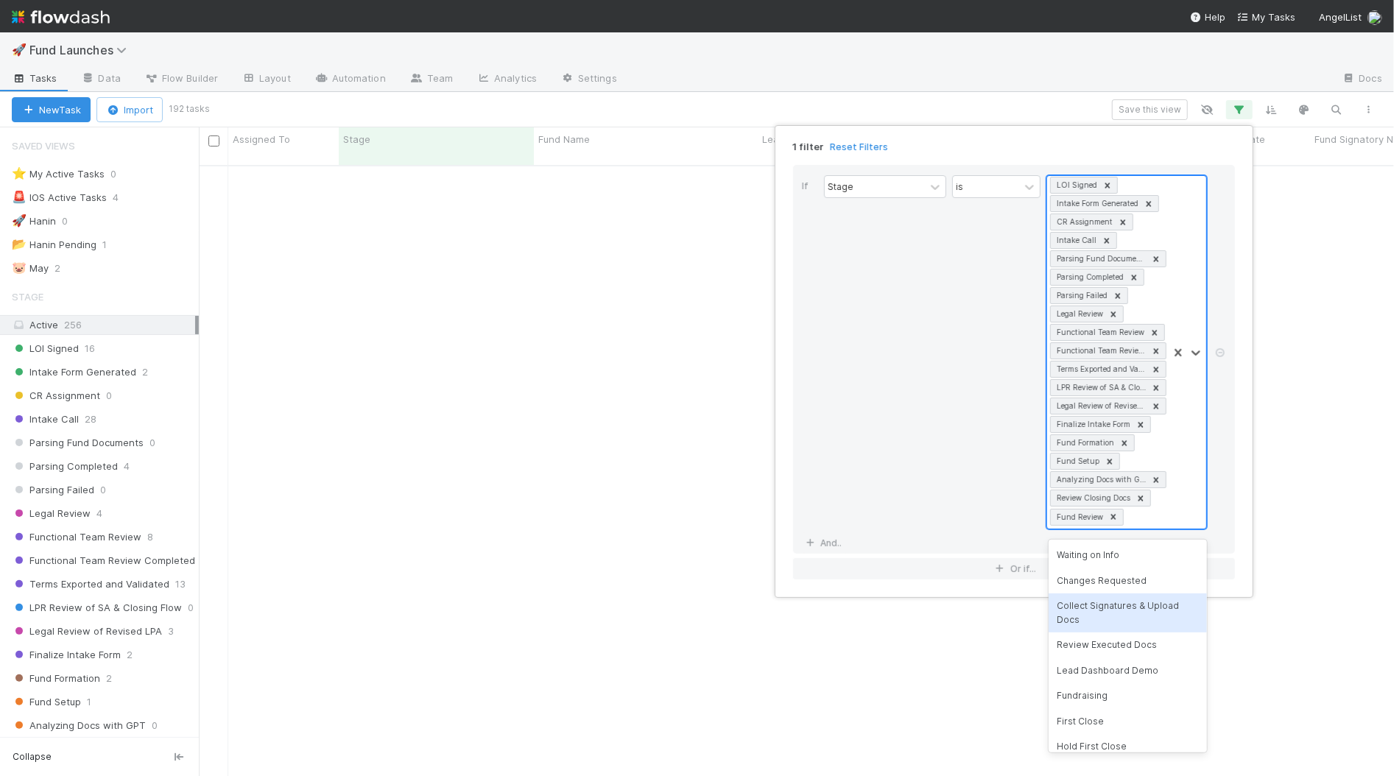
click at [927, 464] on div "Stage" at bounding box center [885, 352] width 122 height 354
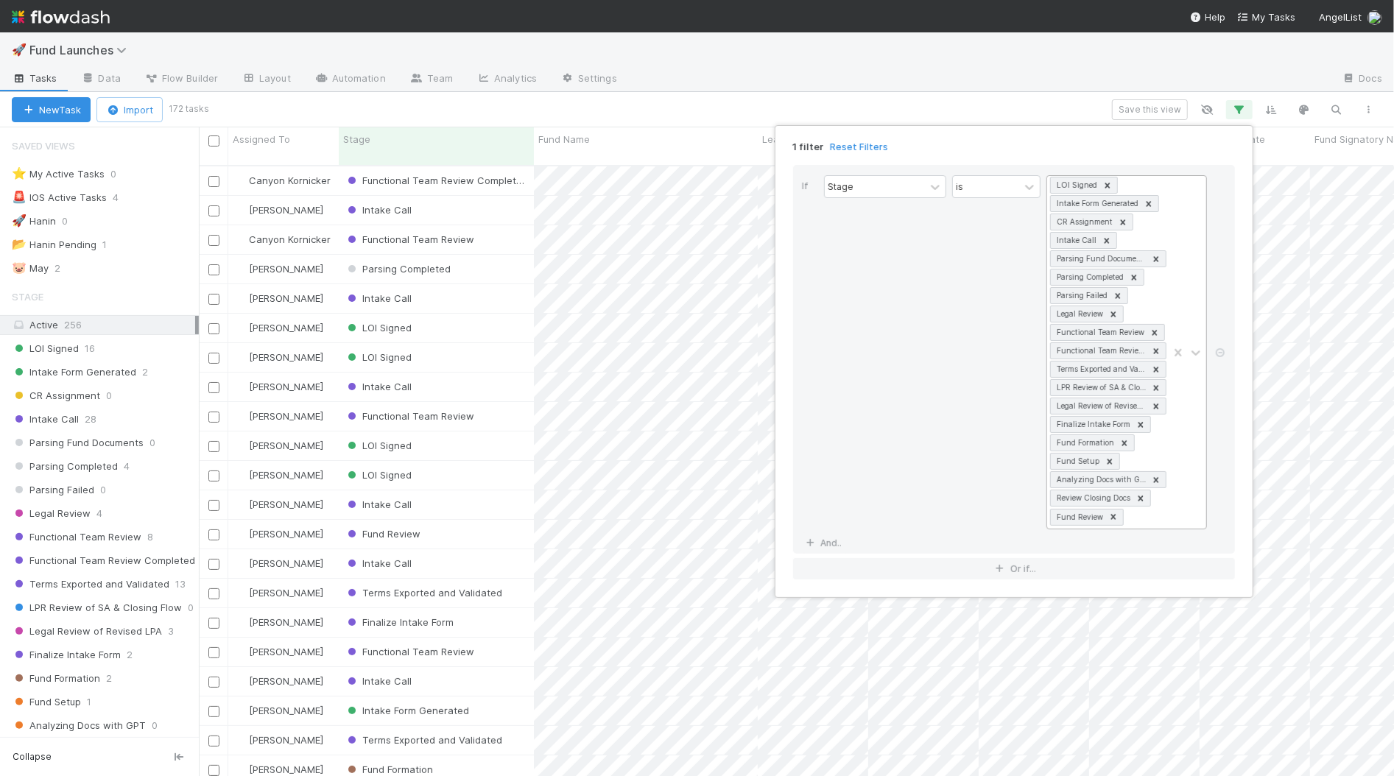
scroll to position [624, 1195]
click at [1000, 274] on div "is" at bounding box center [996, 352] width 88 height 354
click at [830, 533] on link "And.." at bounding box center [825, 543] width 46 height 21
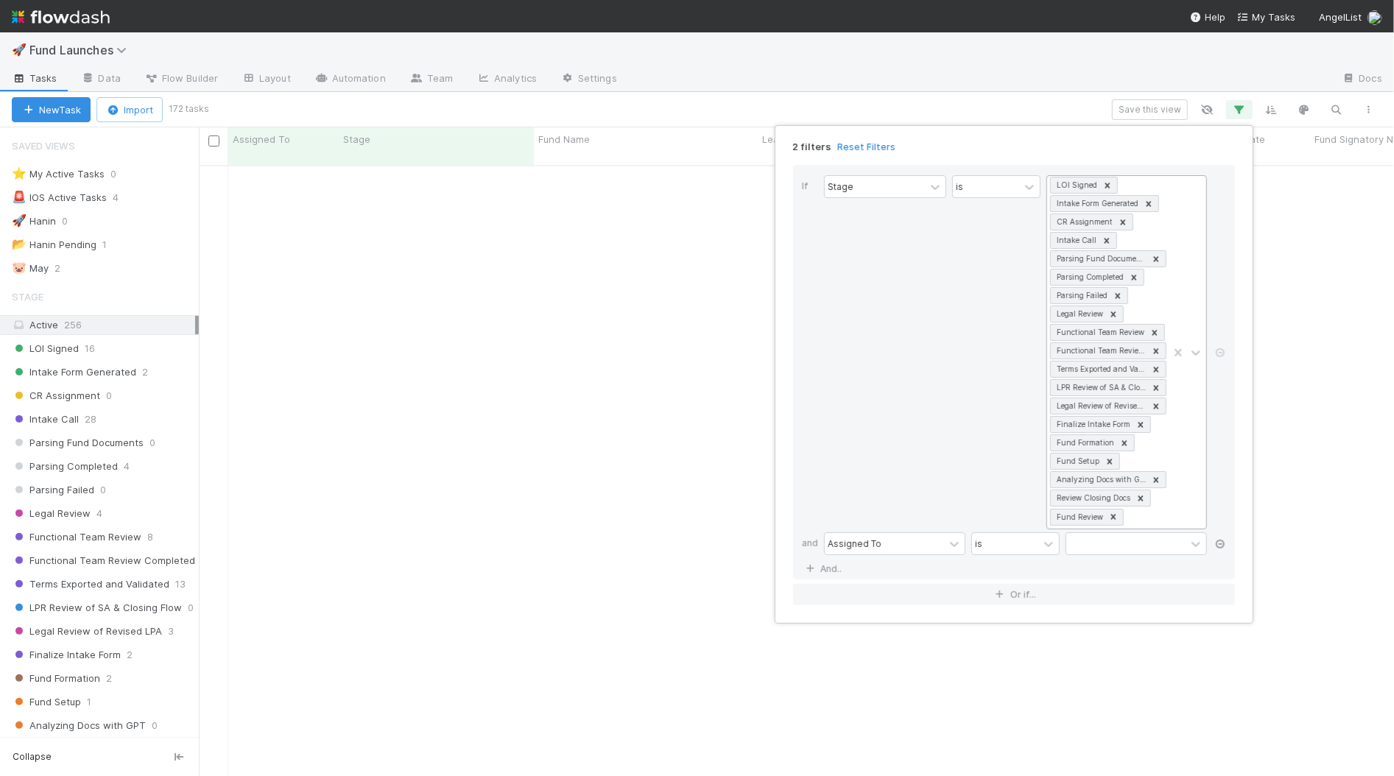
click at [1220, 540] on icon at bounding box center [1220, 544] width 15 height 9
click at [930, 398] on div "Stage" at bounding box center [885, 352] width 122 height 354
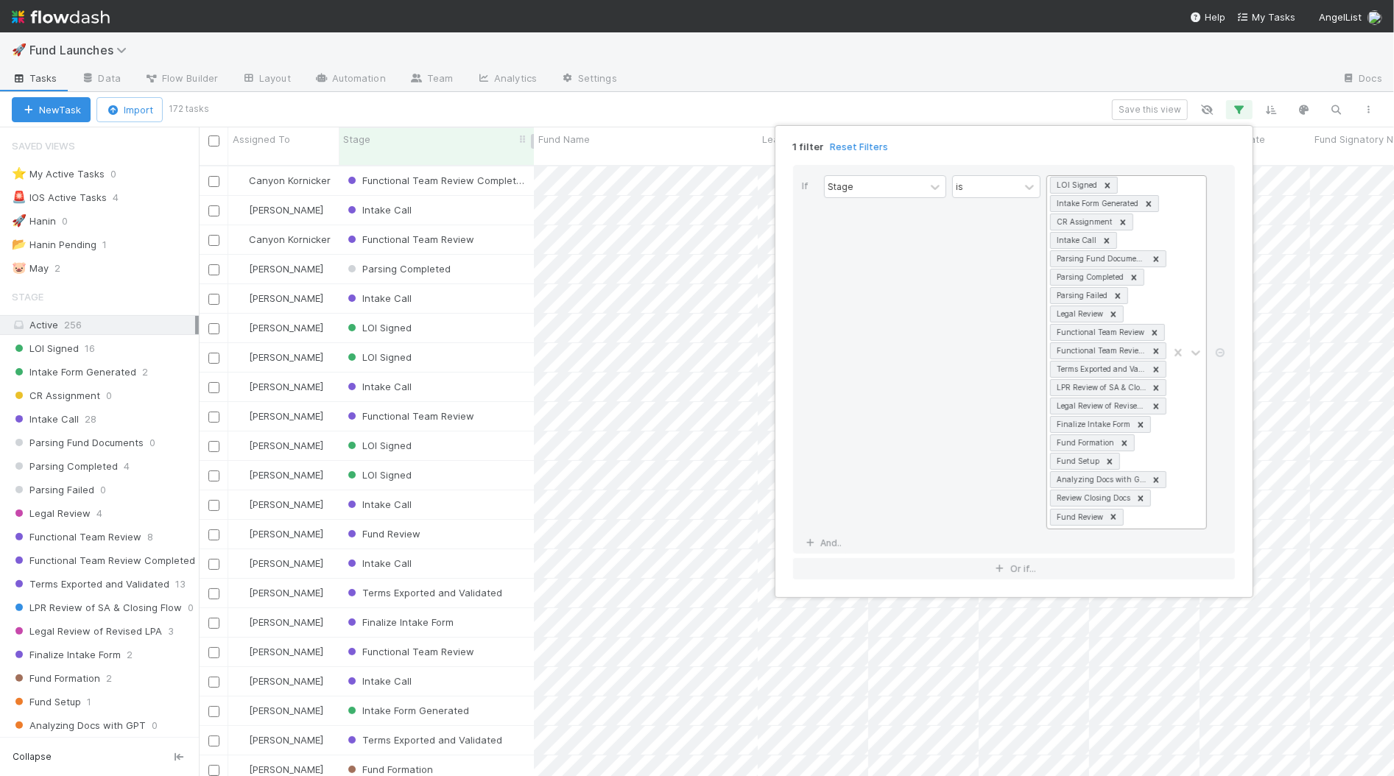
drag, startPoint x: 478, startPoint y: 113, endPoint x: 458, endPoint y: 146, distance: 38.0
click at [478, 114] on div "1 filter Reset Filters If Stage is LOI Signed Intake Form Generated CR Assignme…" at bounding box center [697, 388] width 1394 height 776
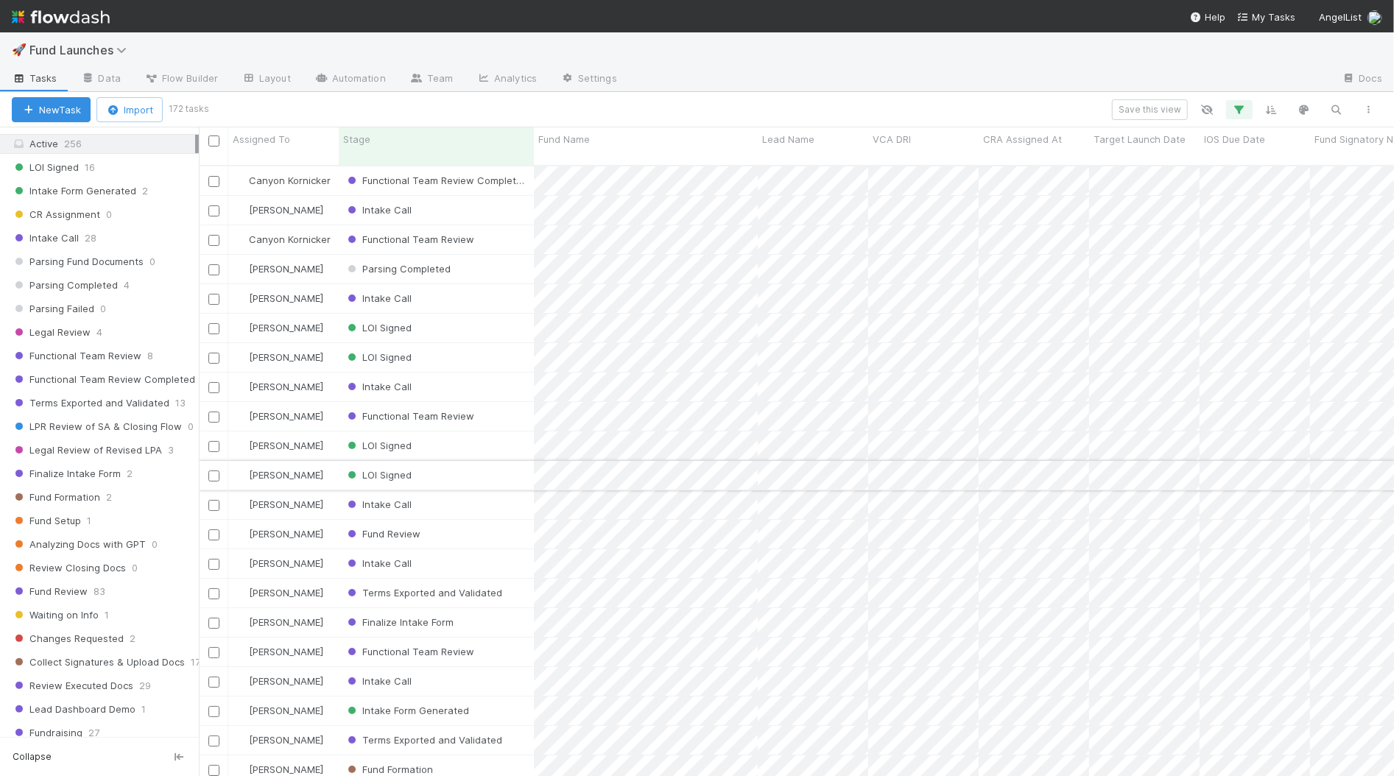
scroll to position [0, 0]
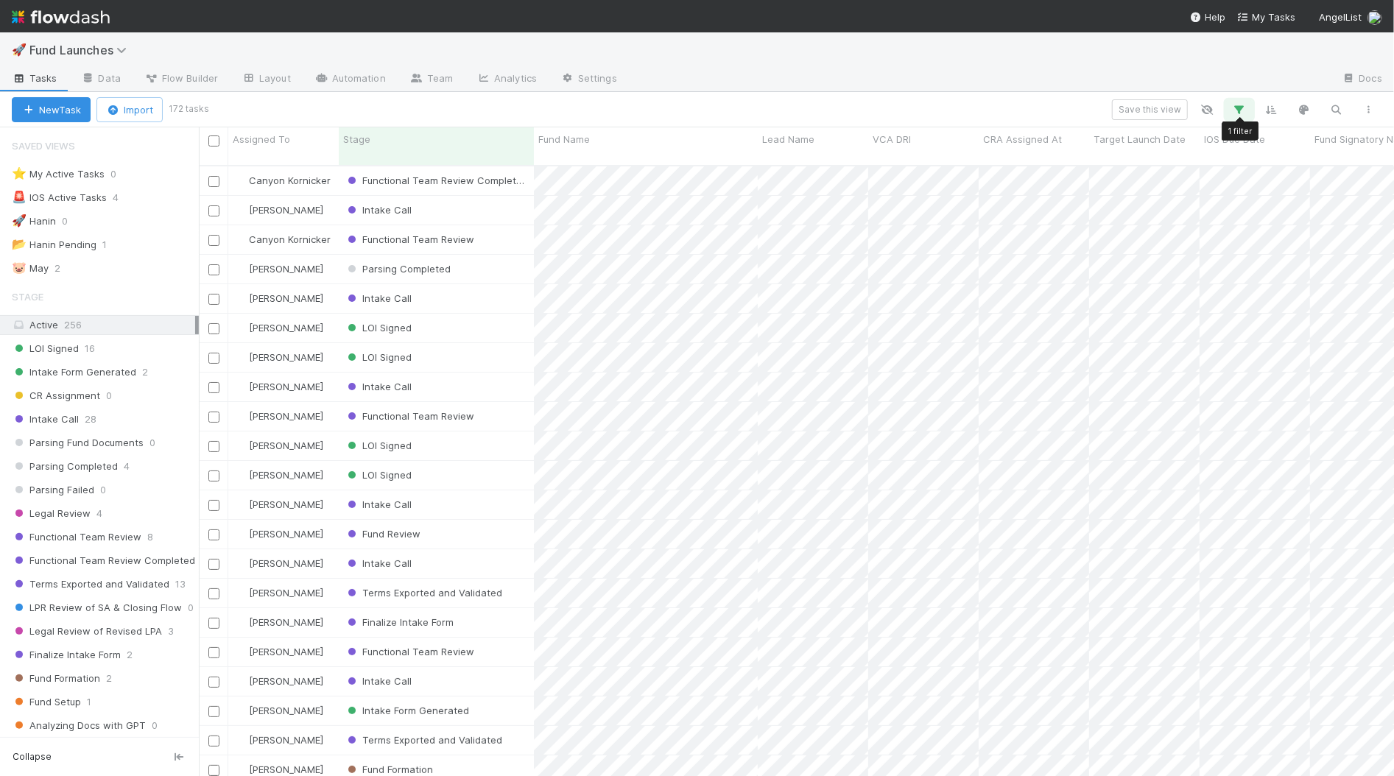
click at [1242, 108] on icon "button" at bounding box center [1239, 109] width 15 height 13
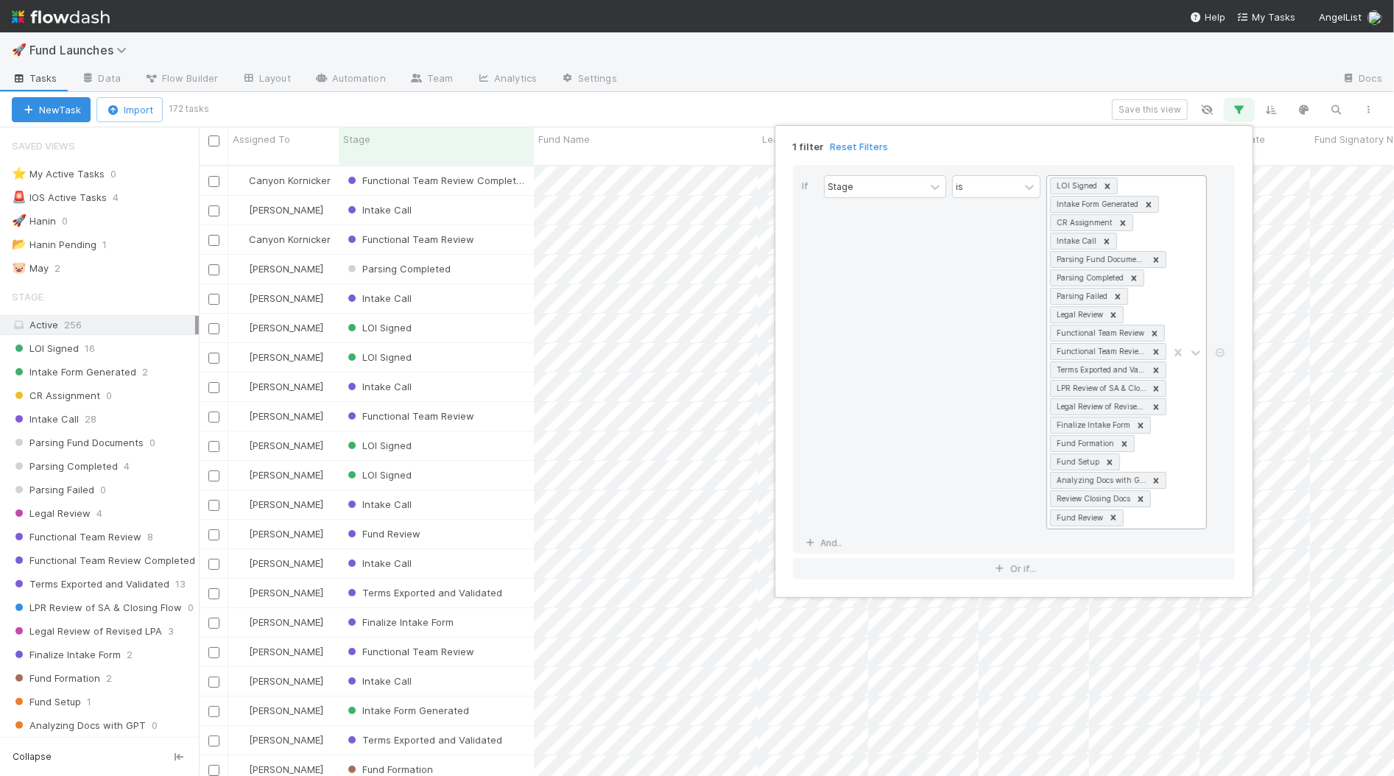
click at [1156, 478] on icon at bounding box center [1156, 480] width 5 height 5
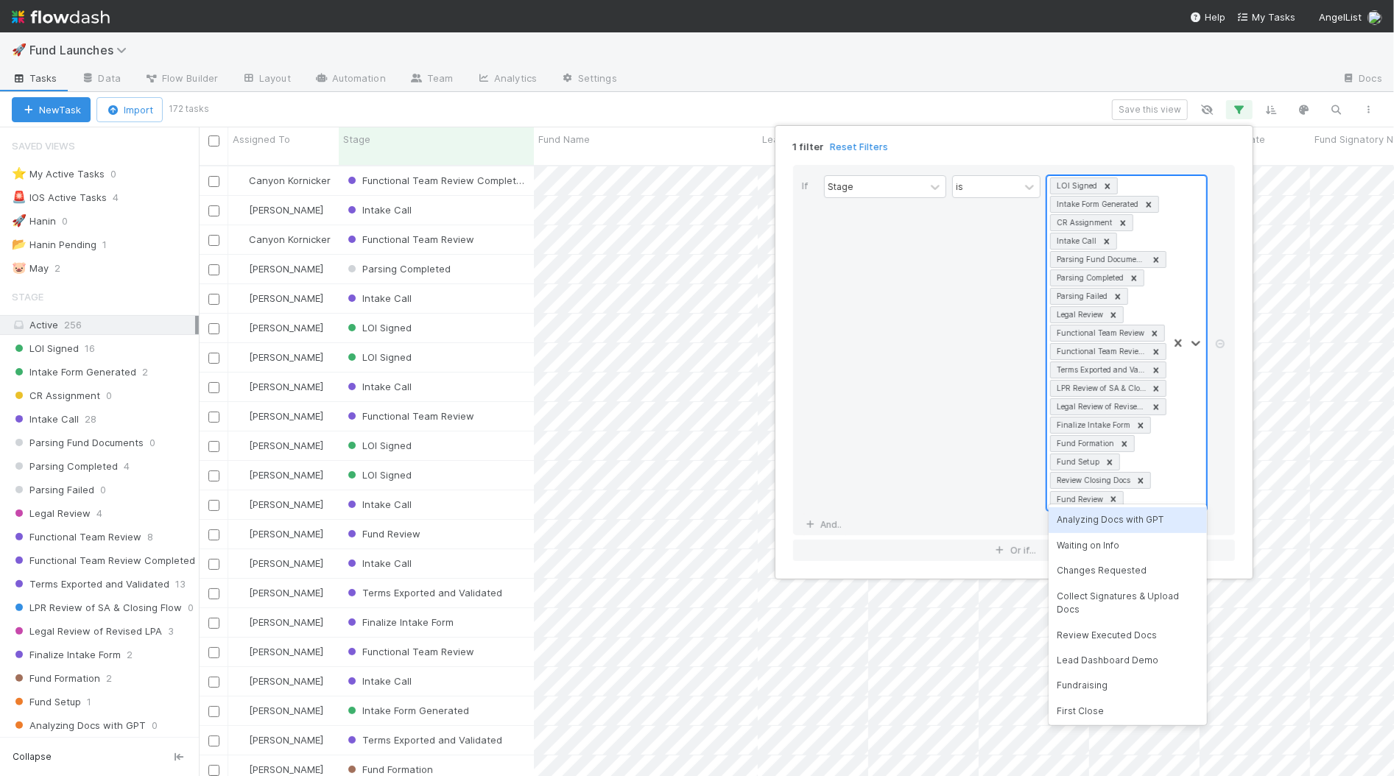
scroll to position [624, 1195]
click at [1142, 478] on icon at bounding box center [1141, 480] width 5 height 5
click at [1113, 477] on icon at bounding box center [1113, 479] width 5 height 5
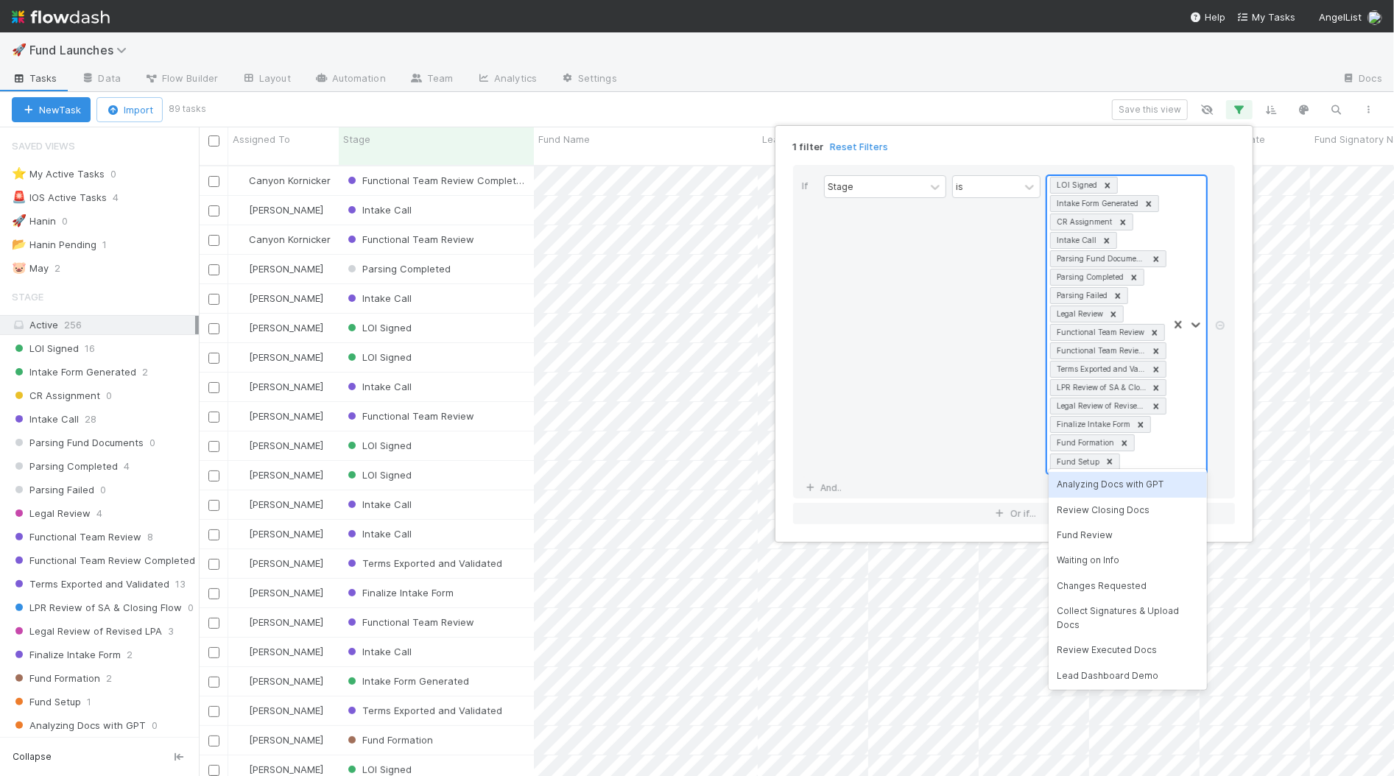
click at [1006, 106] on div "1 filter Reset Filters If Stage is option Fund Review, deselected. option Analy…" at bounding box center [697, 388] width 1394 height 776
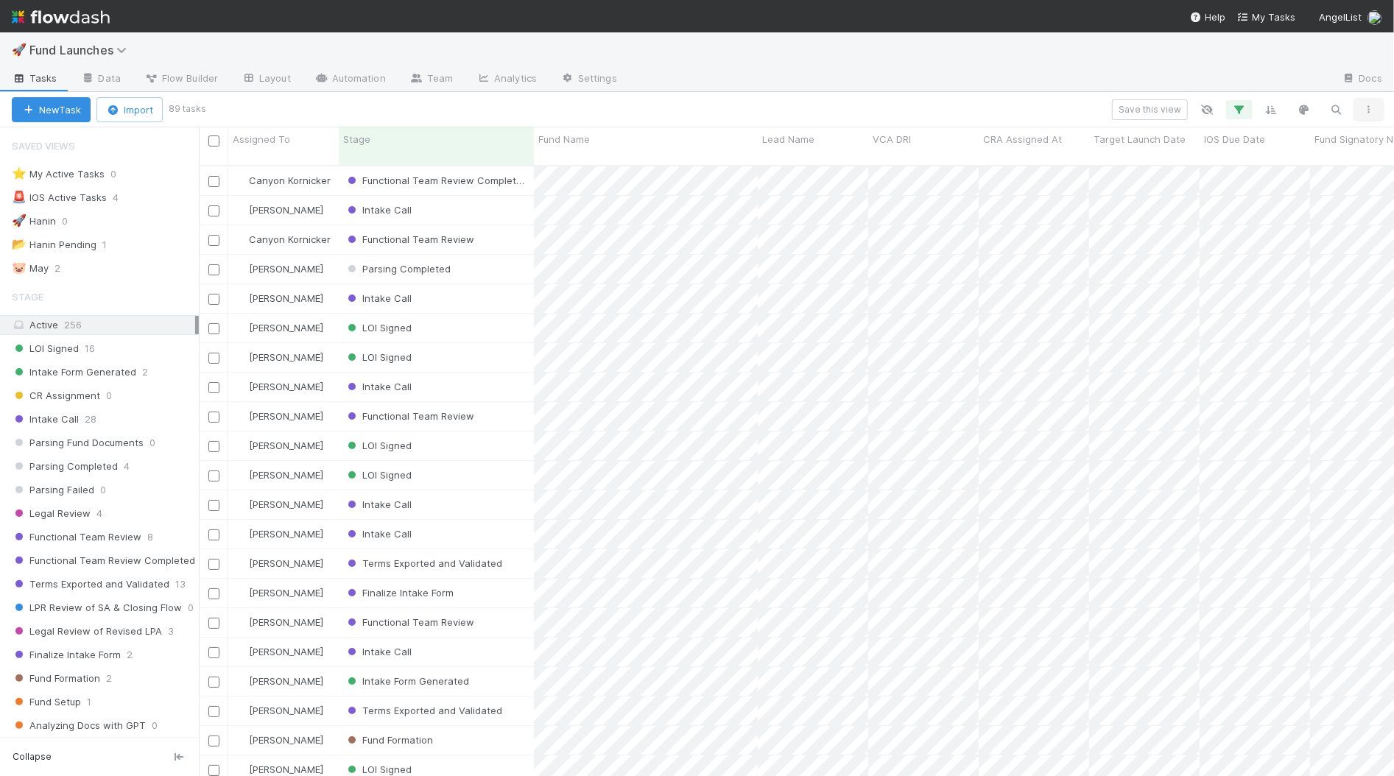
click at [1366, 105] on icon "button" at bounding box center [1369, 109] width 15 height 9
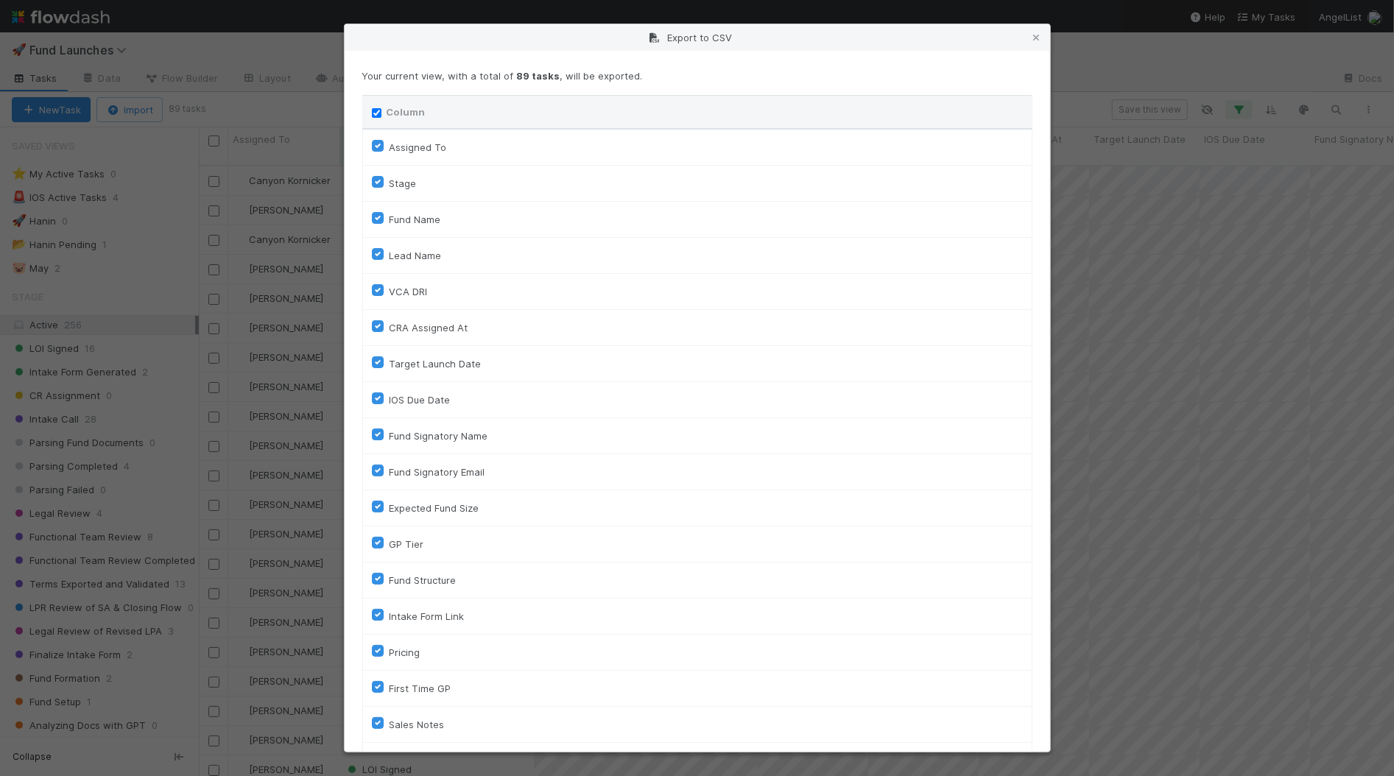
click at [379, 113] on input "Column" at bounding box center [377, 113] width 10 height 10
checkbox input "false"
checkbox To "false"
checkbox input "false"
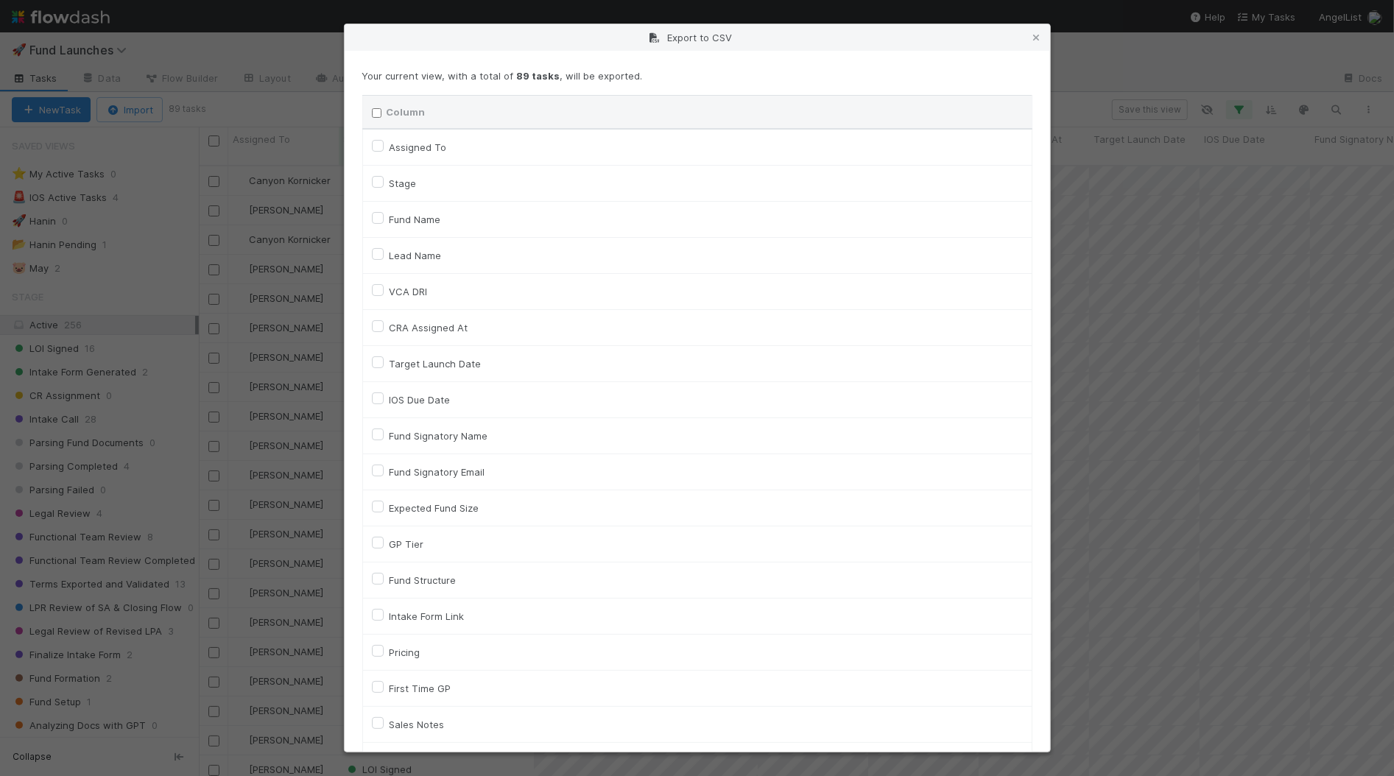
checkbox input "false"
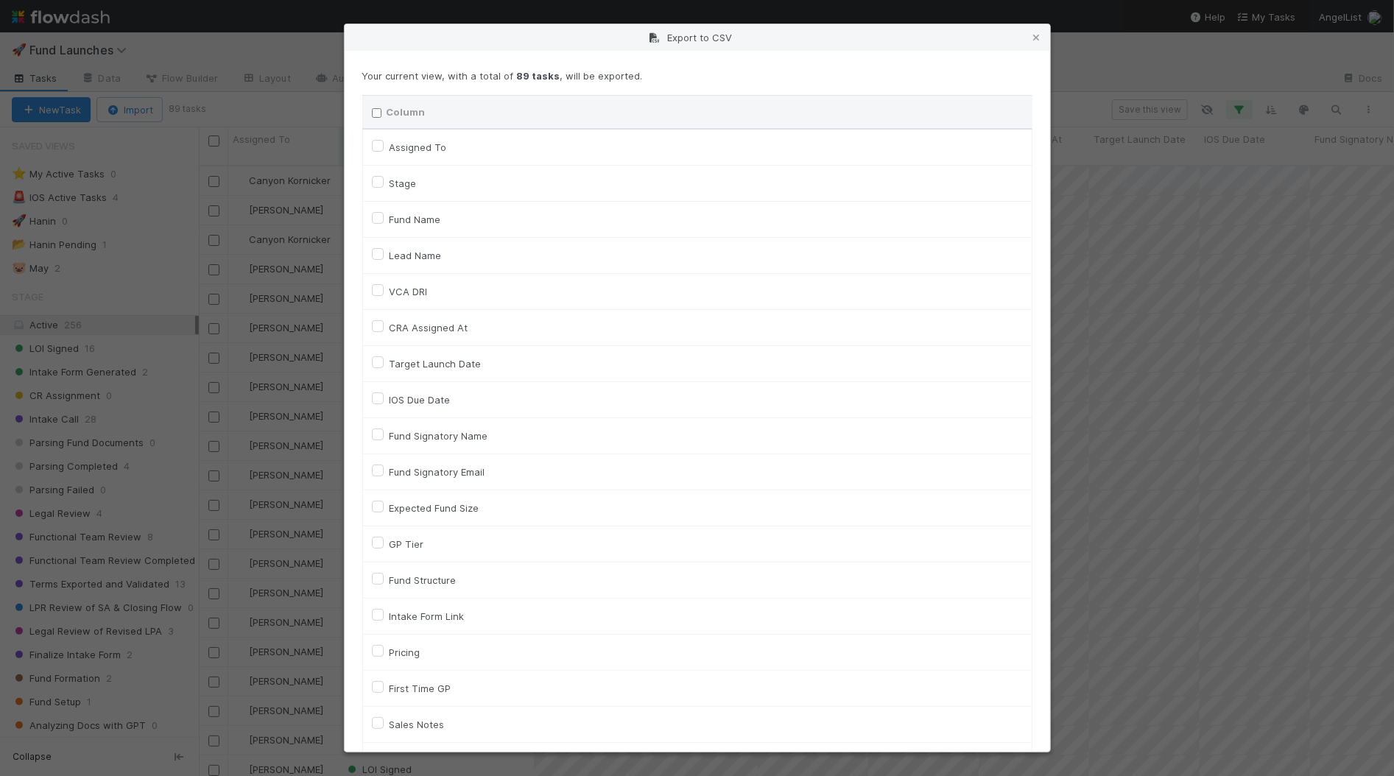
checkbox input "false"
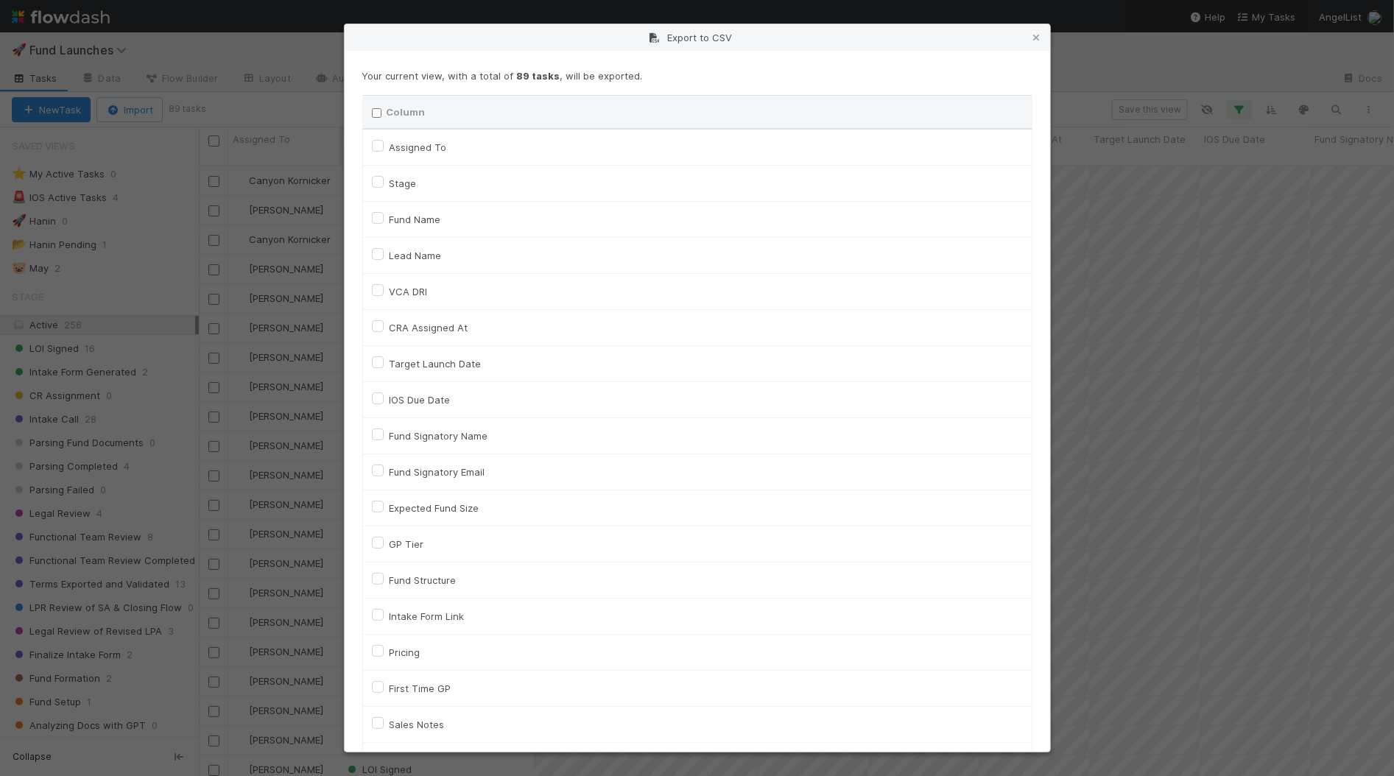
checkbox input "false"
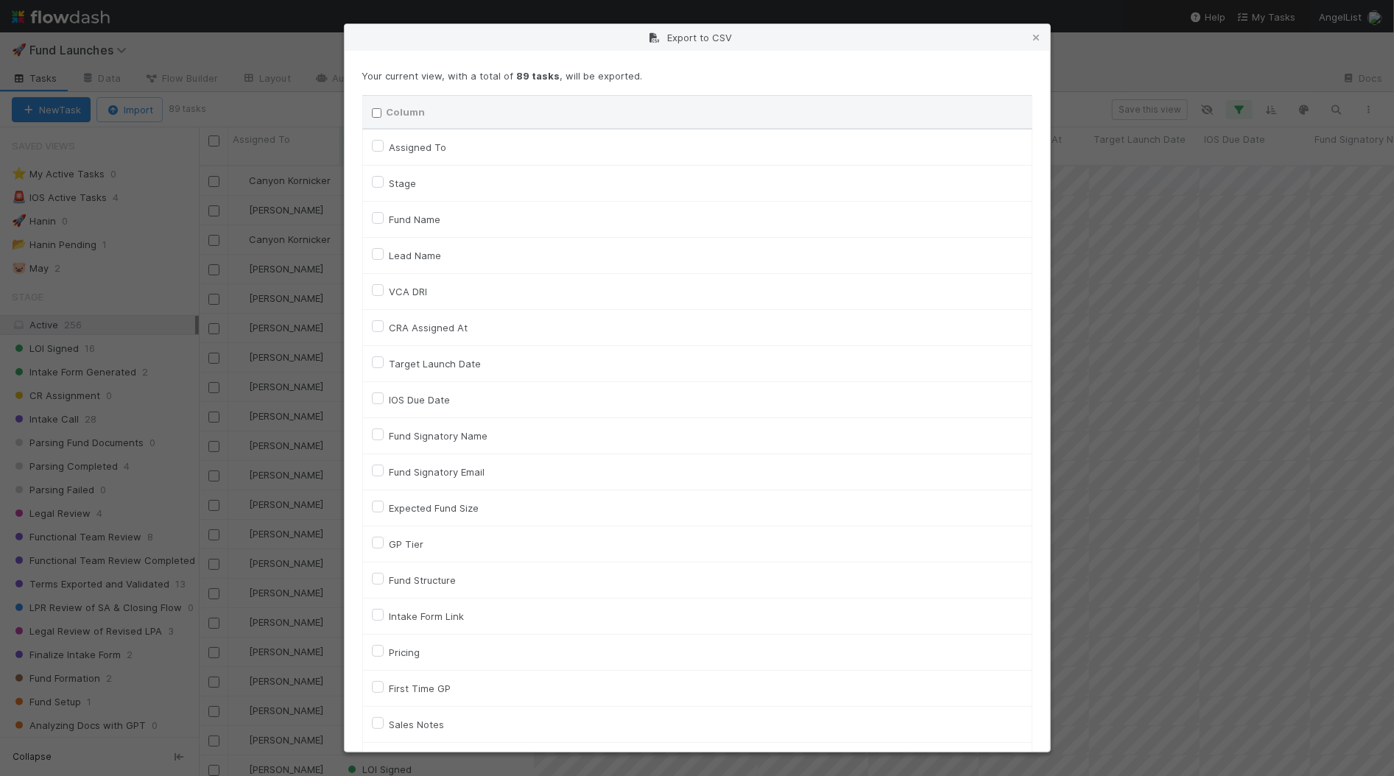
checkbox input "false"
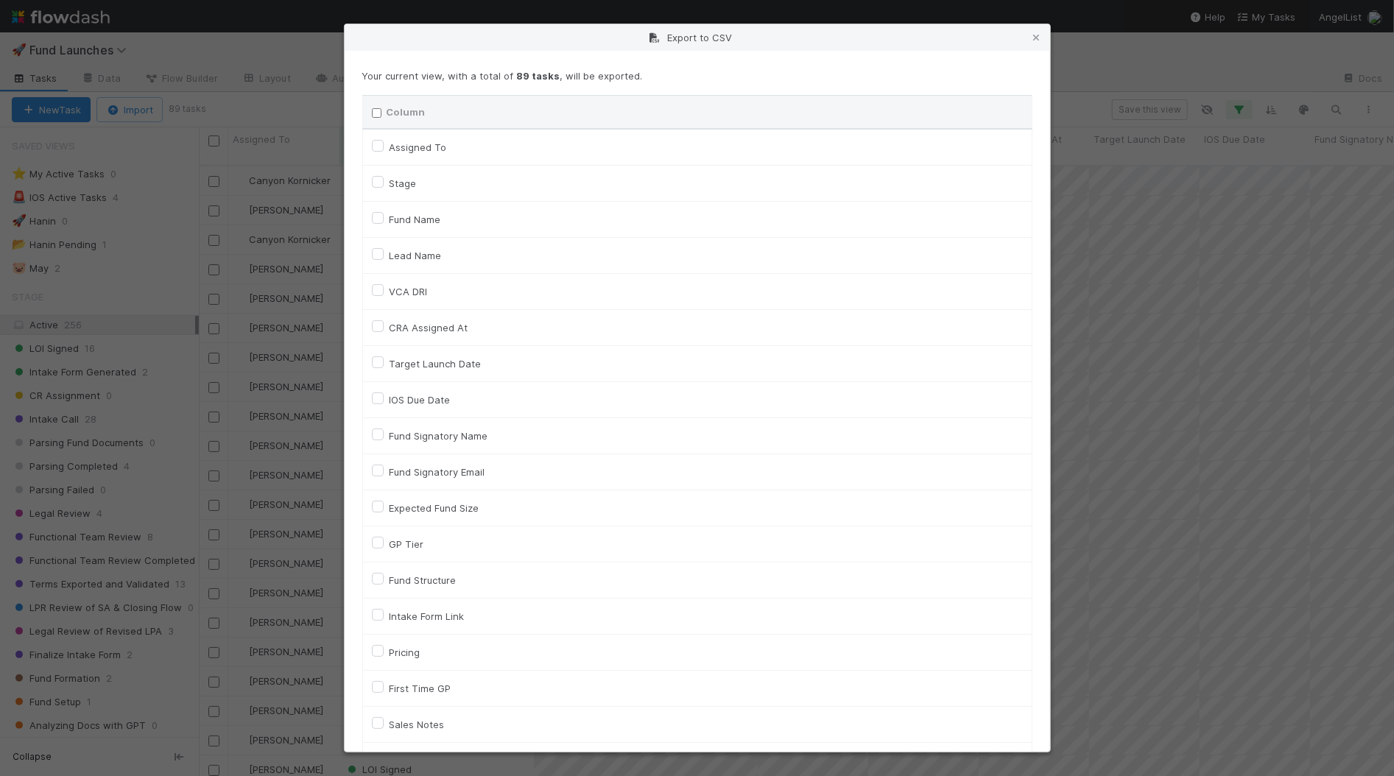
checkbox input "false"
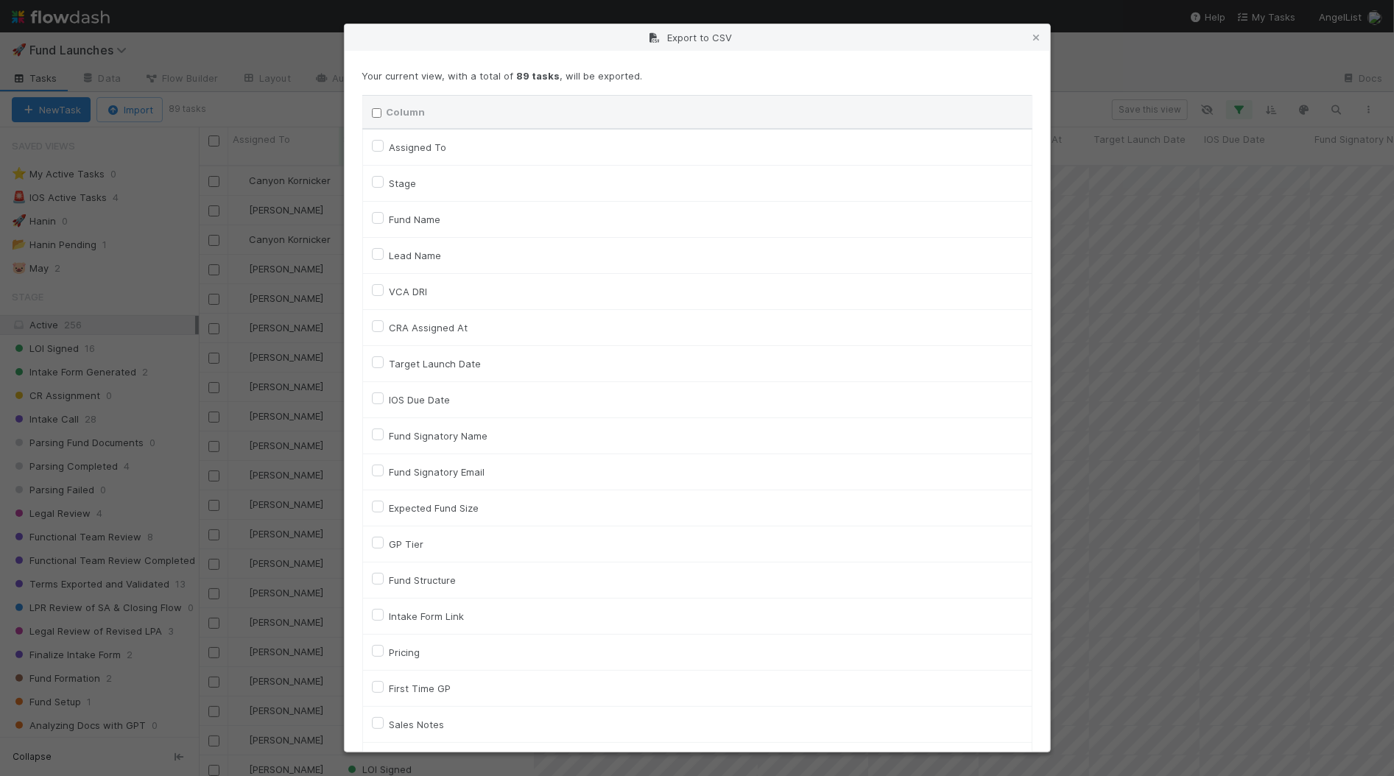
checkbox input "false"
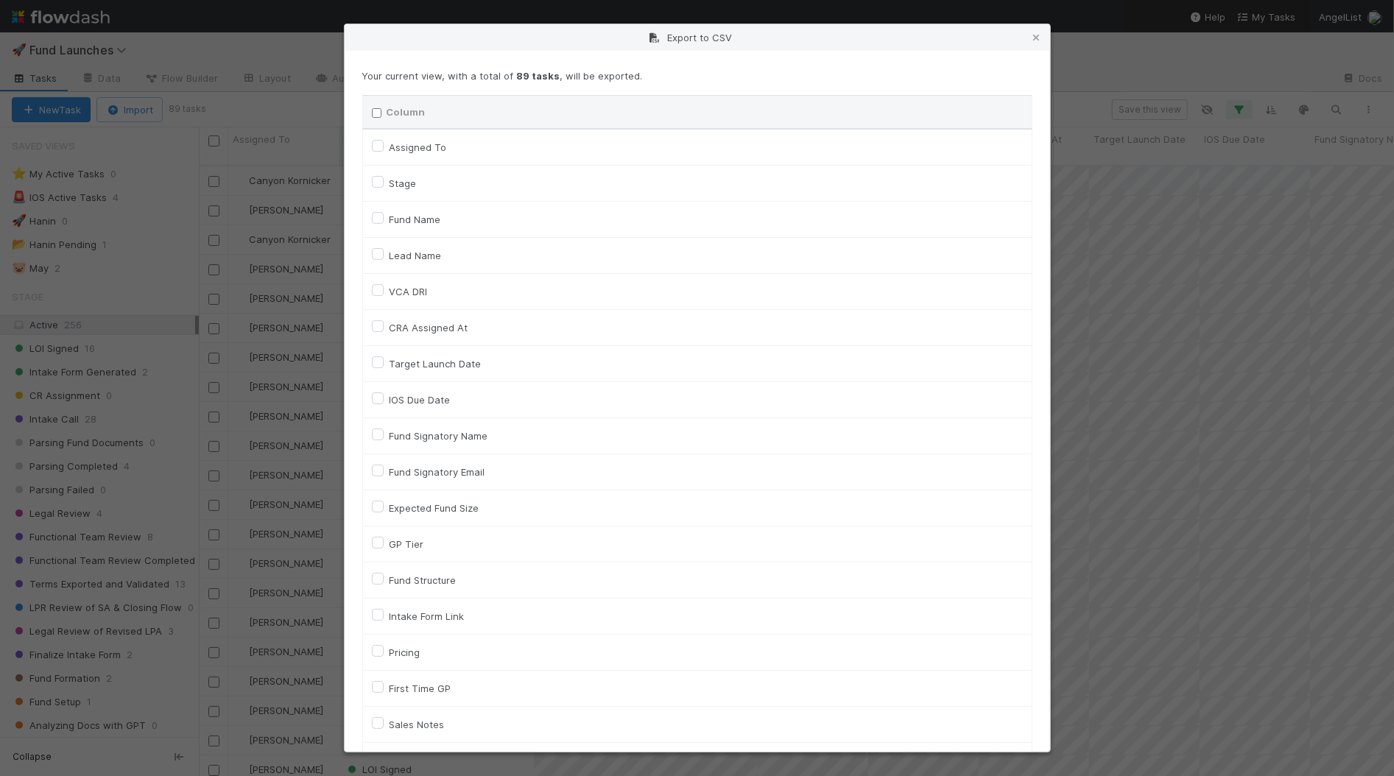
checkbox input "false"
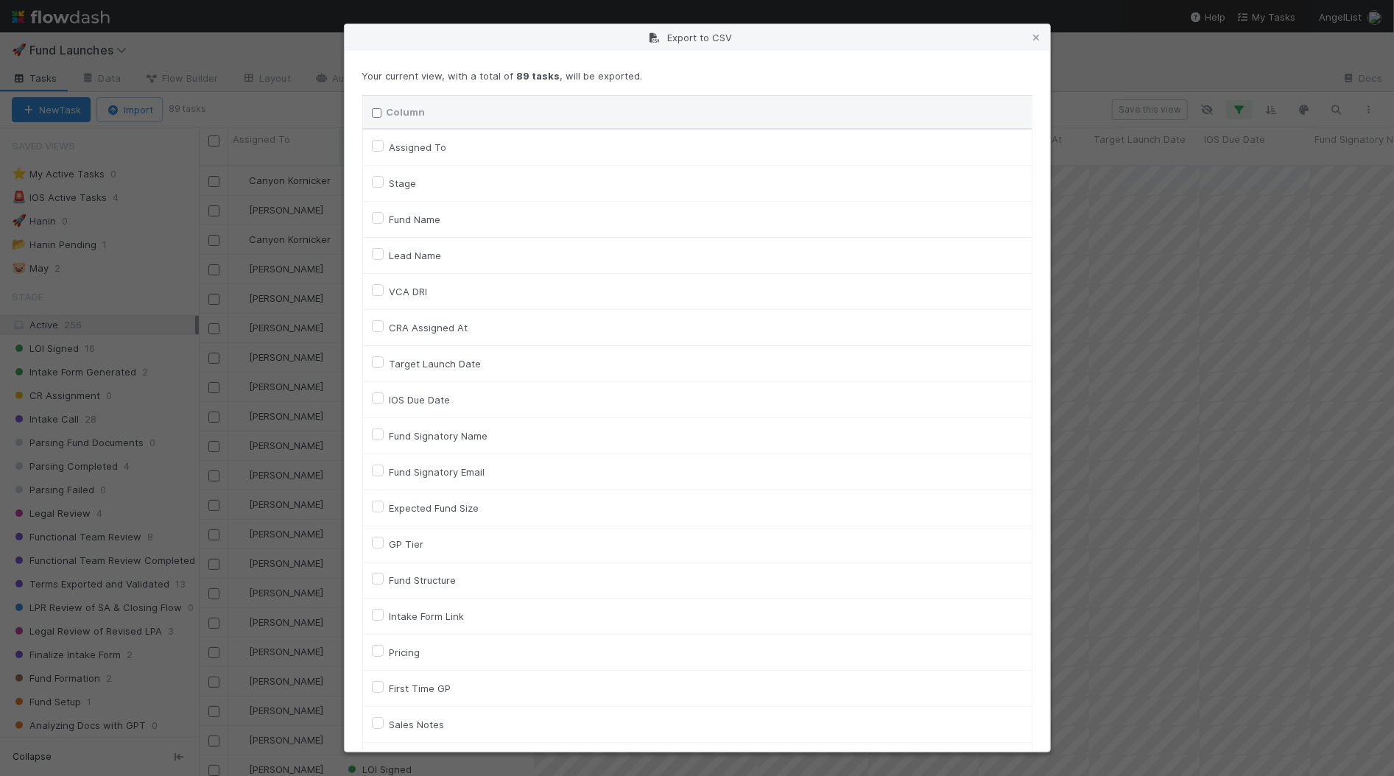
checkbox input "false"
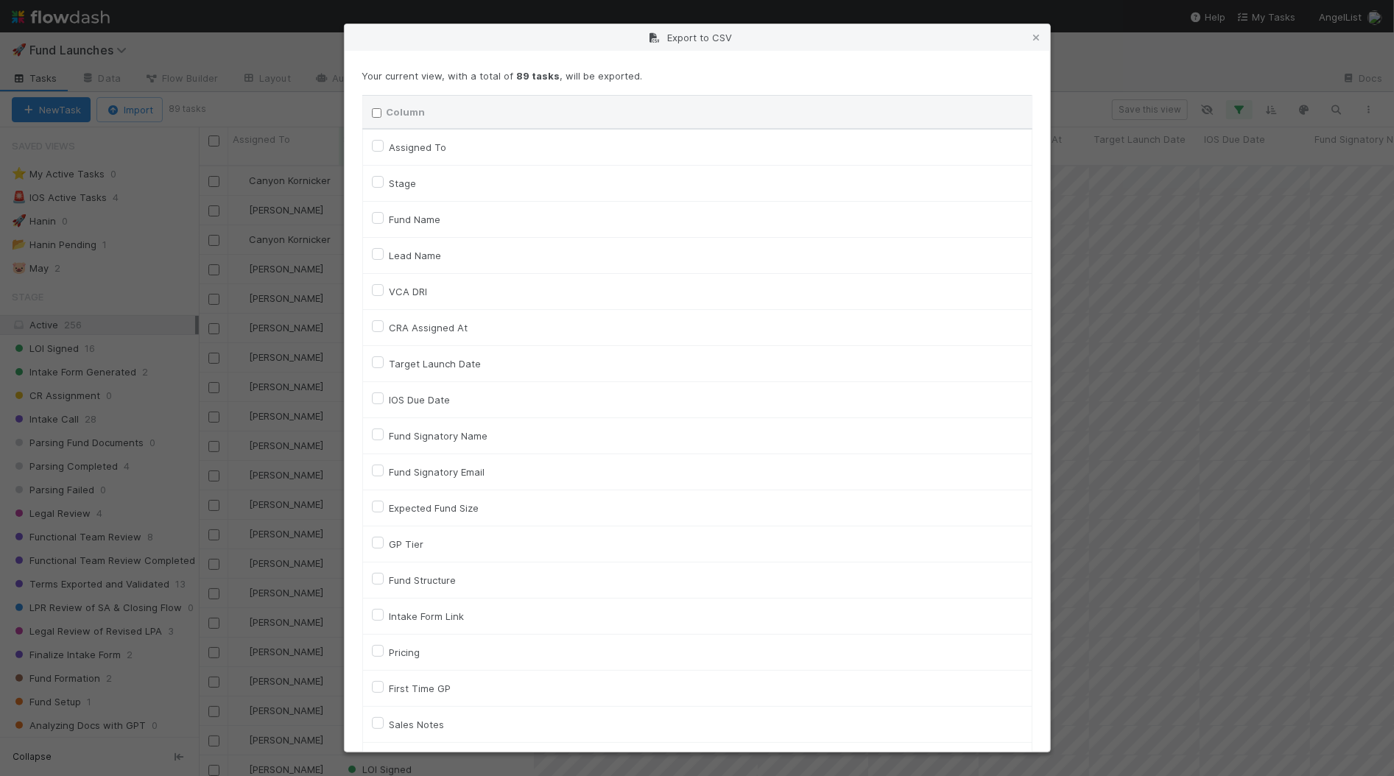
checkbox input "false"
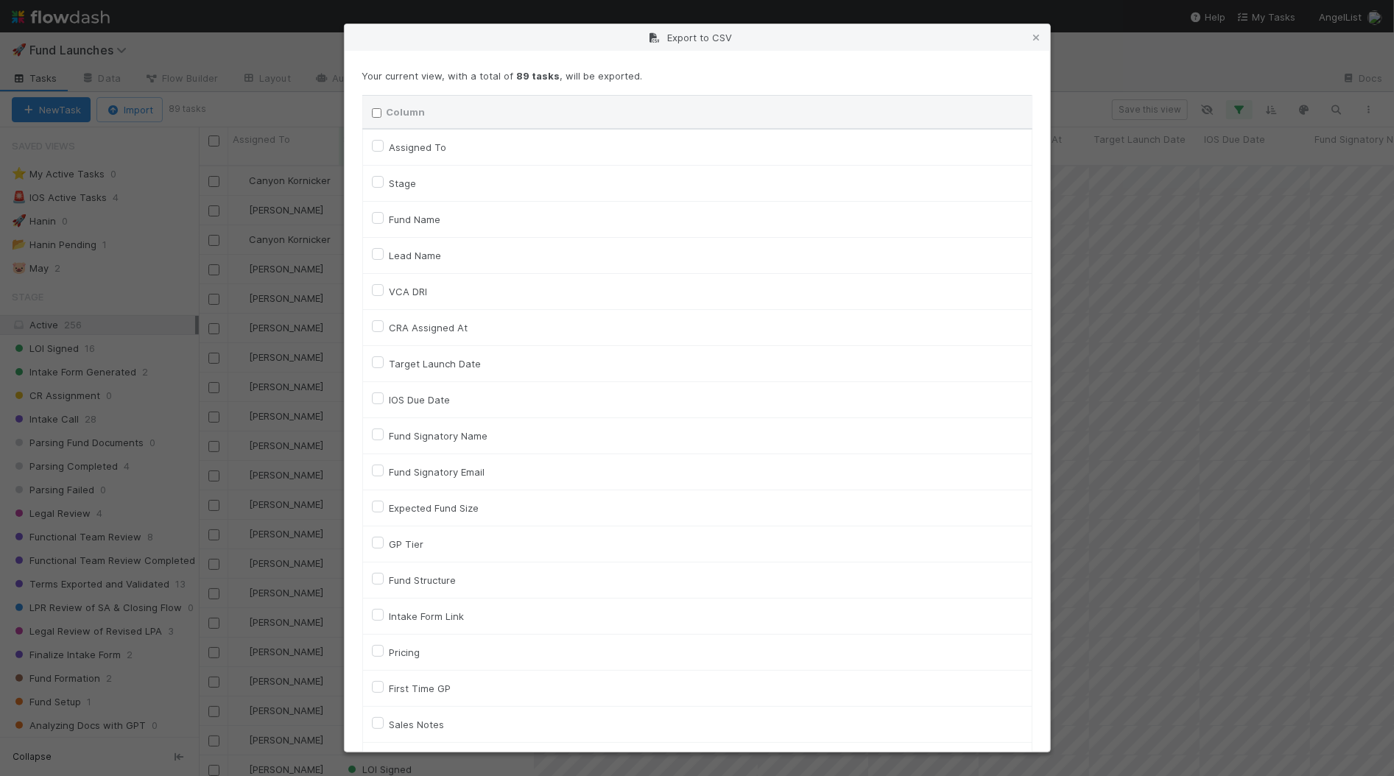
checkbox input "false"
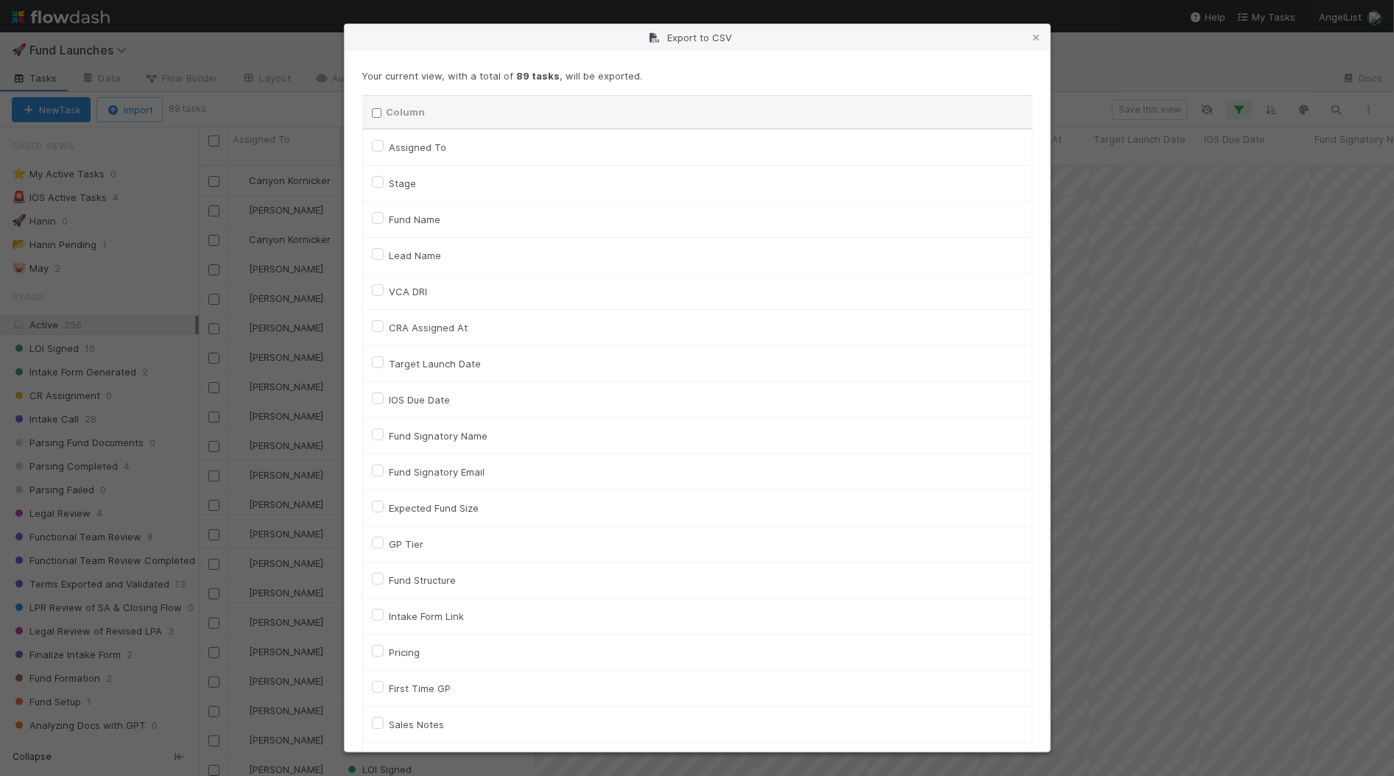
checkbox input "false"
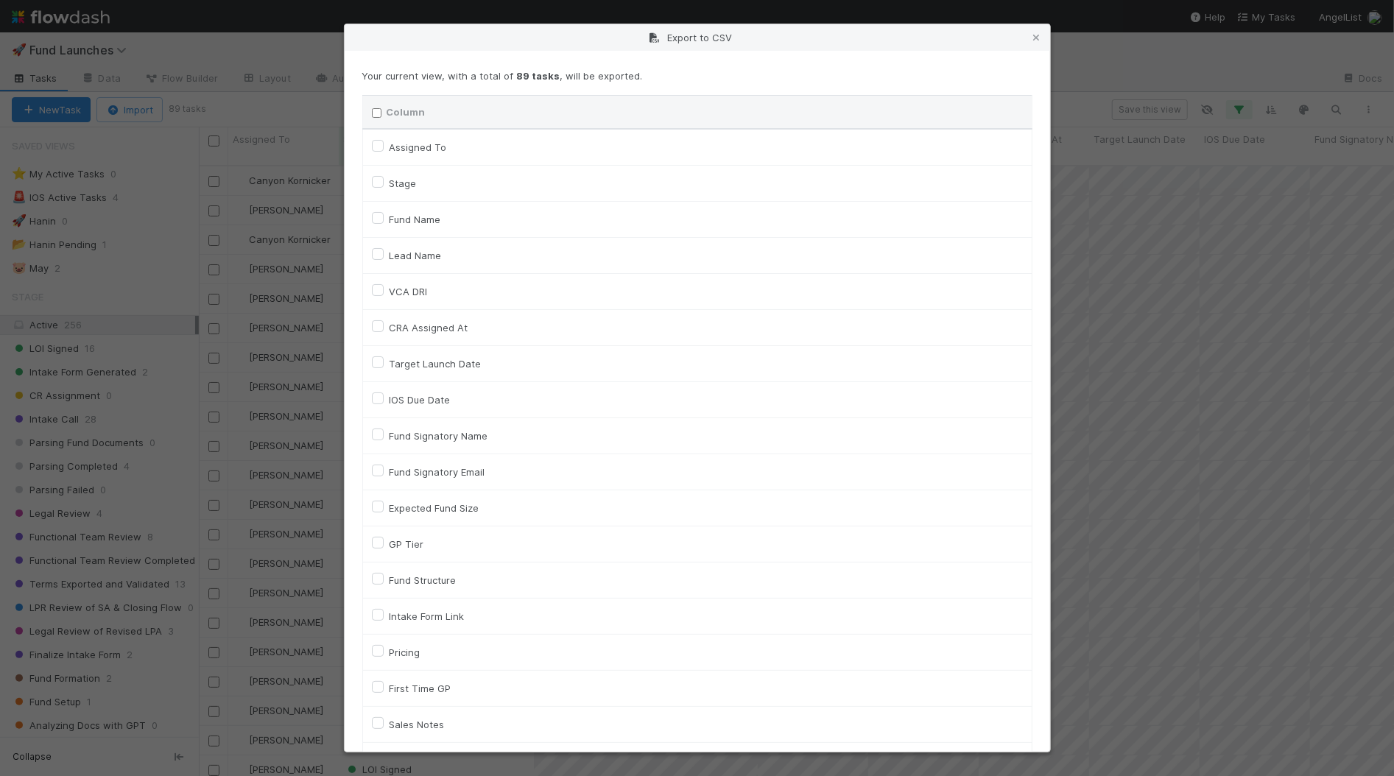
checkbox input "false"
checkbox On "false"
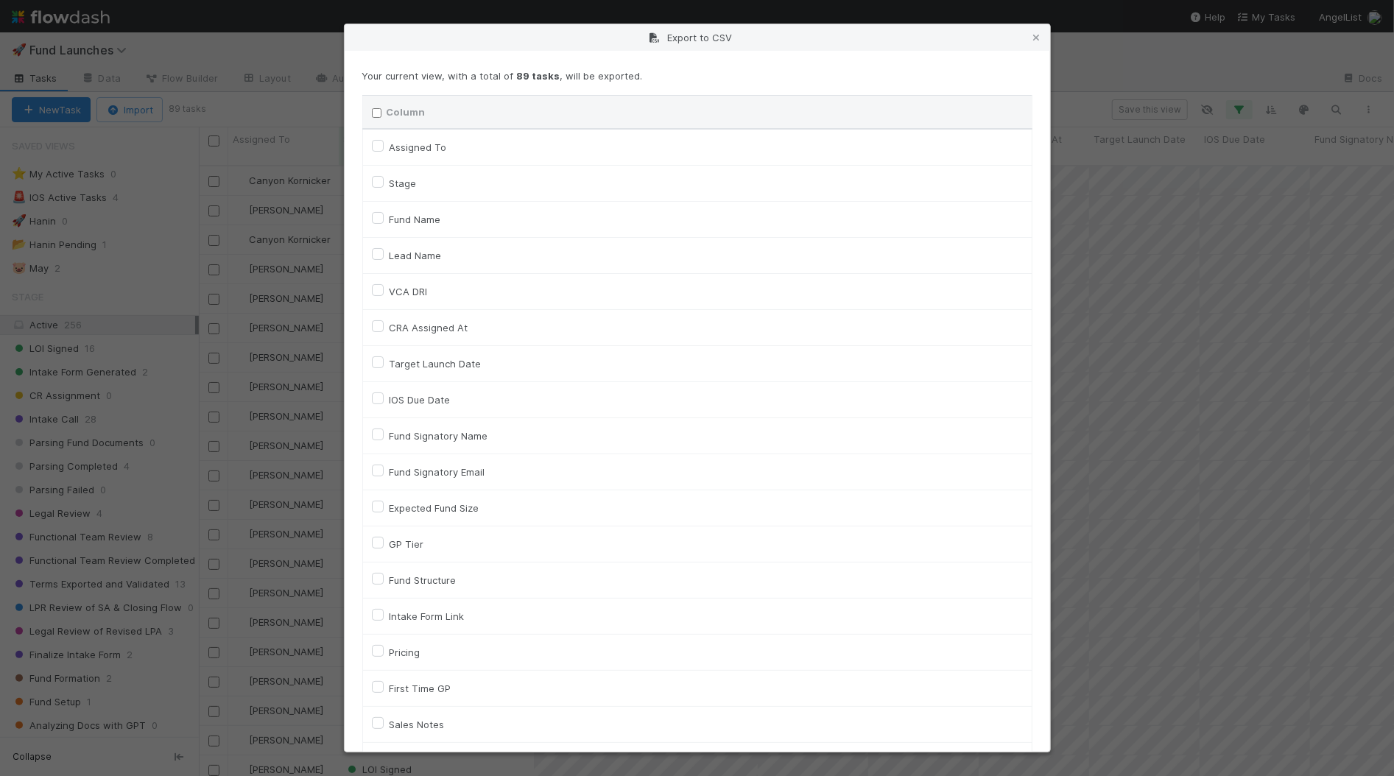
checkbox On "false"
checkbox input "false"
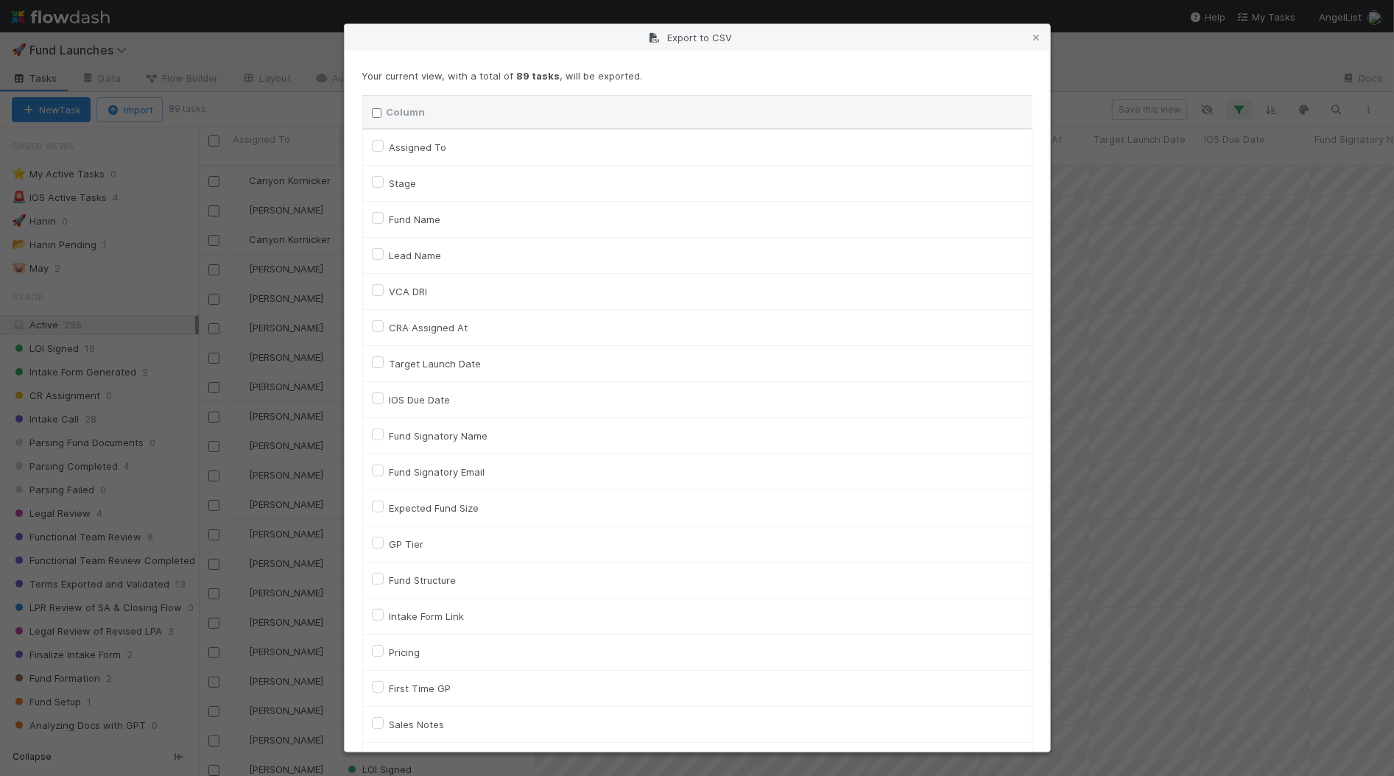
checkbox input "false"
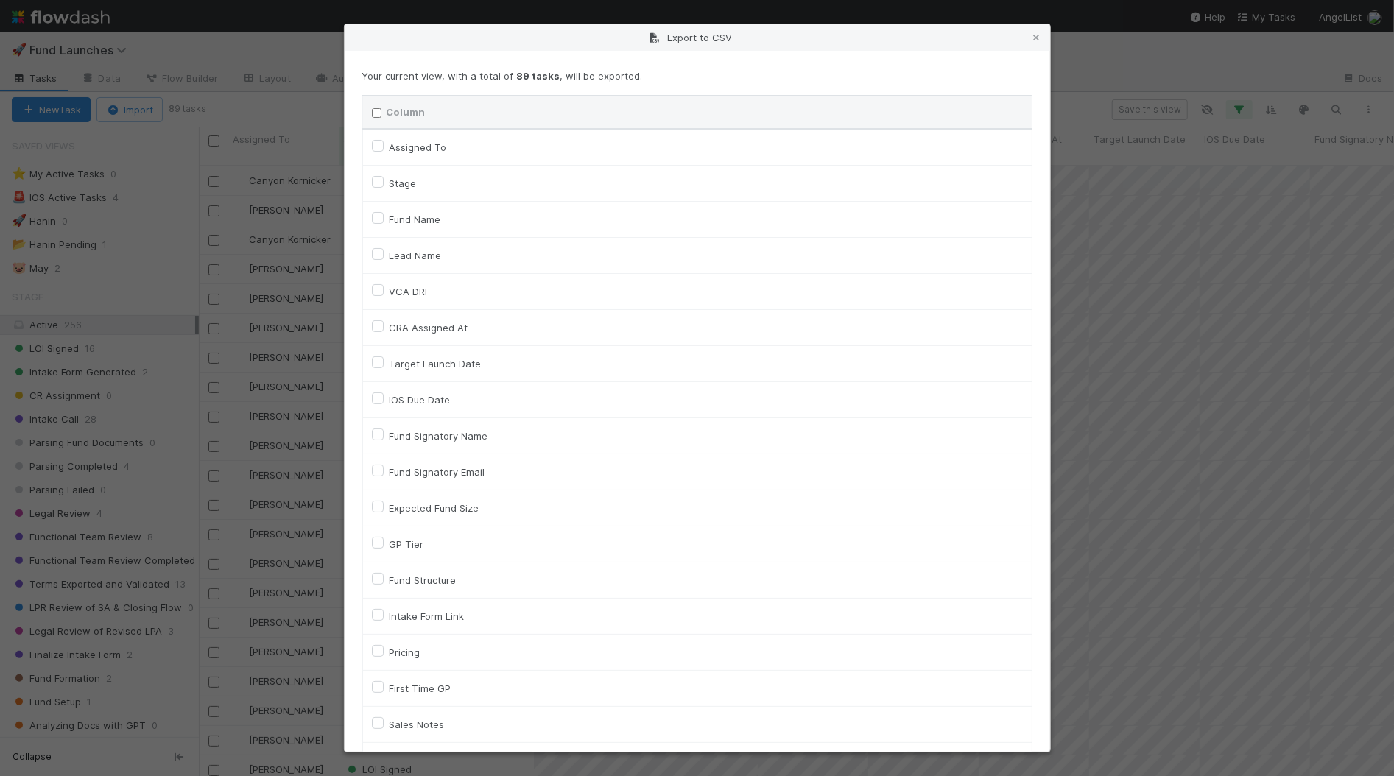
checkbox input "false"
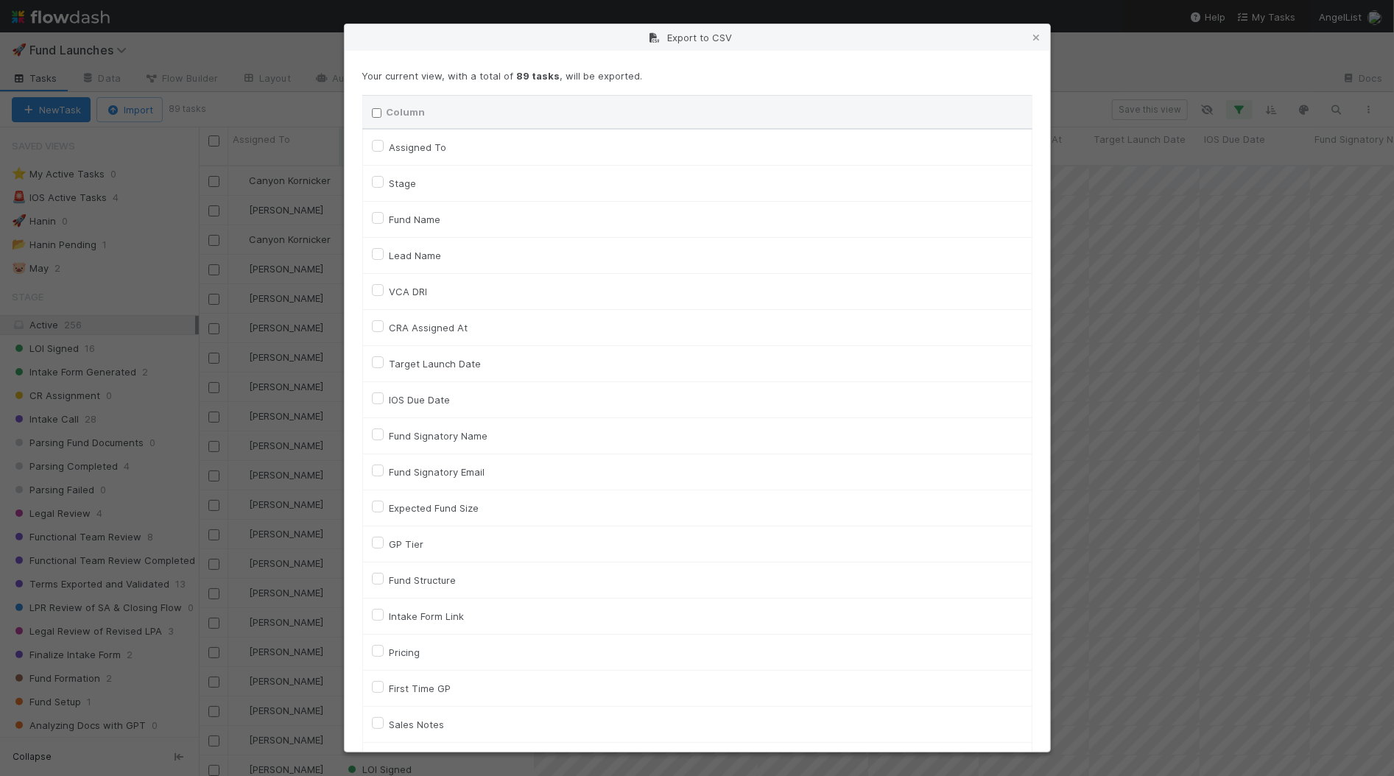
checkbox input "false"
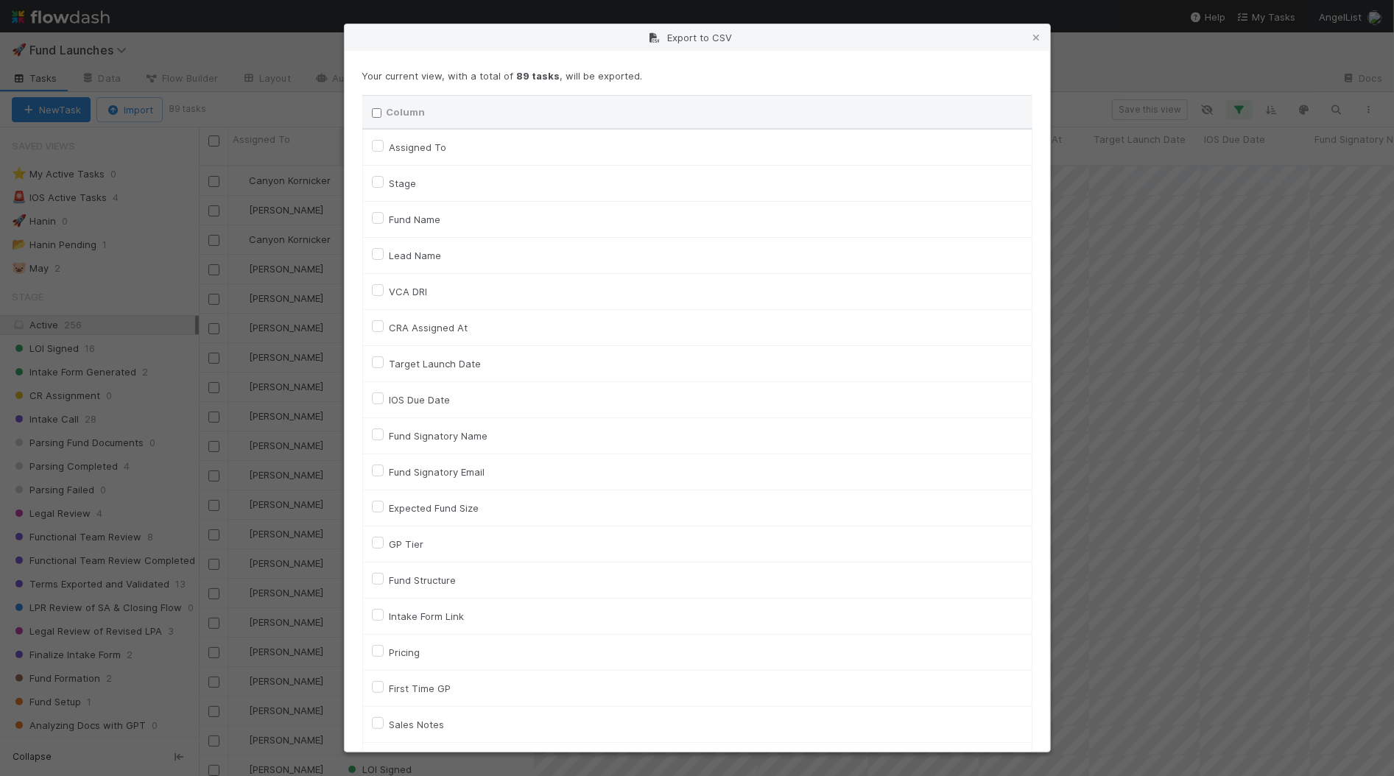
checkbox input "false"
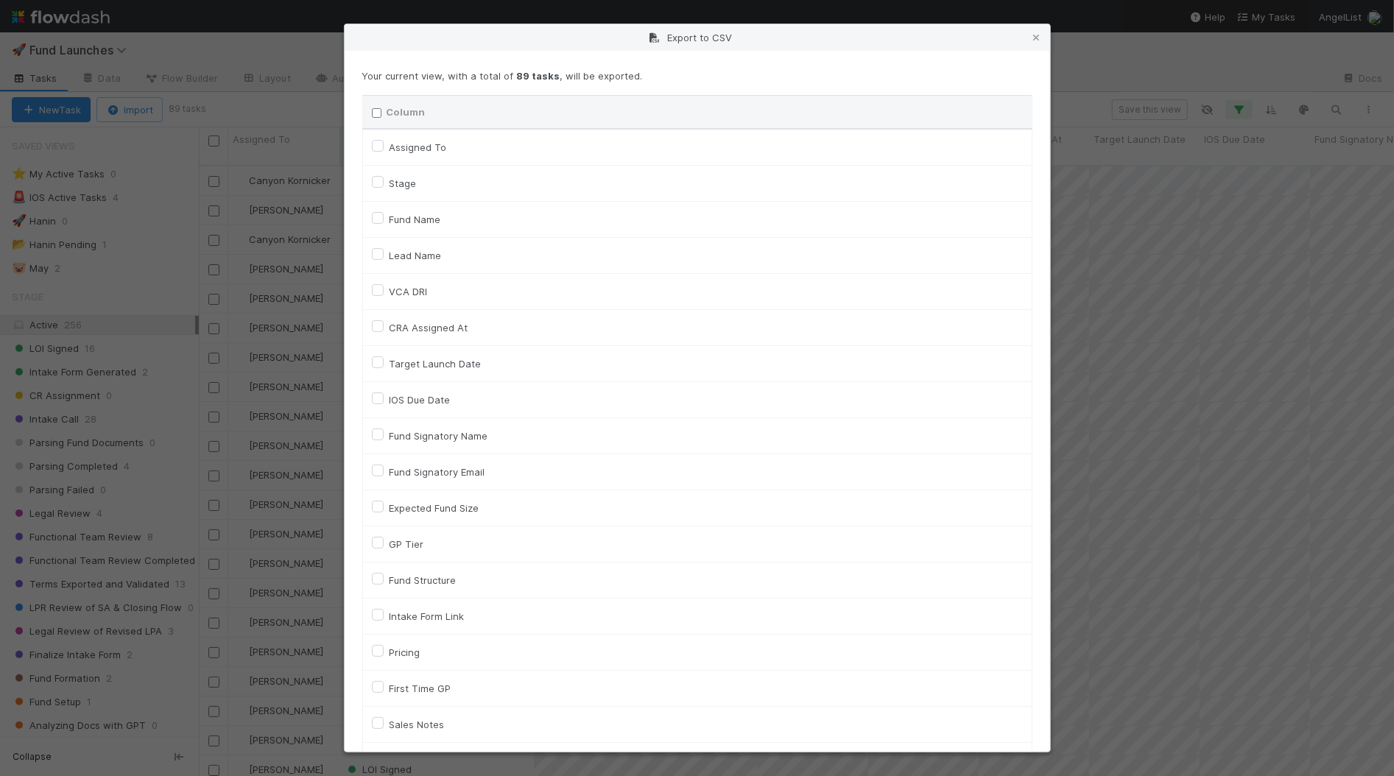
checkbox input "false"
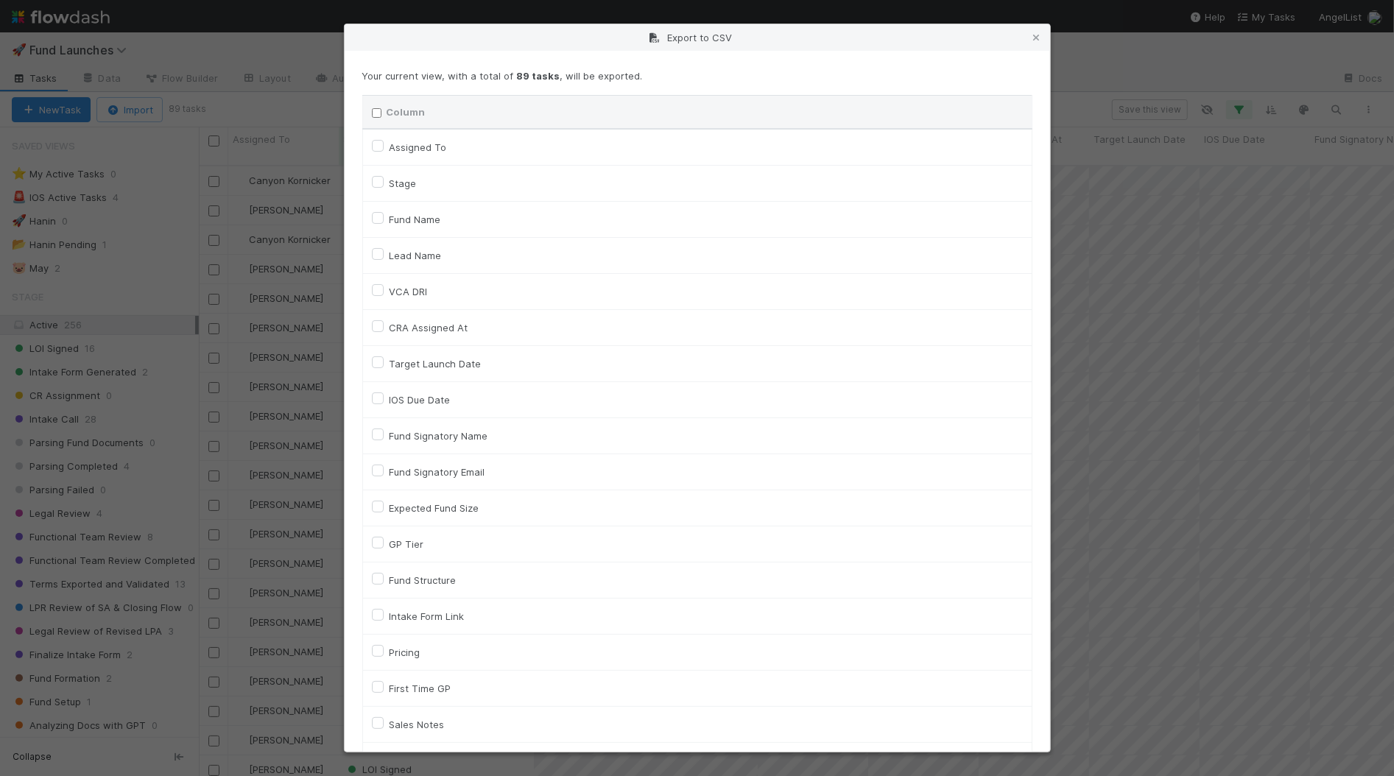
checkbox input "false"
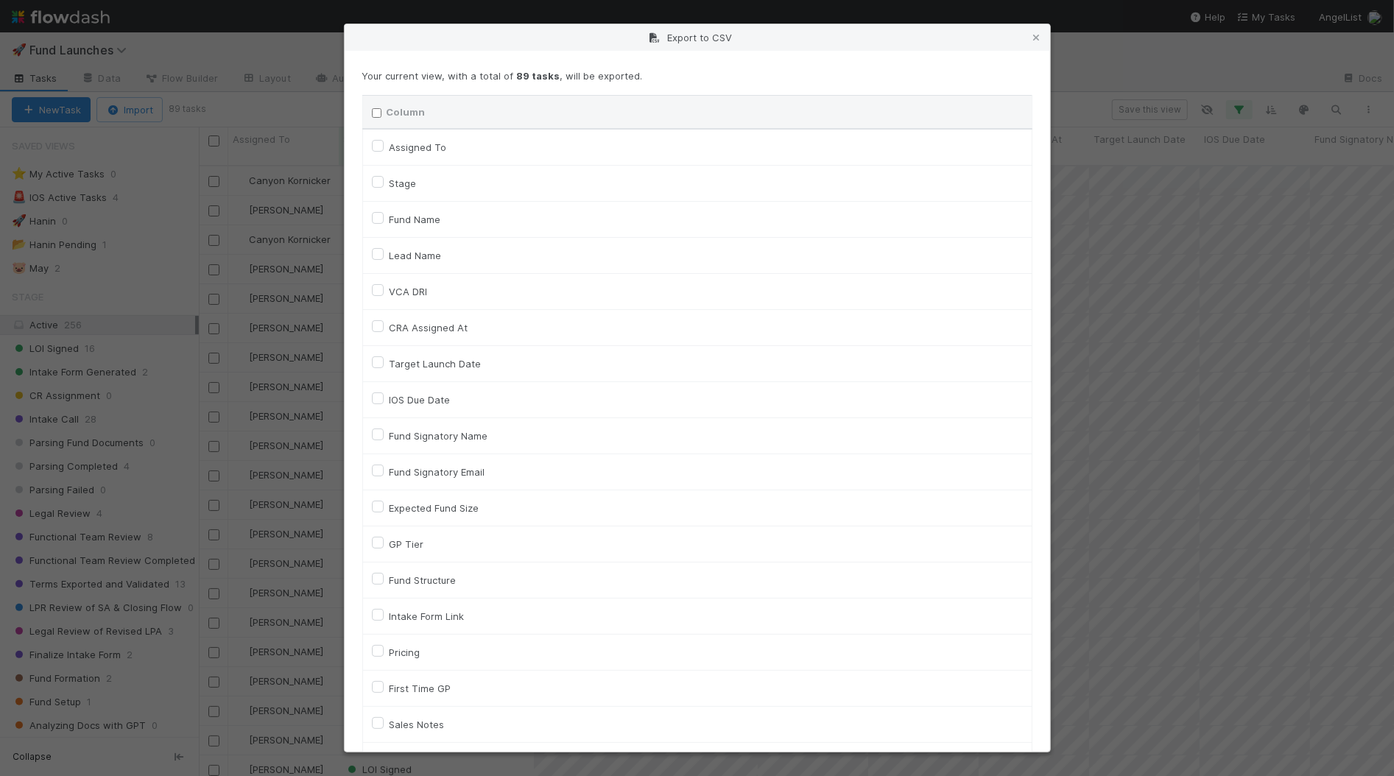
checkbox input "false"
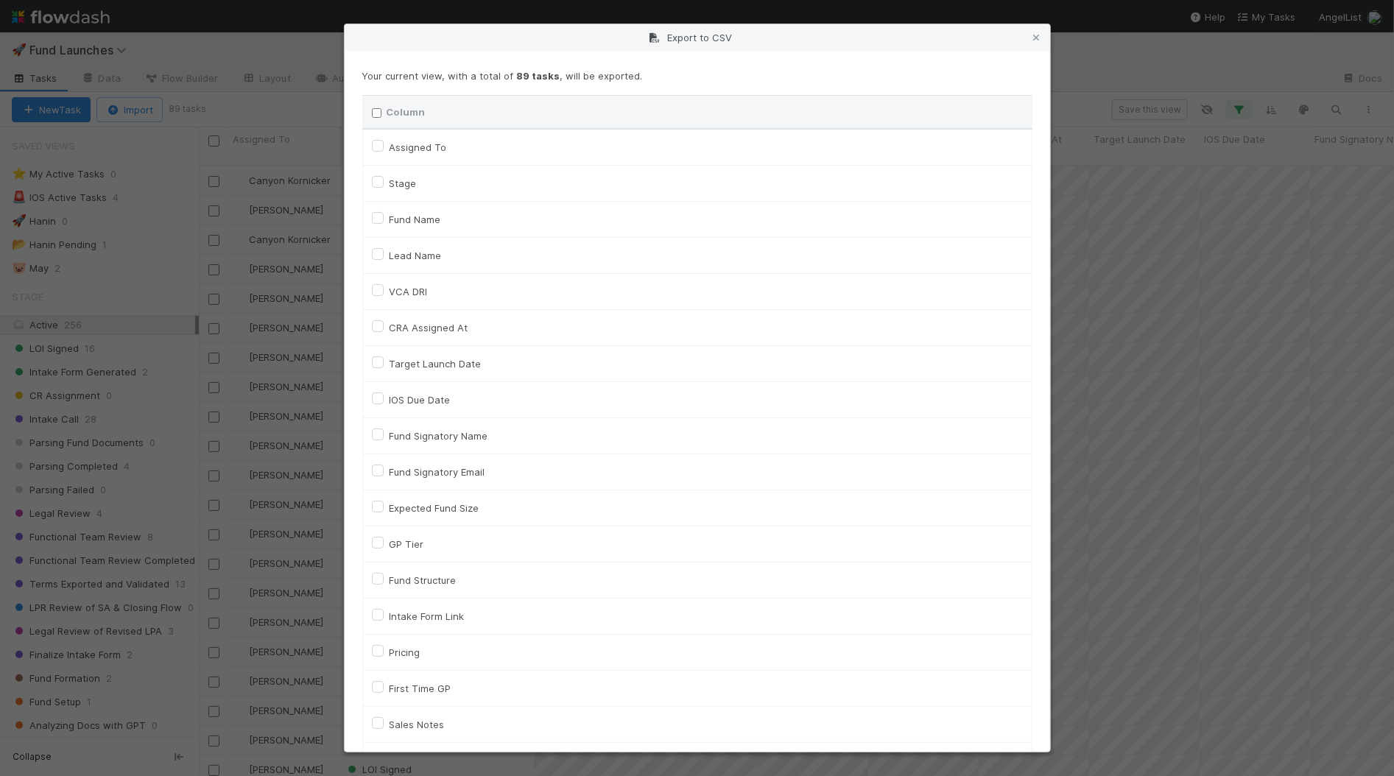
checkbox input "false"
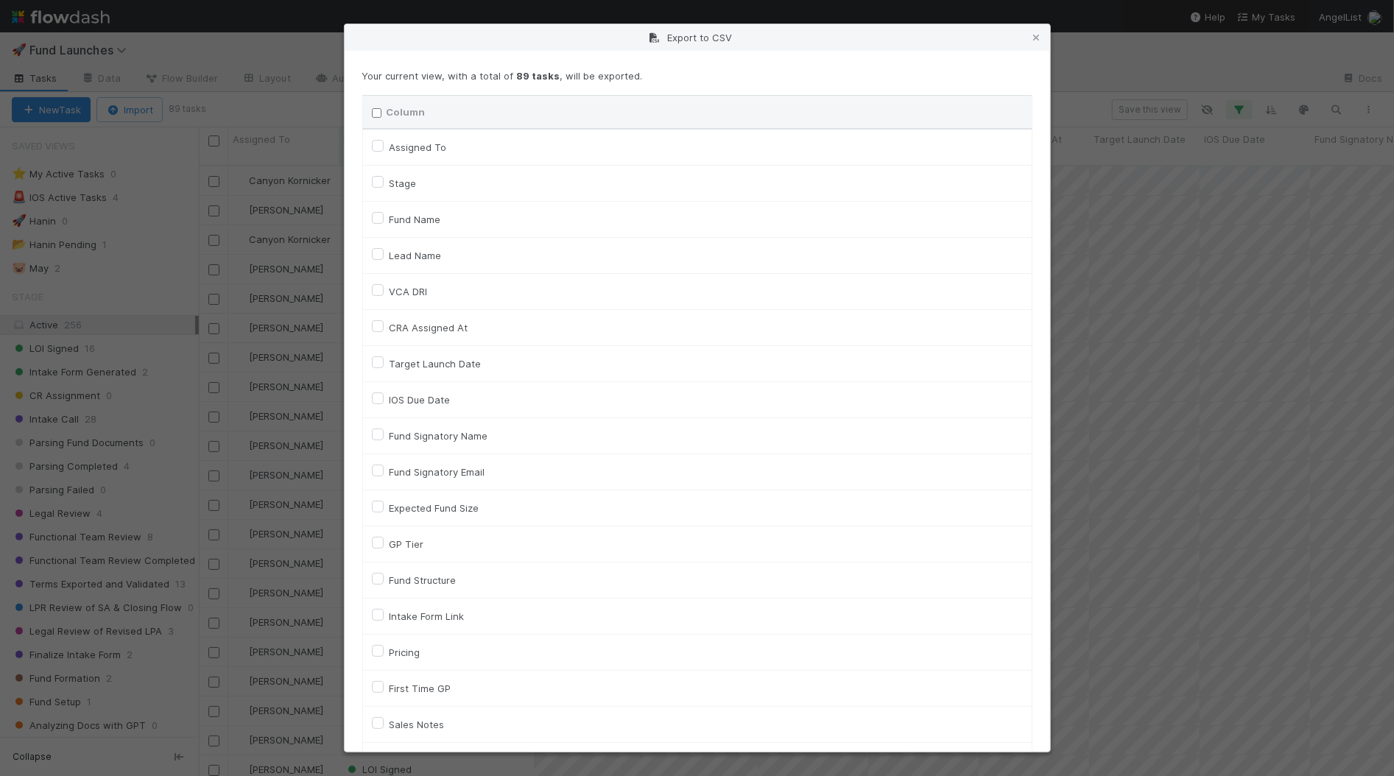
checkbox input "false"
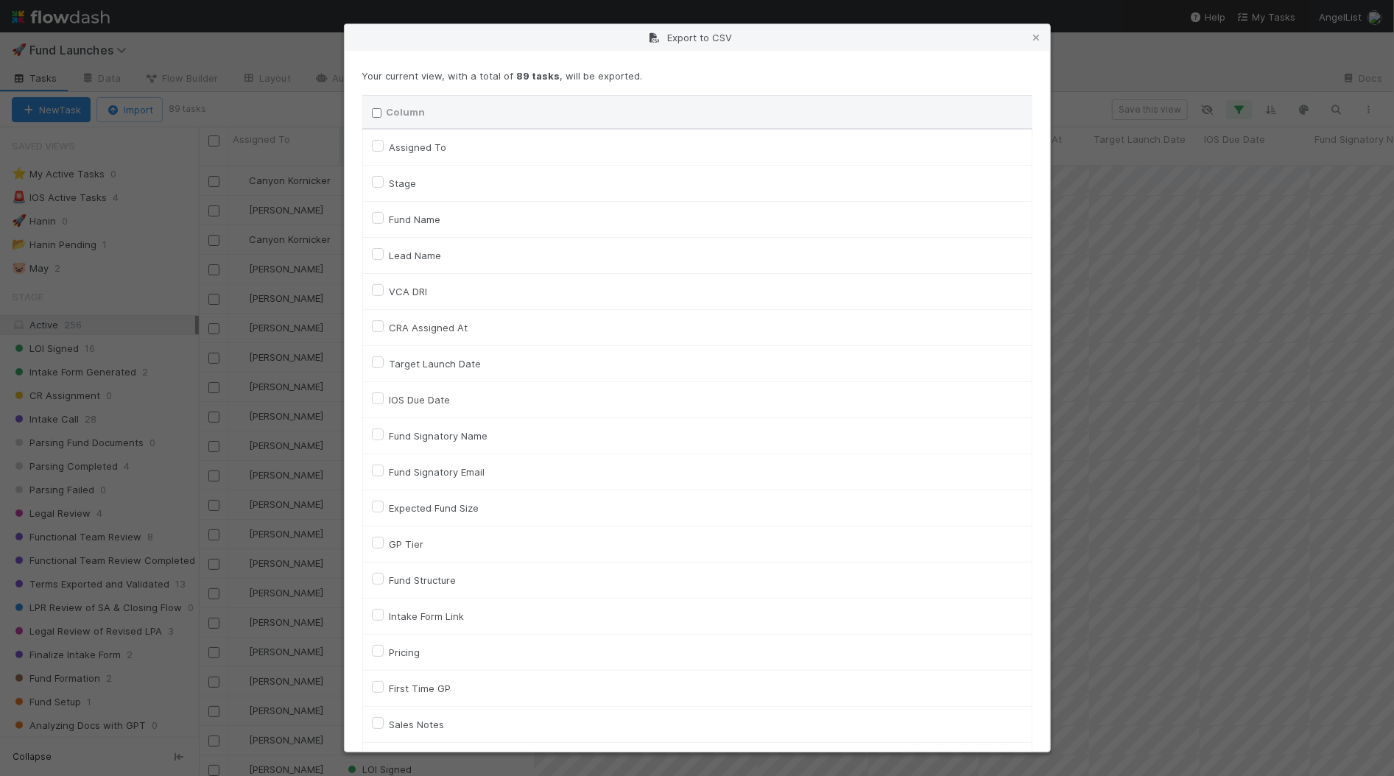
checkbox input "false"
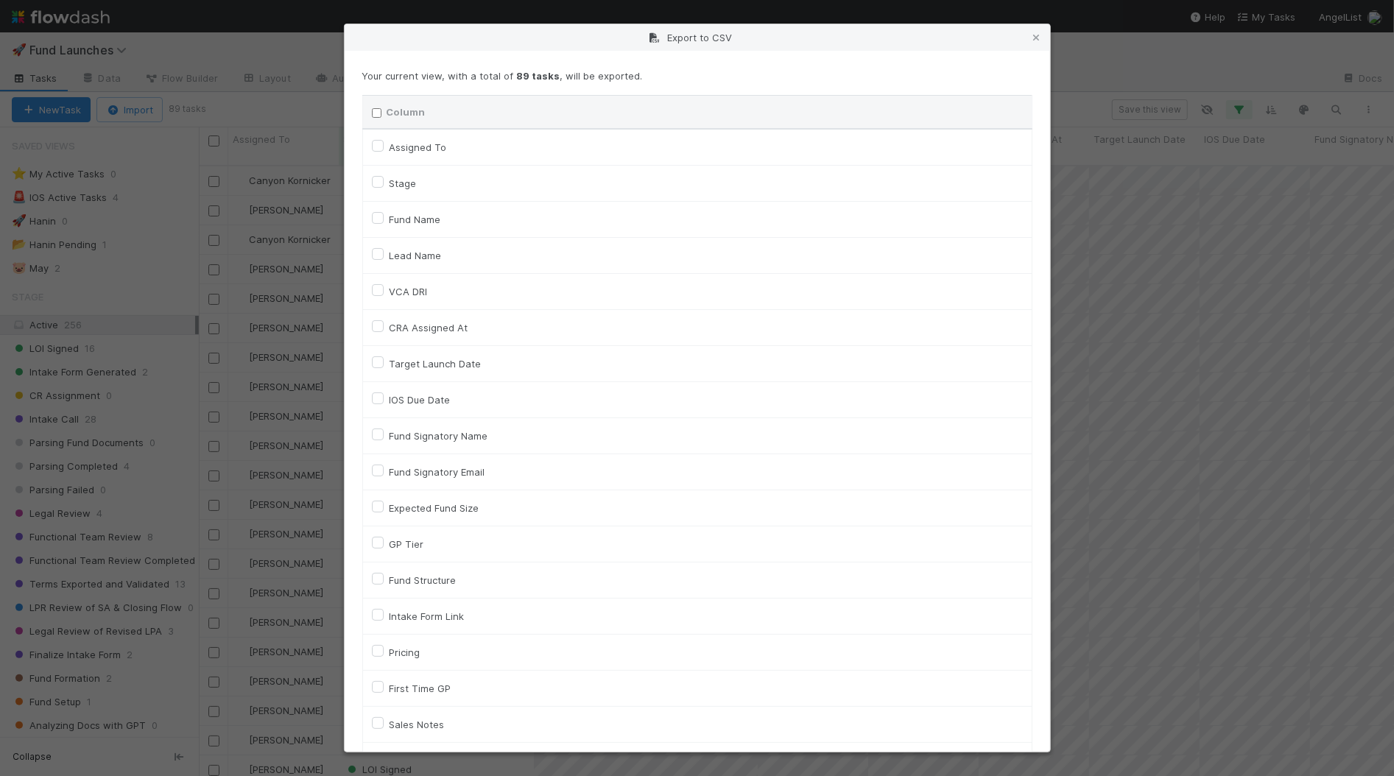
checkbox input "false"
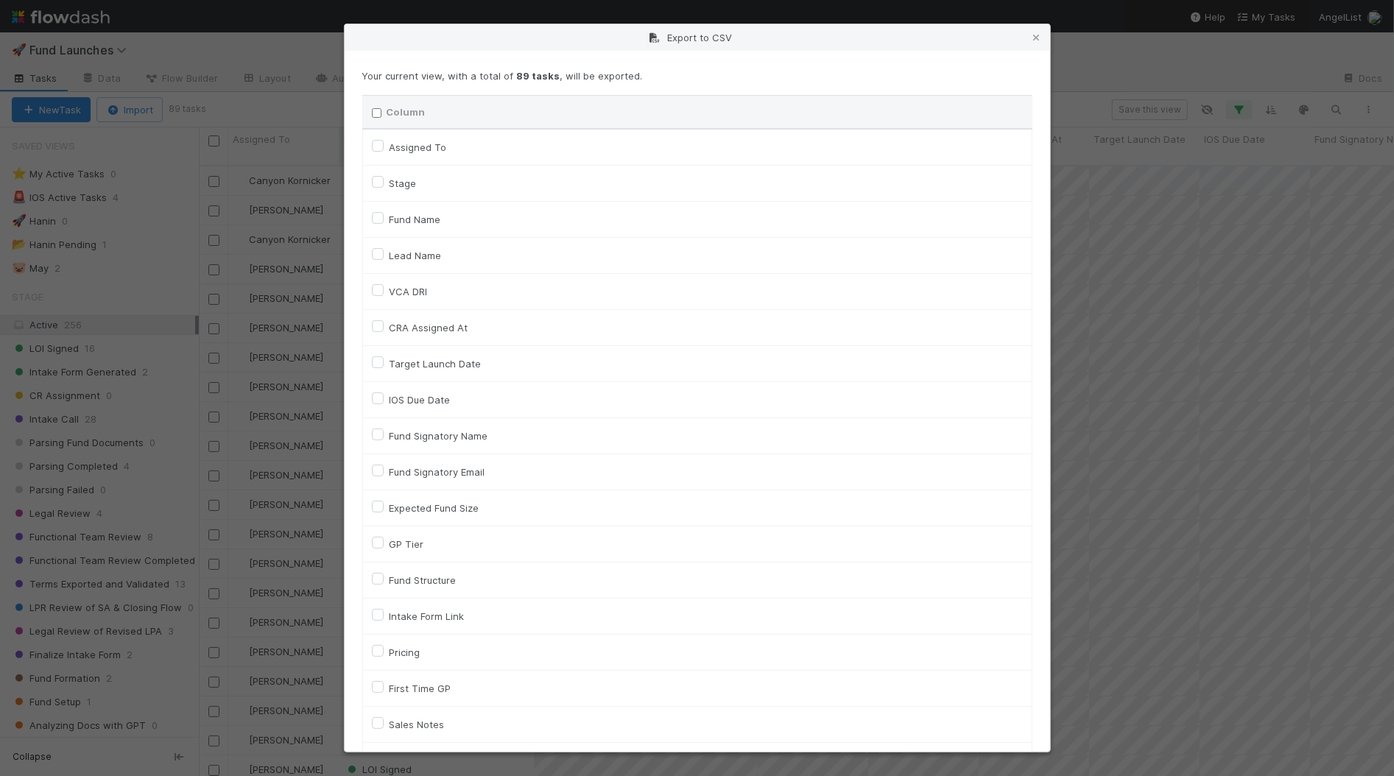
checkbox input "false"
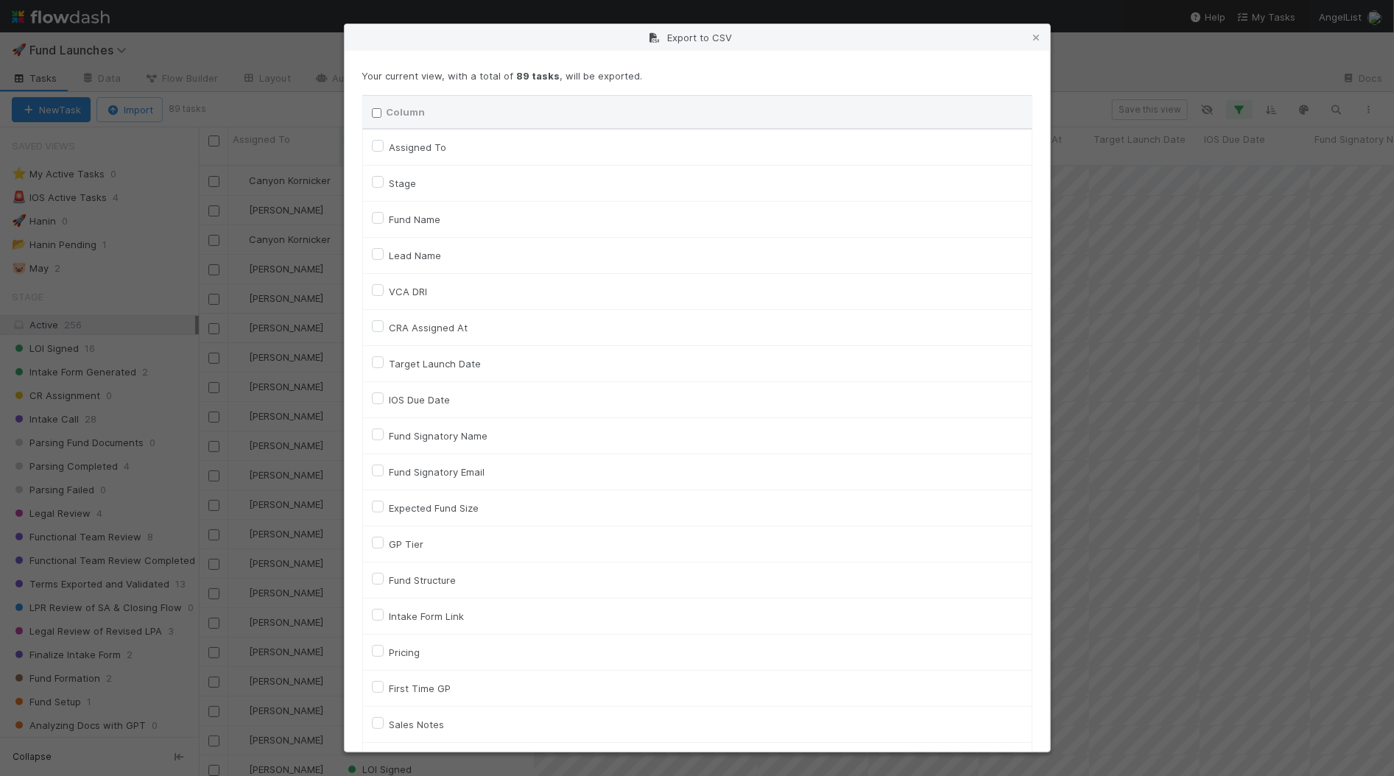
checkbox input "false"
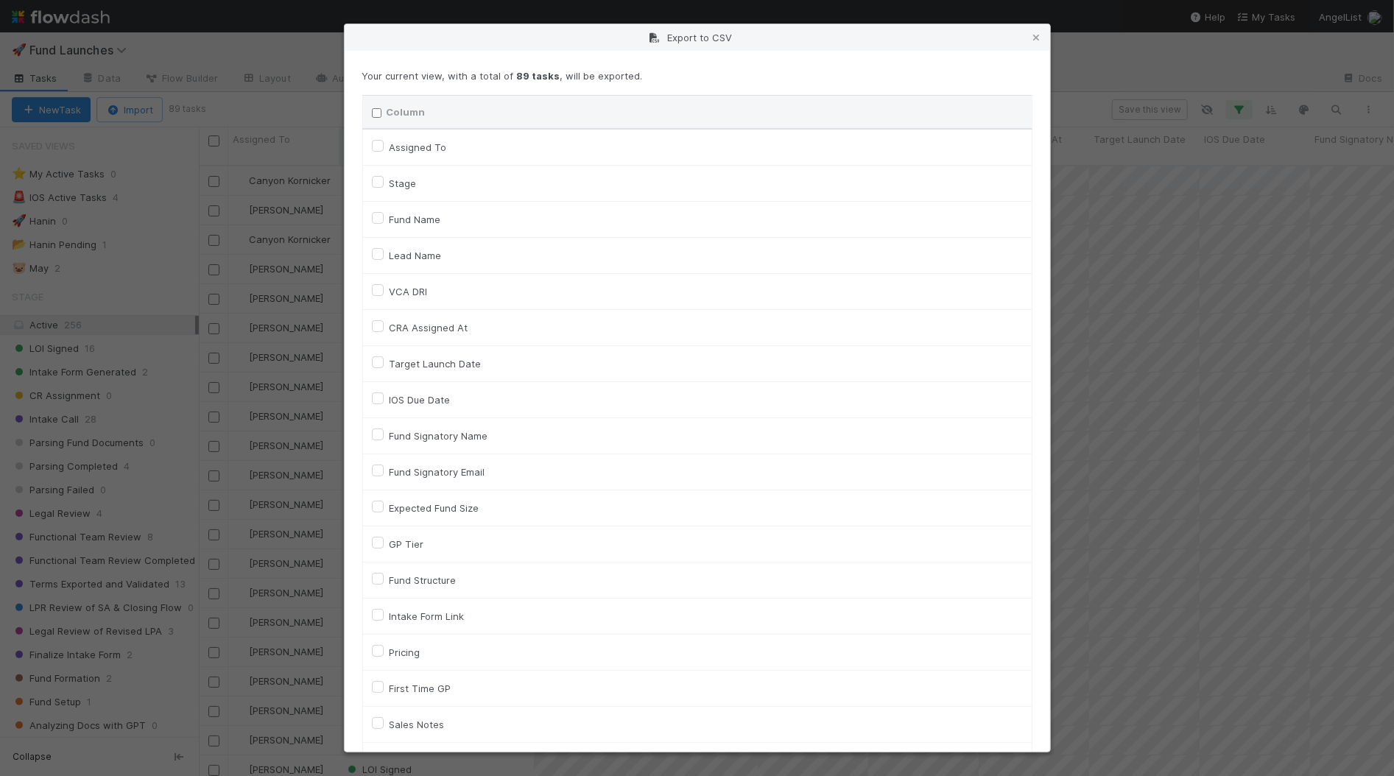
checkbox input "false"
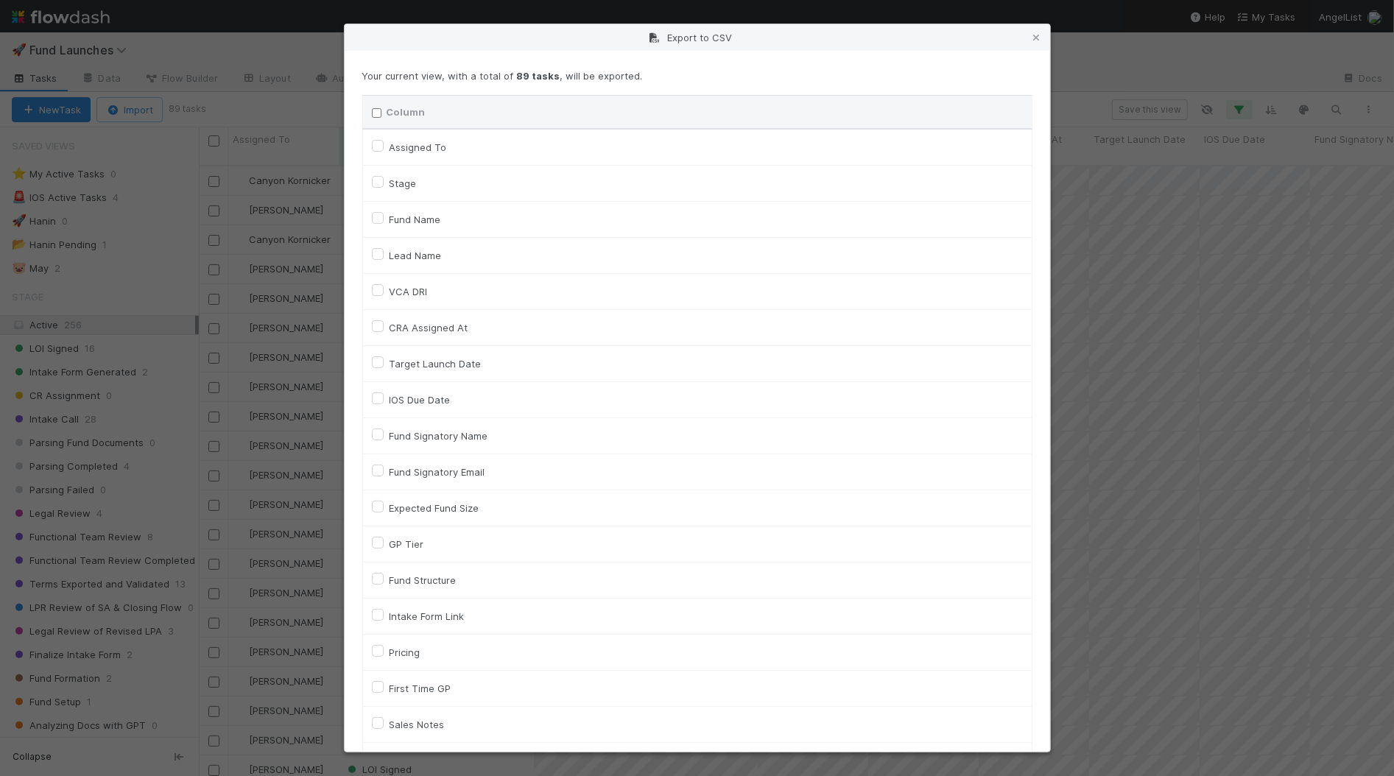
checkbox input "false"
checkbox URL "false"
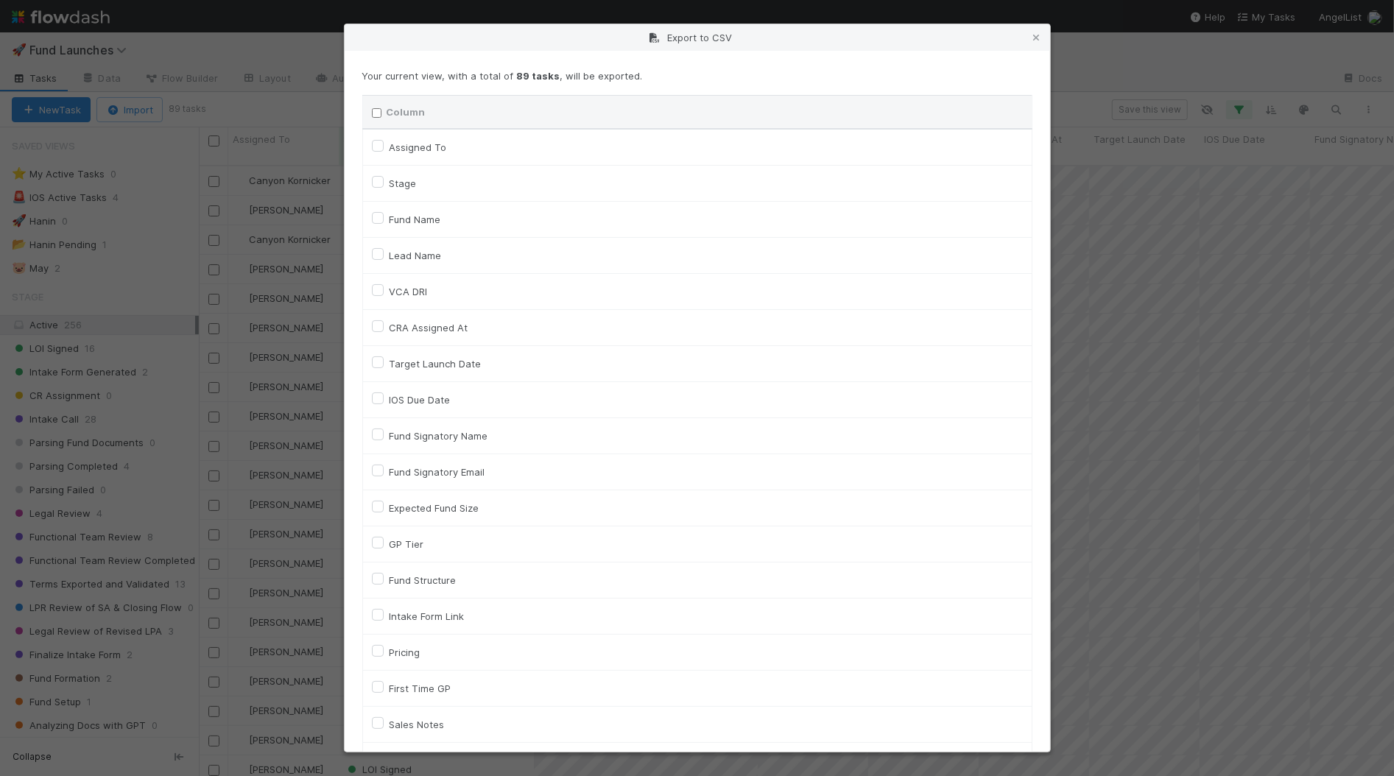
click at [410, 149] on label "Assigned To" at bounding box center [418, 147] width 57 height 18
click at [401, 183] on label "Stage" at bounding box center [403, 184] width 27 height 18
click at [384, 183] on input "Stage" at bounding box center [378, 181] width 12 height 13
checkbox input "true"
click at [402, 289] on label "VCA DRI" at bounding box center [409, 292] width 38 height 18
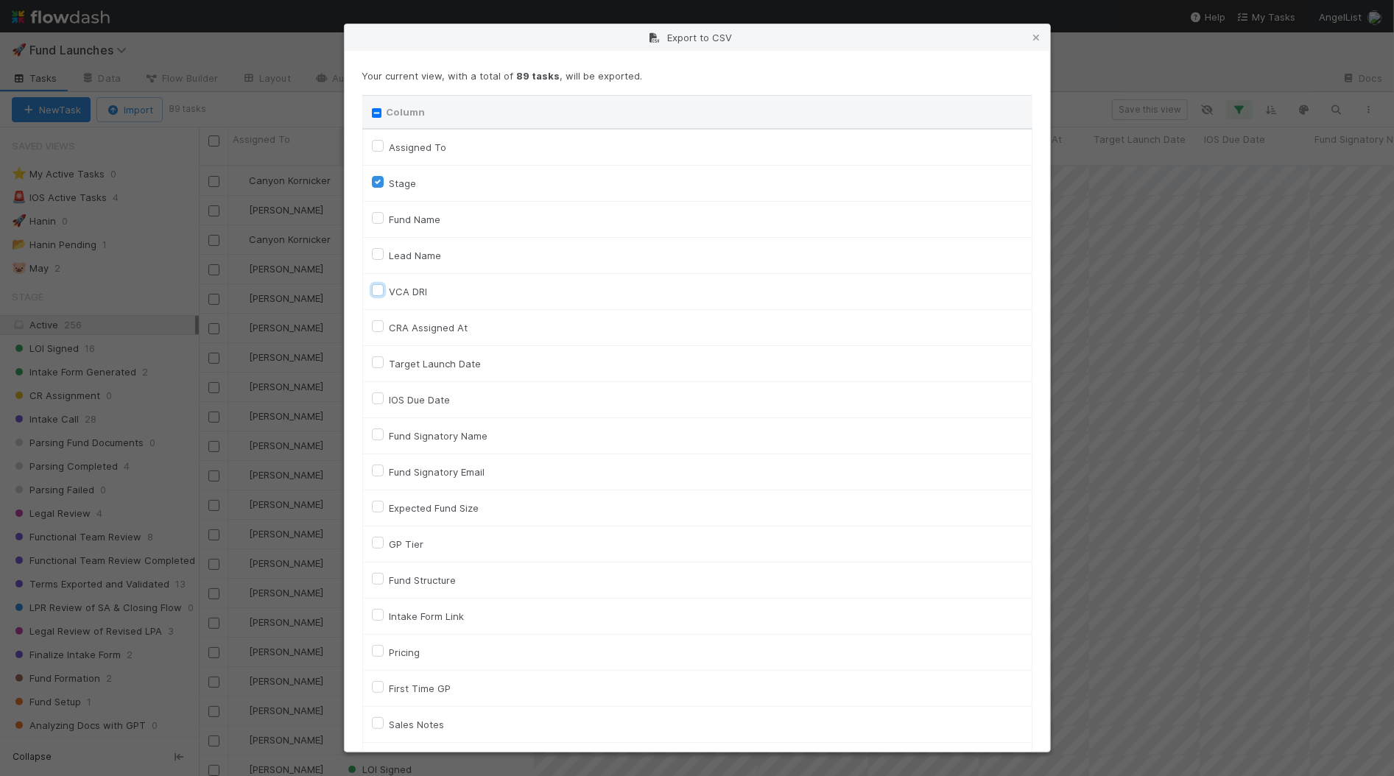
click at [384, 289] on input "VCA DRI" at bounding box center [378, 289] width 12 height 13
checkbox input "true"
click at [390, 143] on label "Assigned To" at bounding box center [418, 147] width 57 height 18
click at [375, 143] on To "Assigned To" at bounding box center [378, 144] width 12 height 13
checkbox To "true"
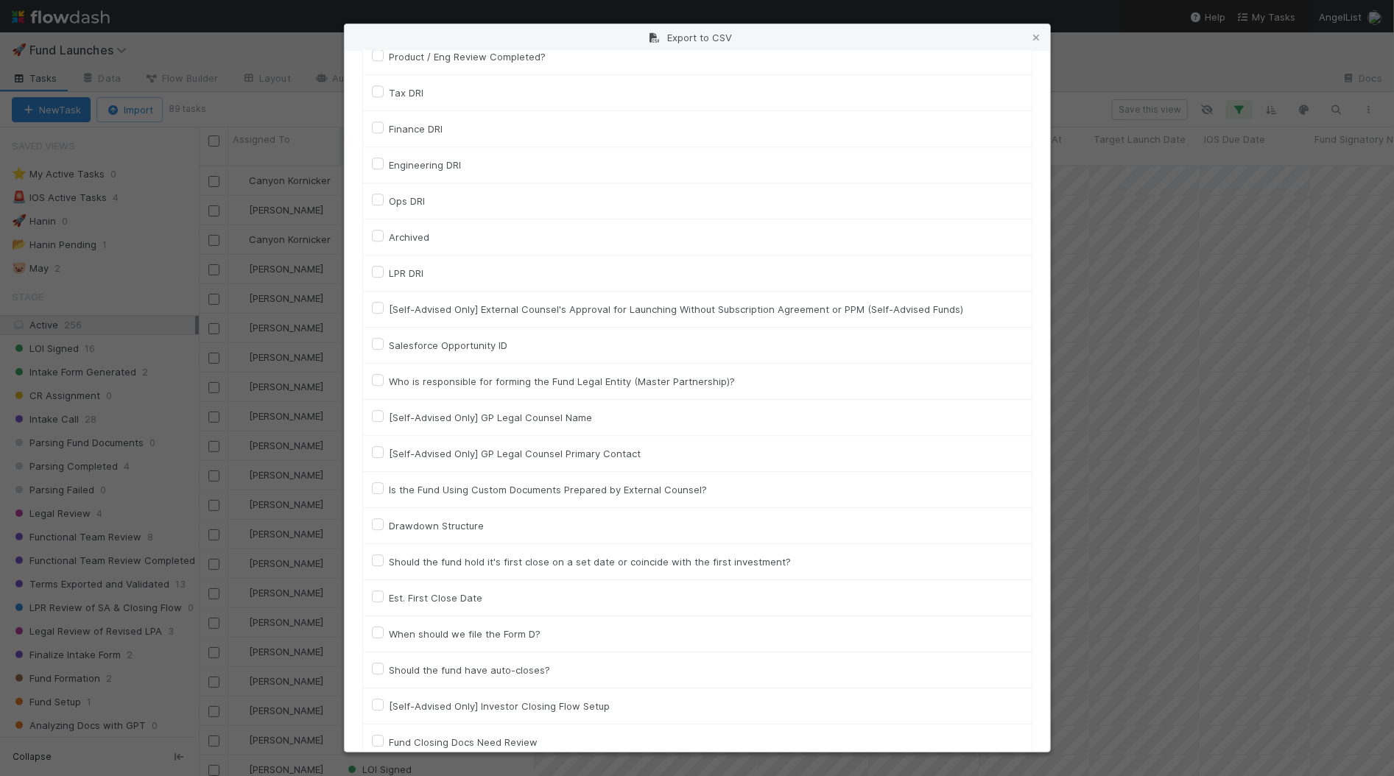
scroll to position [4543, 0]
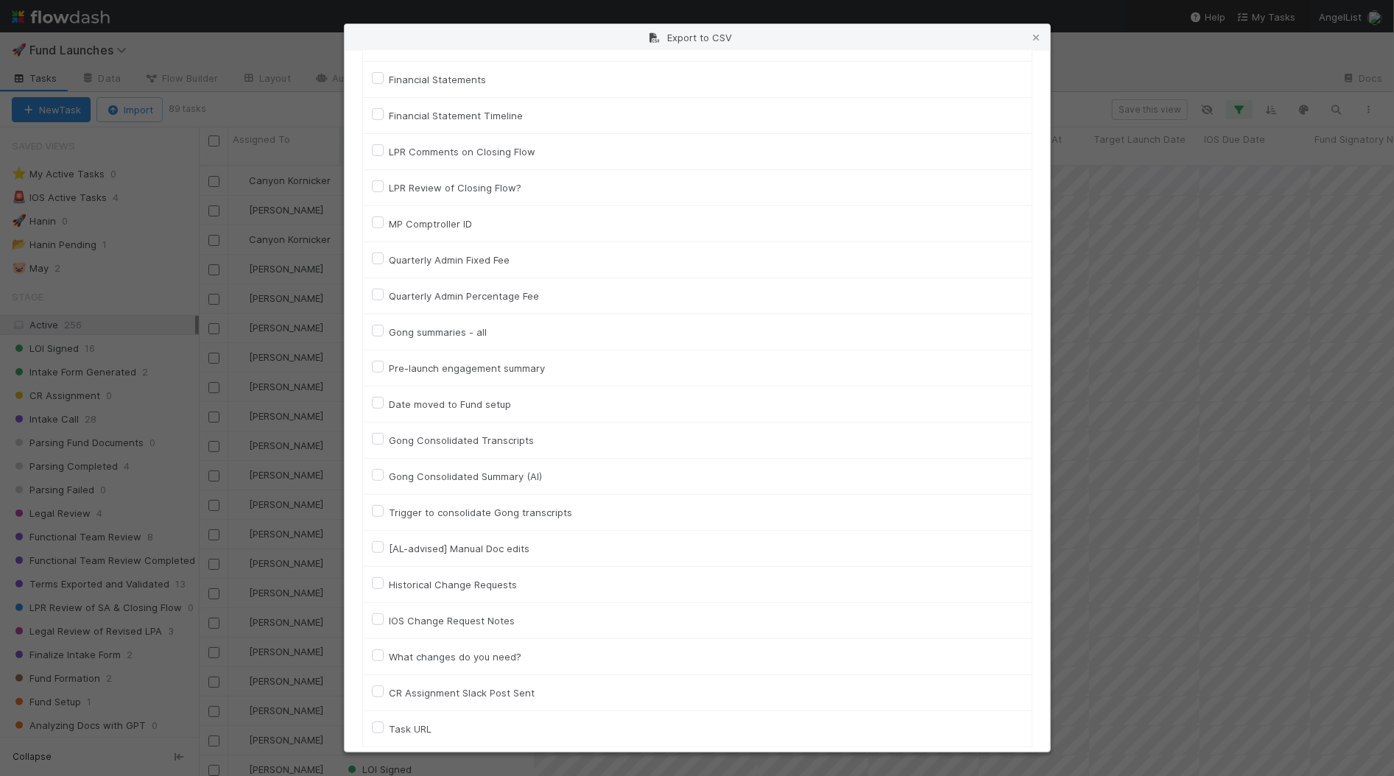
click at [403, 759] on button "Generate CSV" at bounding box center [405, 771] width 86 height 25
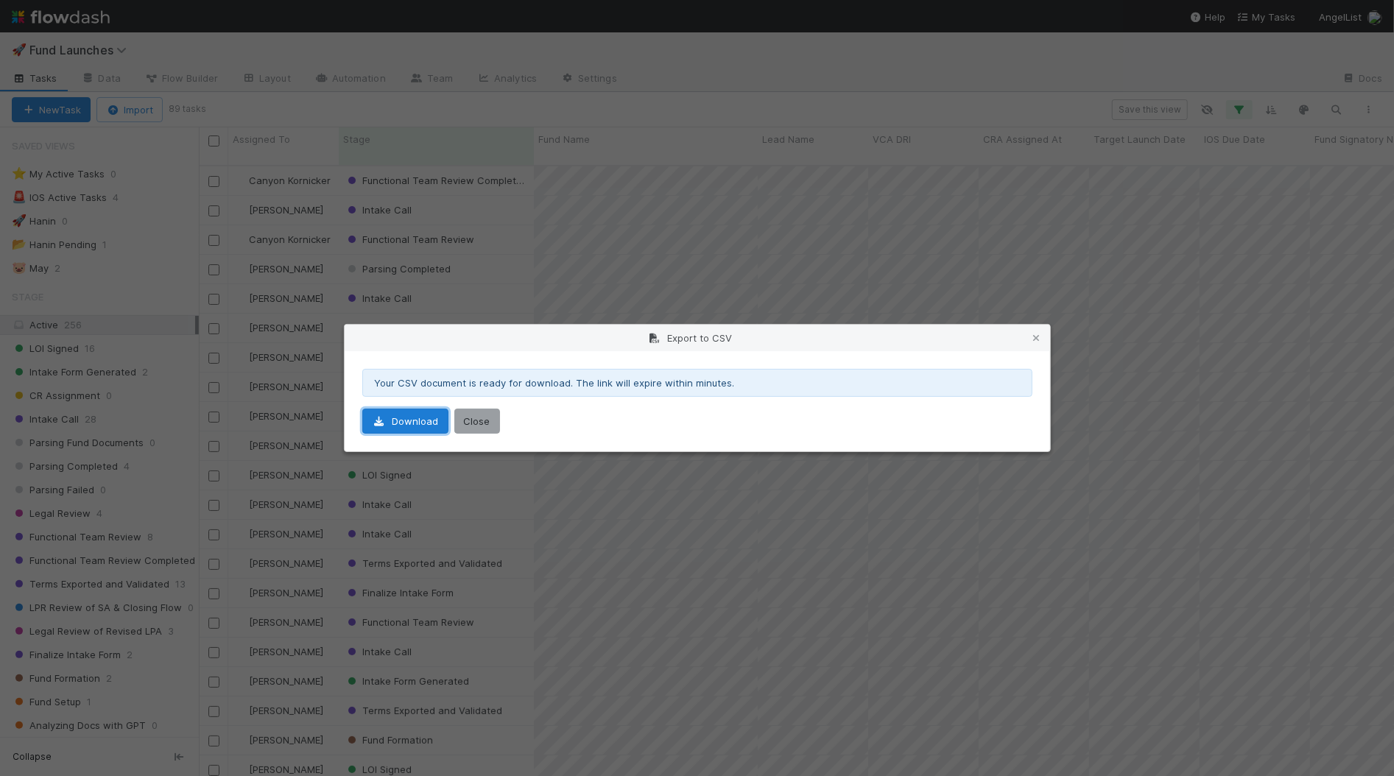
click at [408, 425] on link "Download" at bounding box center [405, 421] width 86 height 25
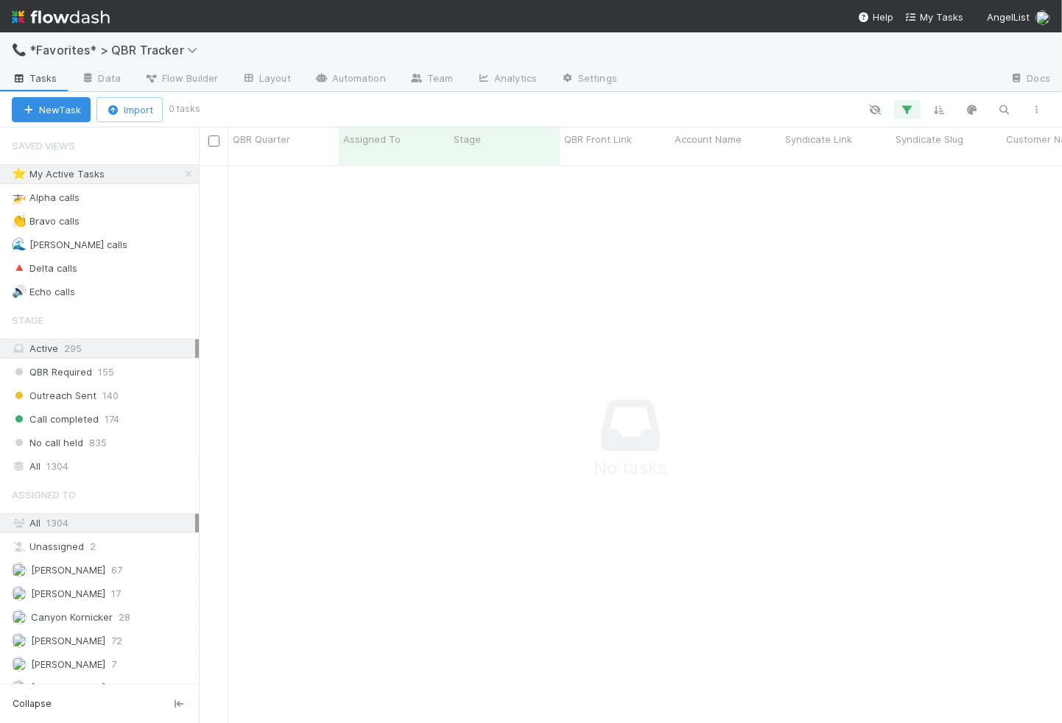
scroll to position [570, 863]
click at [101, 412] on div "Call completed 174" at bounding box center [105, 419] width 187 height 18
click at [189, 171] on icon at bounding box center [188, 174] width 15 height 10
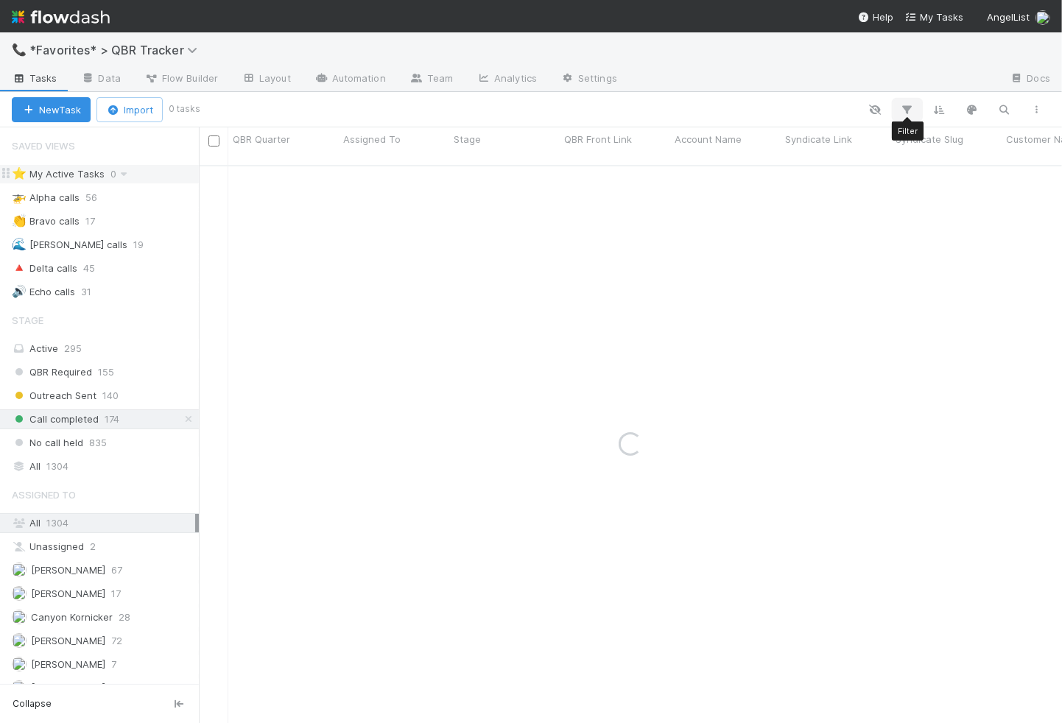
click at [910, 103] on icon "button" at bounding box center [907, 109] width 15 height 13
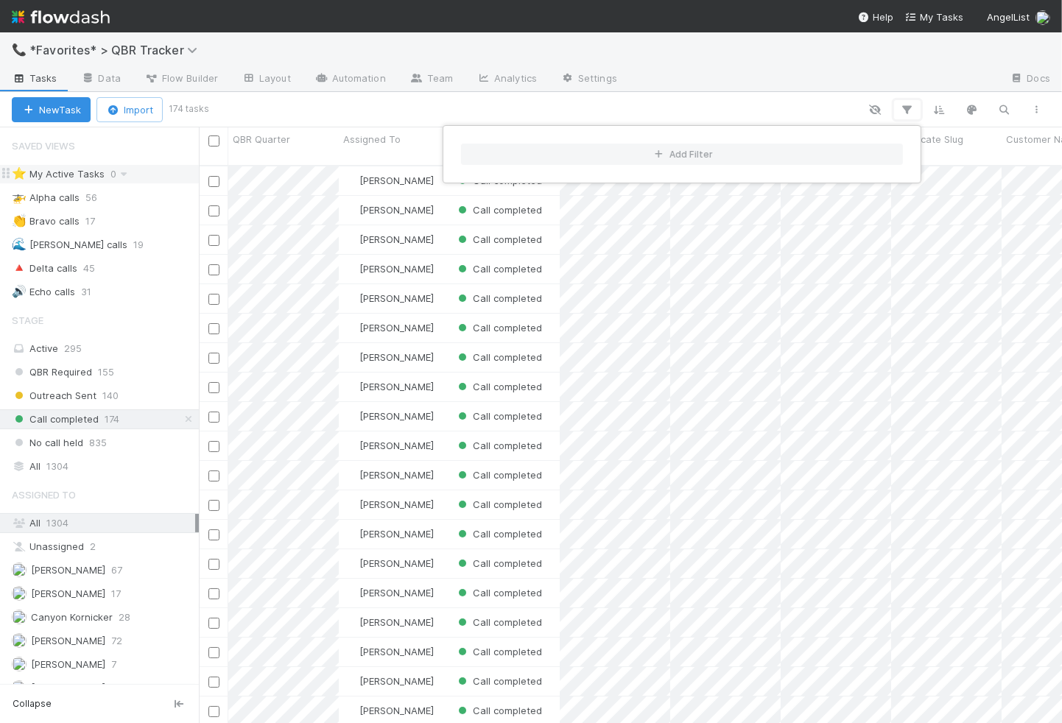
scroll to position [570, 863]
click at [600, 147] on button "Add Filter" at bounding box center [682, 154] width 442 height 21
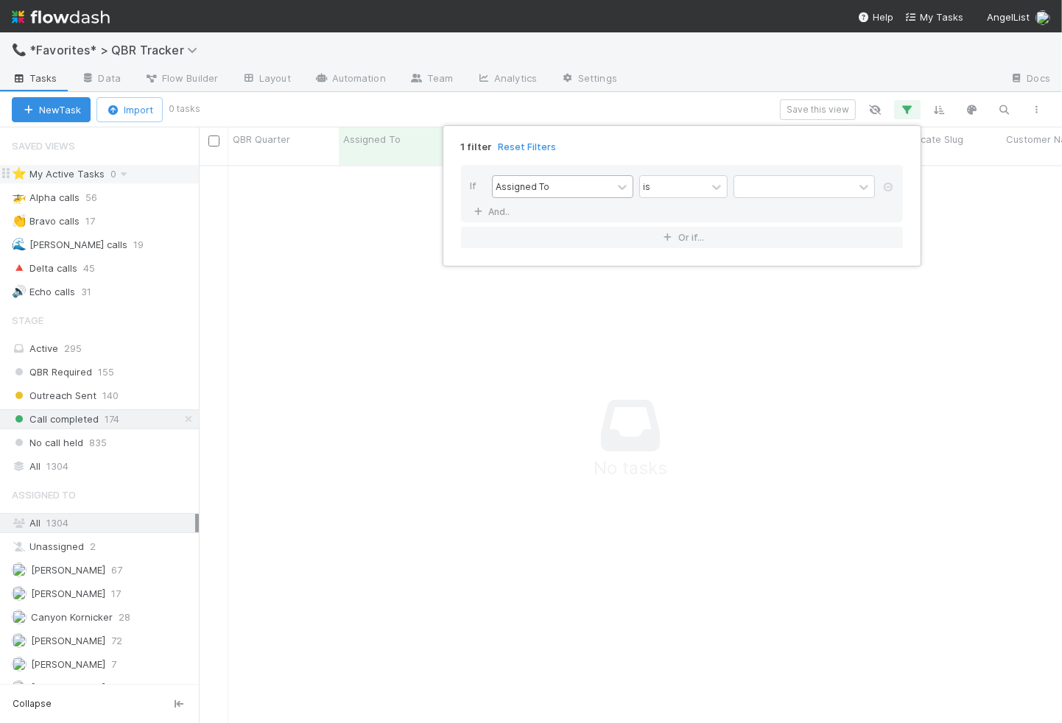
click at [563, 182] on div "Assigned To" at bounding box center [552, 186] width 119 height 21
type input "call date"
click at [597, 217] on div "QBR Call Date" at bounding box center [562, 218] width 141 height 25
click at [656, 184] on div "is" at bounding box center [673, 186] width 66 height 21
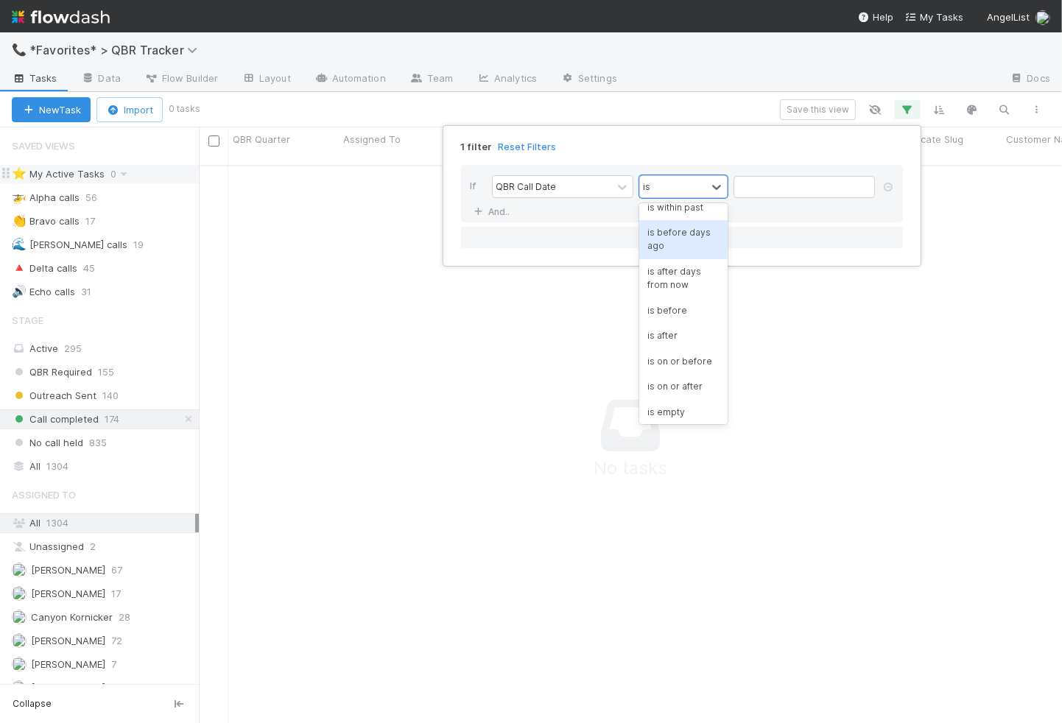
scroll to position [69, 0]
click at [684, 301] on div "is before" at bounding box center [683, 304] width 88 height 25
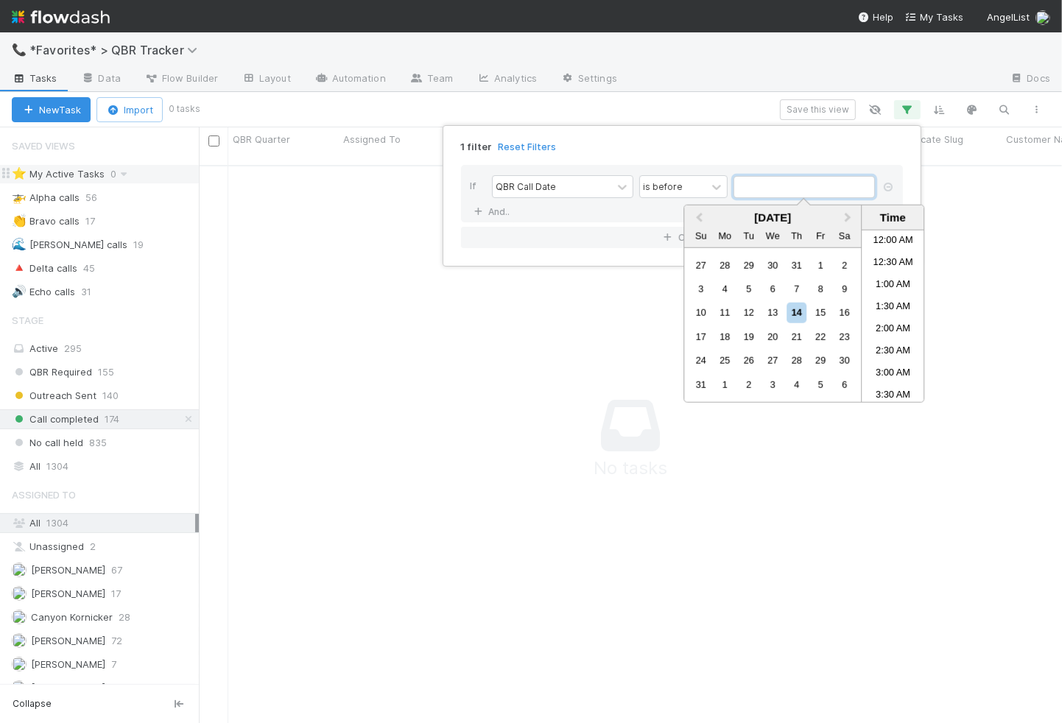
click at [759, 186] on input "text" at bounding box center [804, 187] width 141 height 22
click at [818, 259] on div "1" at bounding box center [821, 265] width 20 height 20
type input "[DATE] 12:00:00 AM"
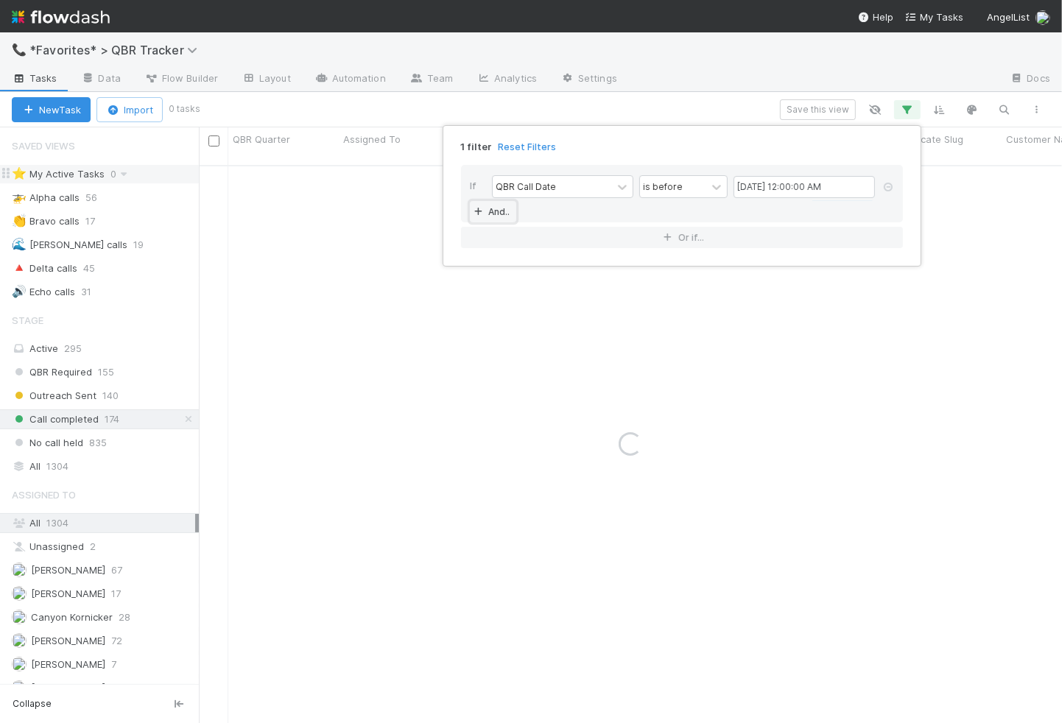
click at [512, 209] on link "And.." at bounding box center [493, 211] width 46 height 21
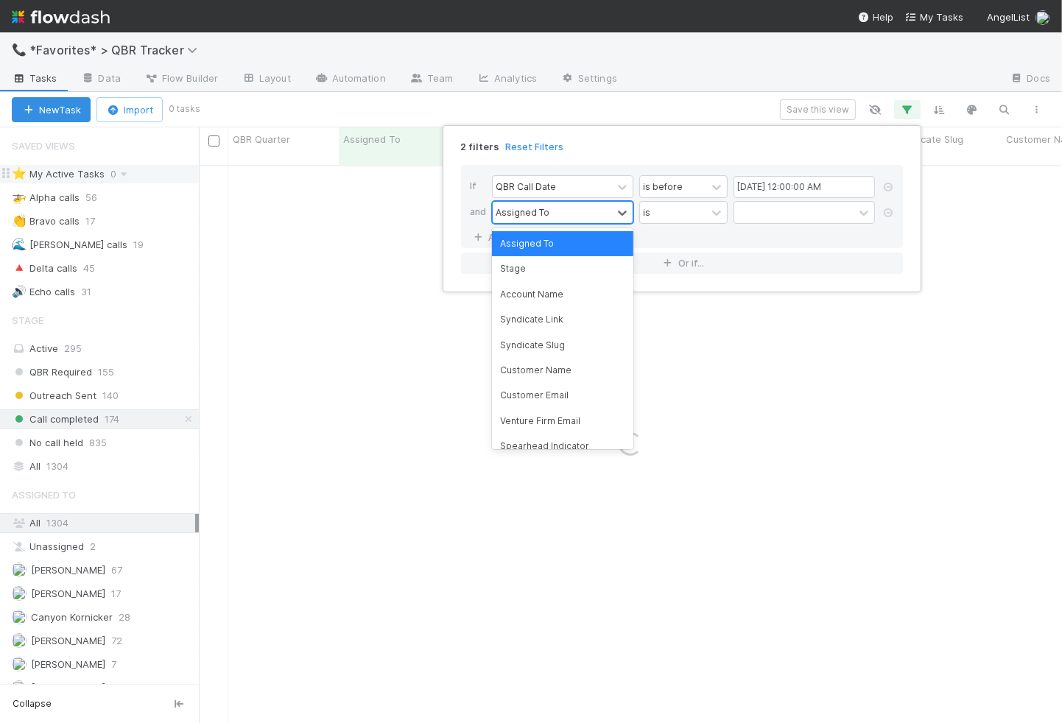
click at [505, 210] on div "Assigned To" at bounding box center [523, 212] width 54 height 13
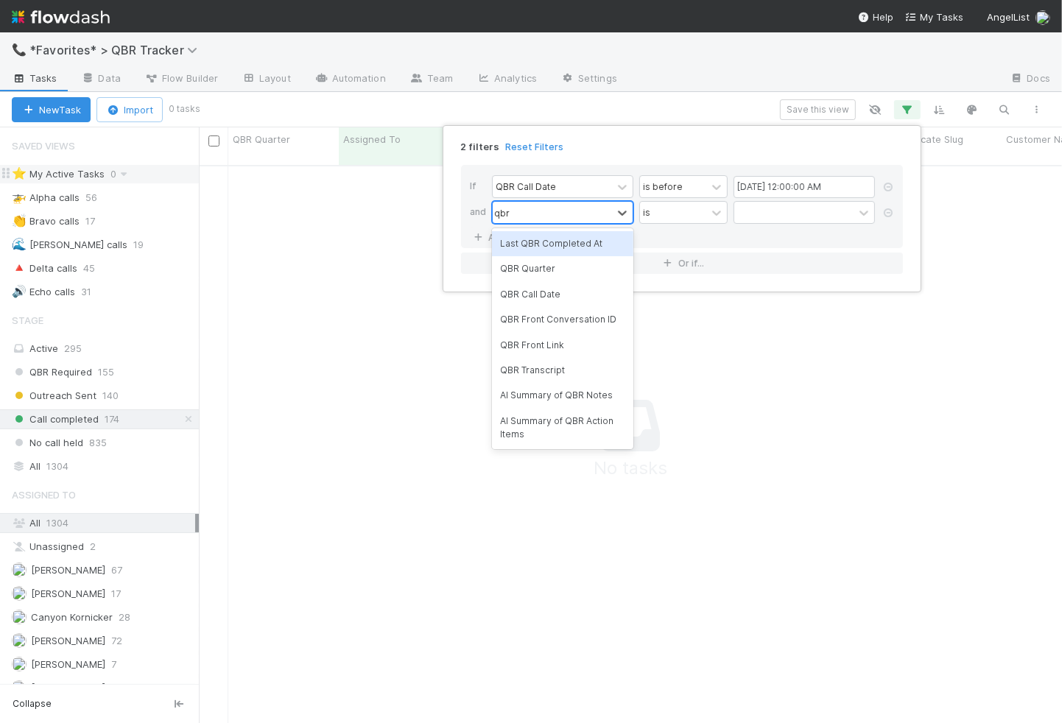
type input "qbr ca"
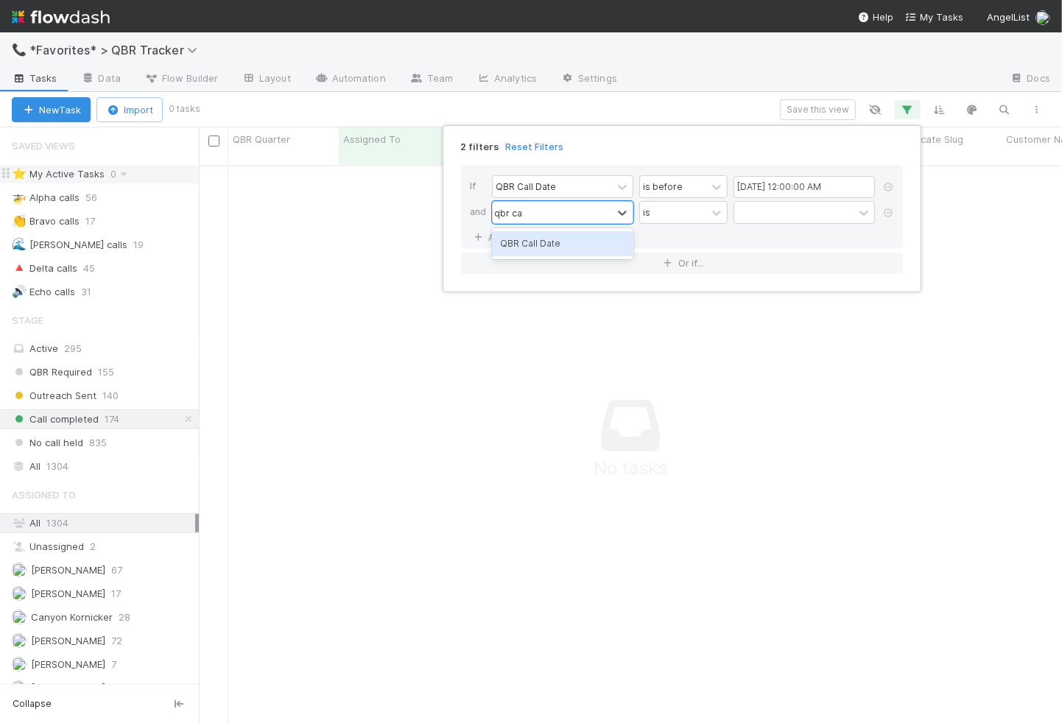
drag, startPoint x: 538, startPoint y: 242, endPoint x: 553, endPoint y: 239, distance: 15.6
click at [538, 242] on div "QBR Call Date" at bounding box center [562, 243] width 141 height 25
click at [684, 202] on div "is" at bounding box center [673, 212] width 66 height 21
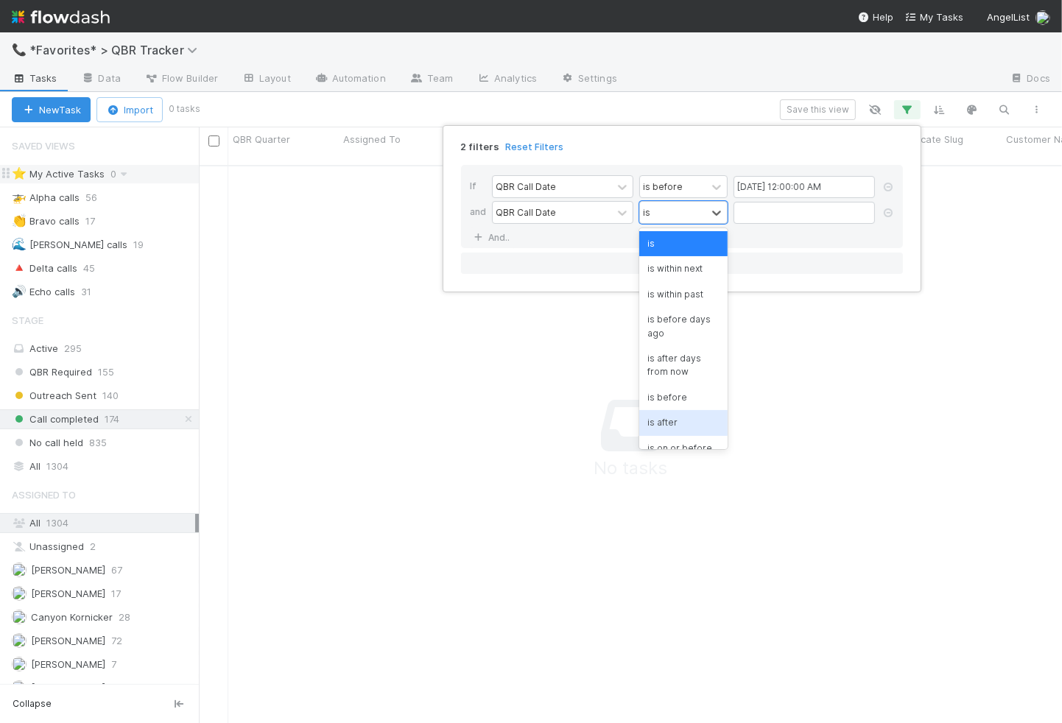
click at [703, 421] on div "is after" at bounding box center [683, 422] width 88 height 25
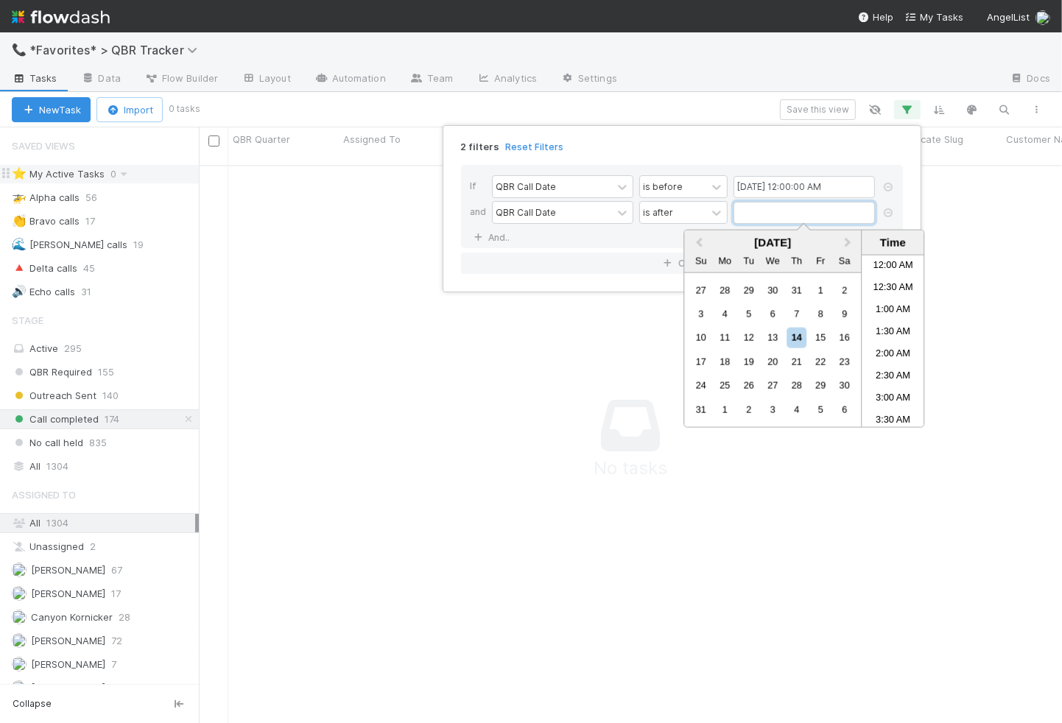
click at [752, 216] on input "text" at bounding box center [804, 213] width 141 height 22
click at [701, 245] on button "Previous Month" at bounding box center [698, 244] width 24 height 24
click at [746, 287] on div "1" at bounding box center [749, 290] width 20 height 20
type input "[DATE] 12:00:00 AM"
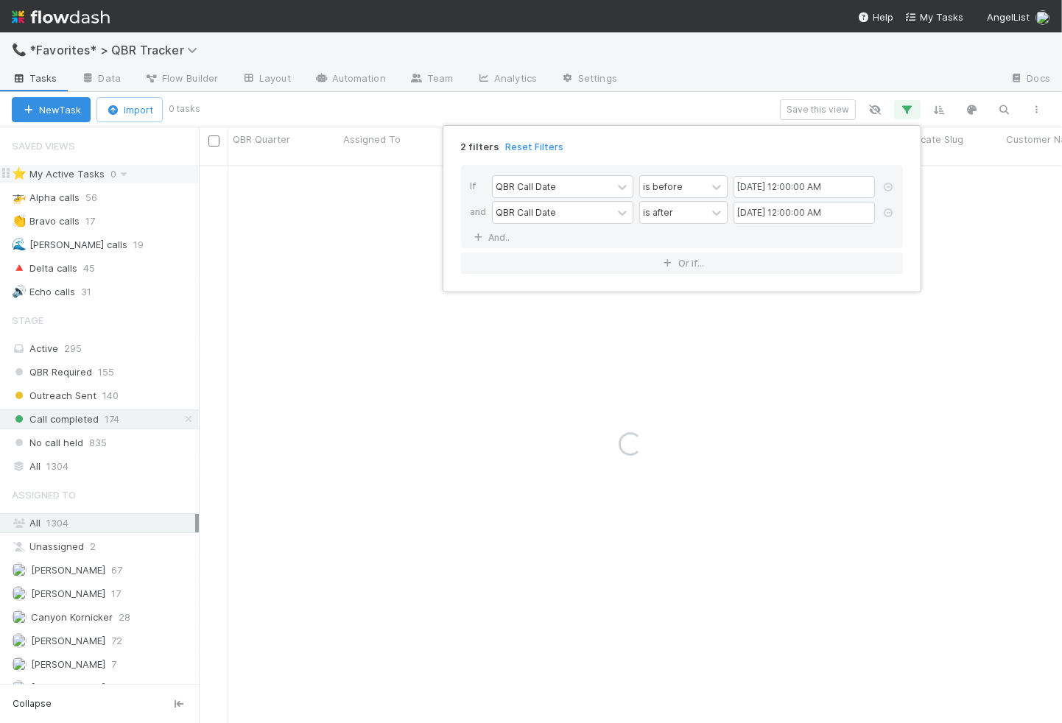
click at [708, 118] on div "2 filters Reset Filters If QBR Call Date is before [DATE] 12:00:00 AM and QBR C…" at bounding box center [531, 361] width 1062 height 723
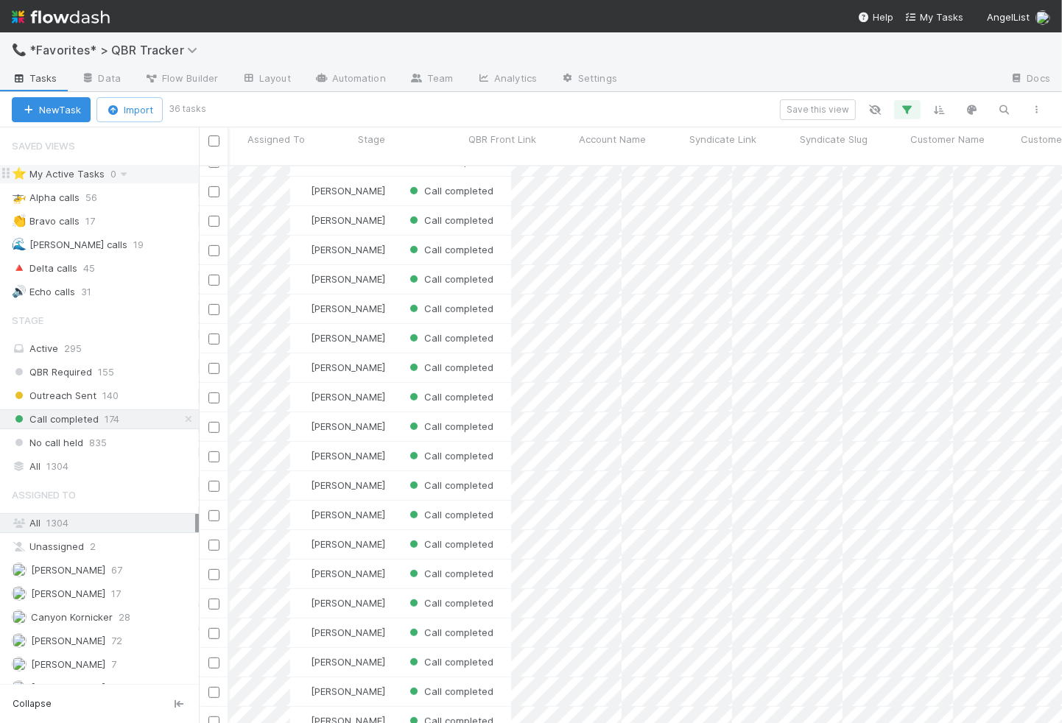
scroll to position [0, 0]
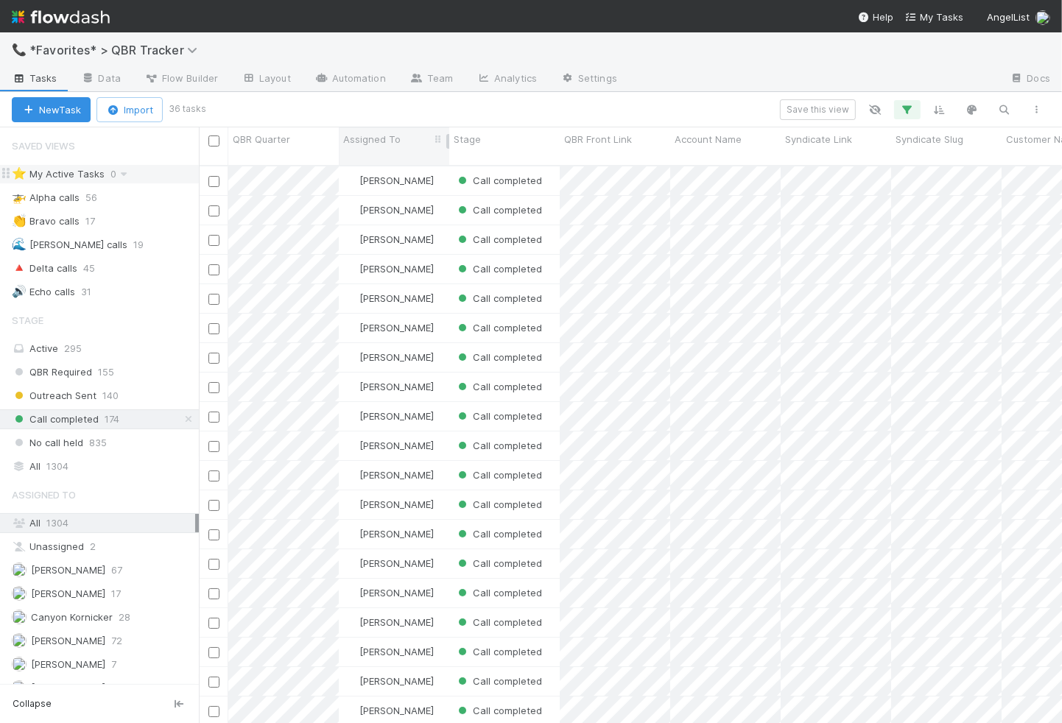
click at [388, 141] on span "Assigned To" at bounding box center [371, 139] width 57 height 15
click at [390, 161] on div "Sort A → Z" at bounding box center [428, 167] width 168 height 22
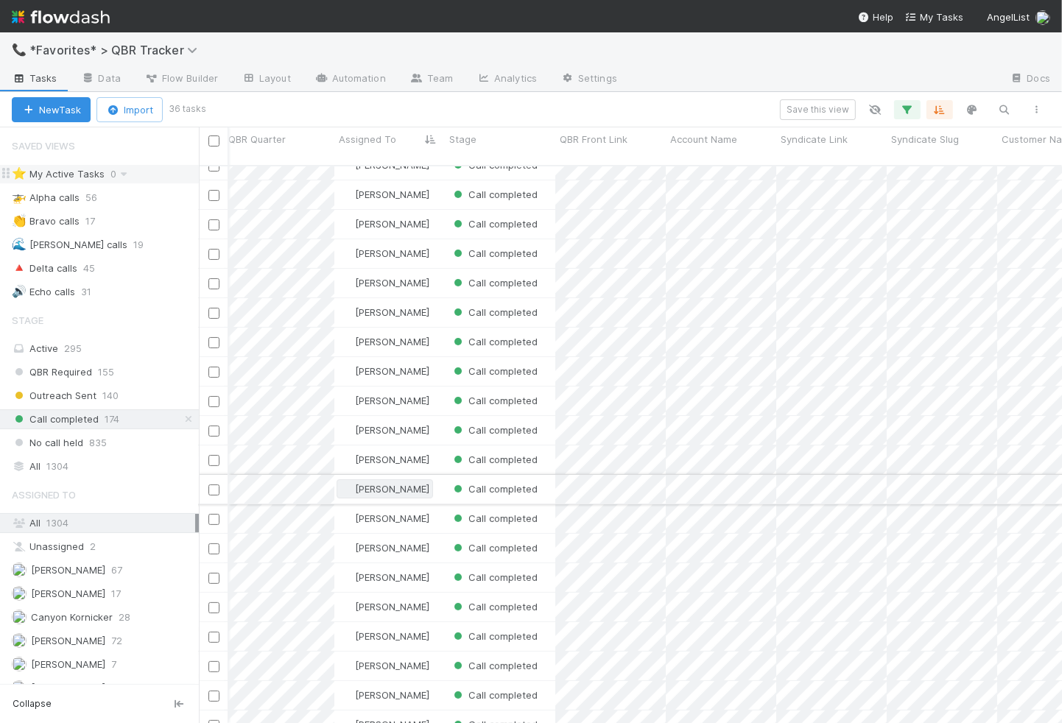
click at [367, 483] on span "[PERSON_NAME]" at bounding box center [392, 489] width 74 height 12
click at [398, 512] on div "[PERSON_NAME]" at bounding box center [438, 506] width 208 height 27
